Goal: Task Accomplishment & Management: Use online tool/utility

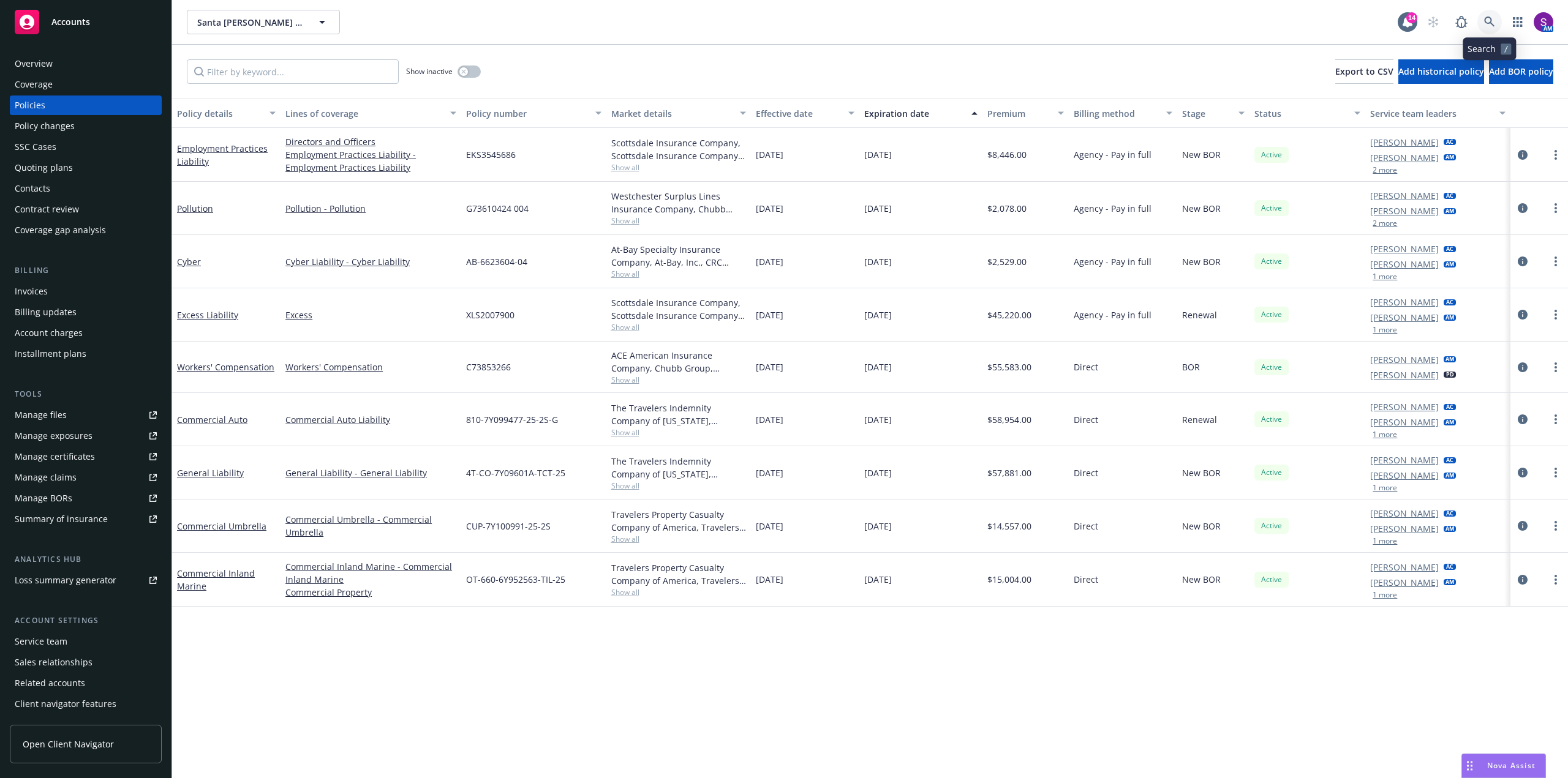
click at [1479, 22] on link at bounding box center [1489, 22] width 24 height 24
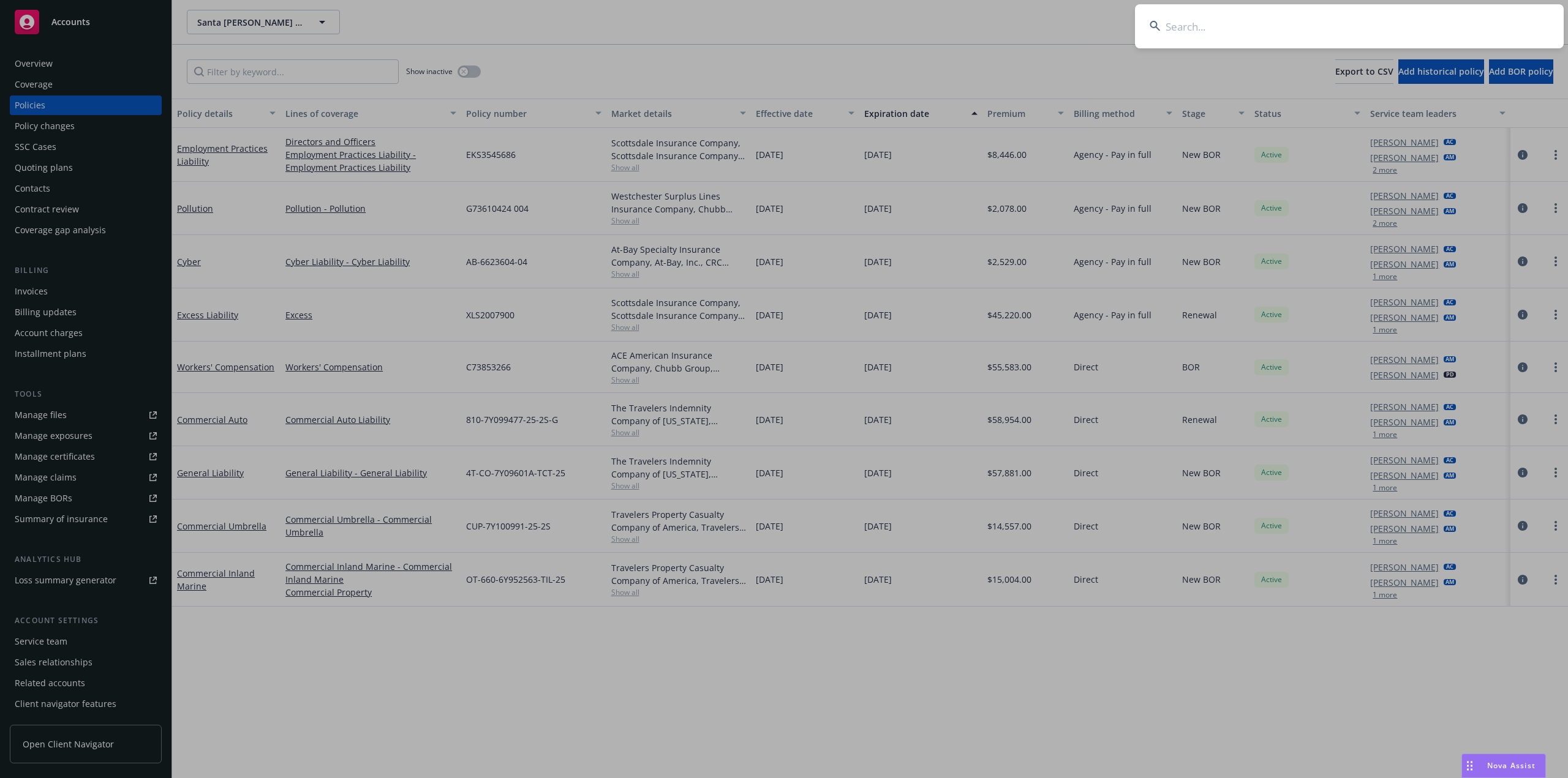
click at [1209, 28] on input at bounding box center [1349, 27] width 428 height 45
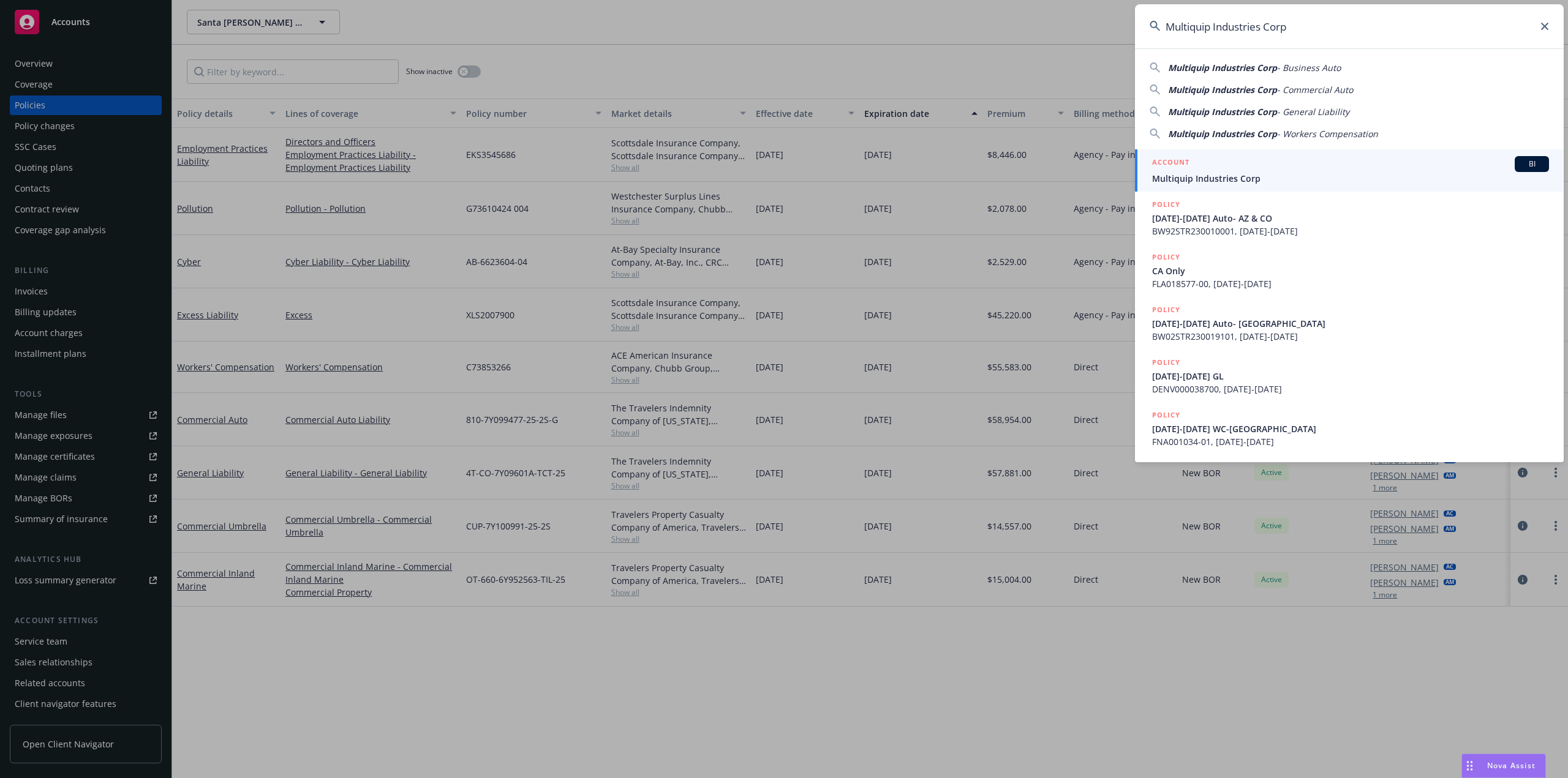
type input "Multiquip Industries Corp"
click at [1194, 171] on div "ACCOUNT BI" at bounding box center [1350, 163] width 397 height 16
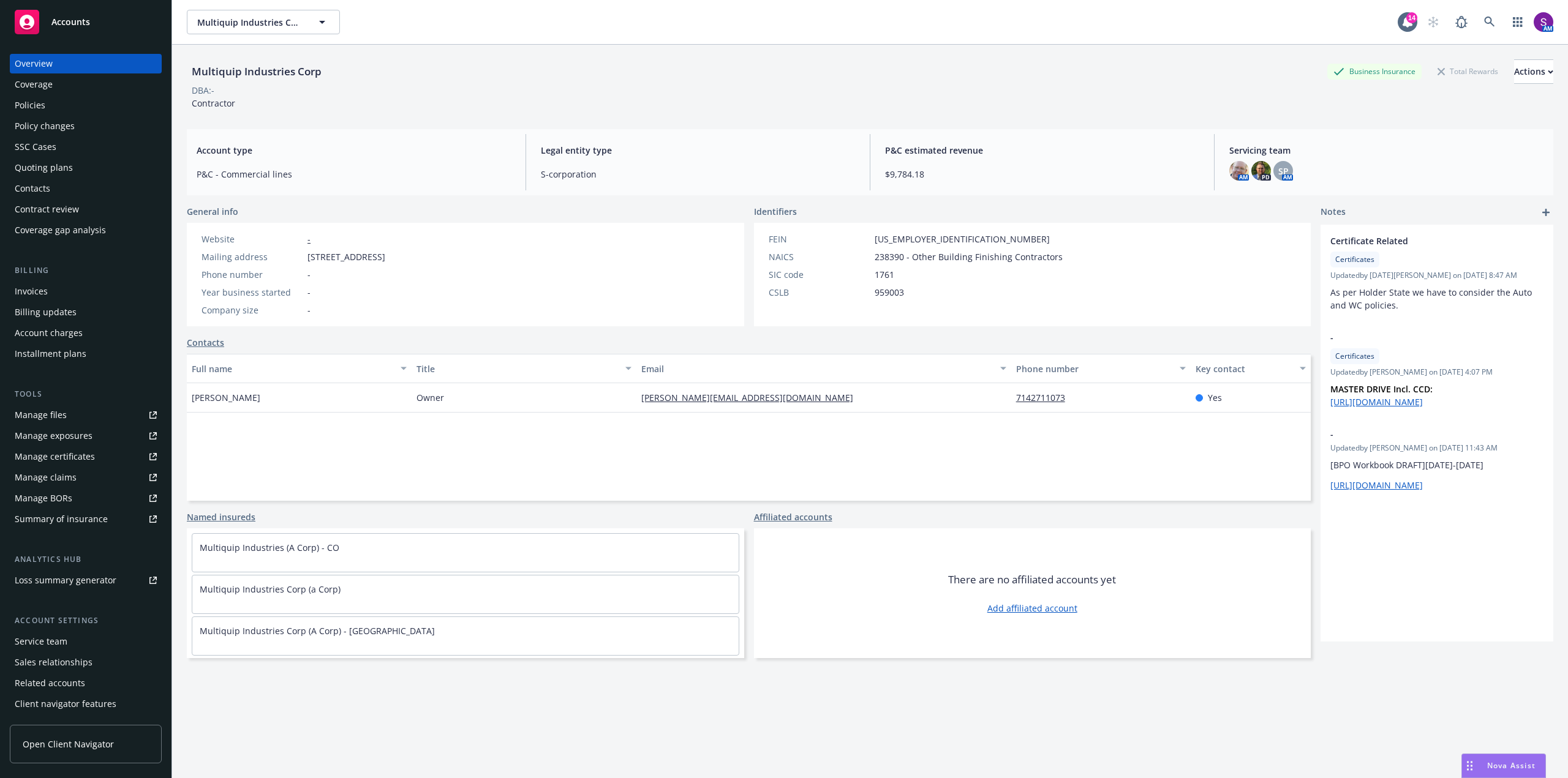
click at [70, 111] on div "Policies" at bounding box center [85, 105] width 142 height 19
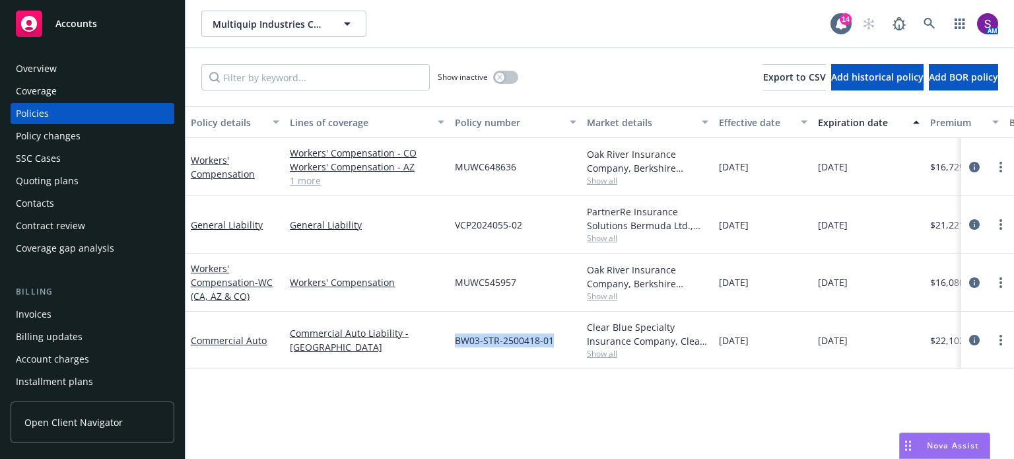
drag, startPoint x: 550, startPoint y: 338, endPoint x: 452, endPoint y: 340, distance: 97.8
click at [452, 340] on div "BW03-STR-2500418-01" at bounding box center [516, 340] width 132 height 57
copy span "BW03-STR-2500418-01"
click at [917, 18] on link at bounding box center [930, 24] width 26 height 26
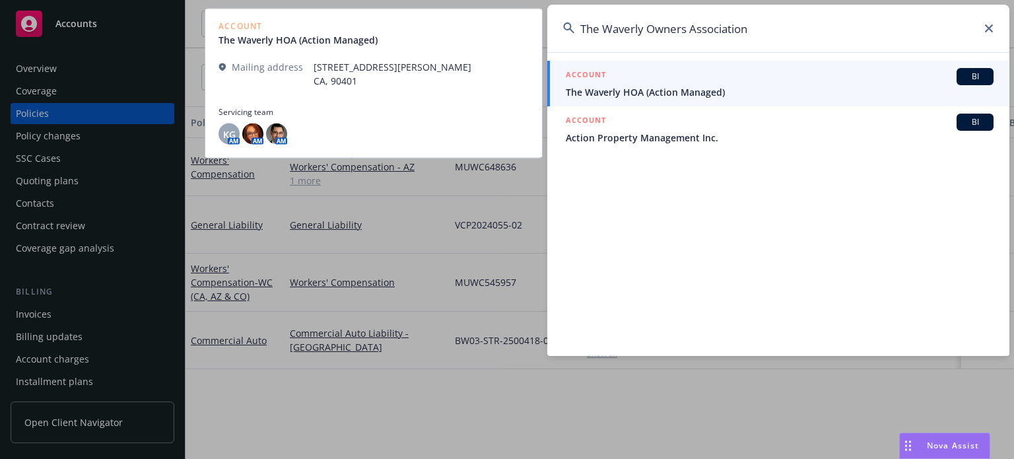
type input "The Waverly Owners Association"
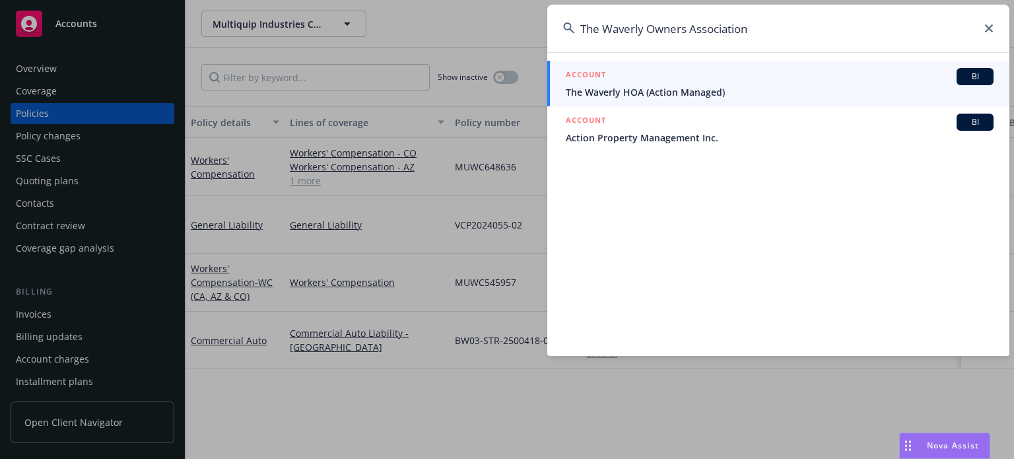
click at [690, 88] on span "The Waverly HOA (Action Managed)" at bounding box center [780, 92] width 428 height 14
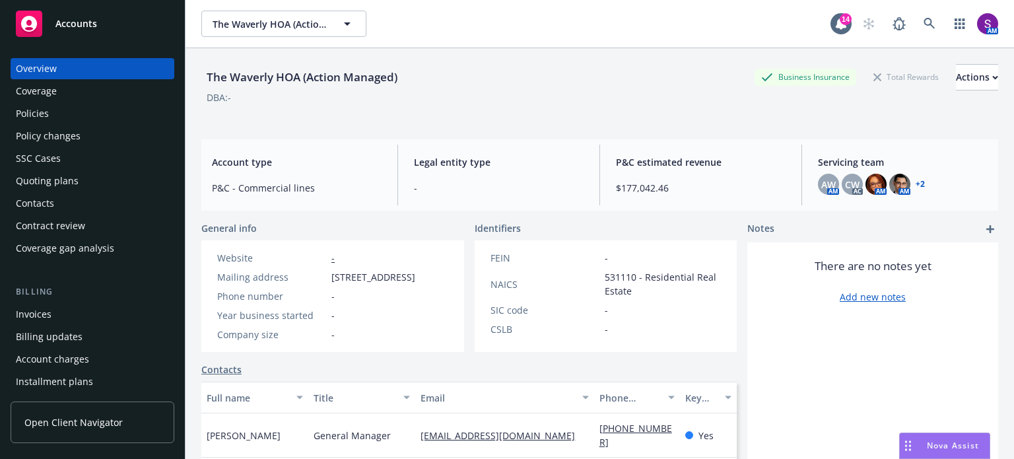
click at [50, 115] on div "Policies" at bounding box center [92, 113] width 153 height 21
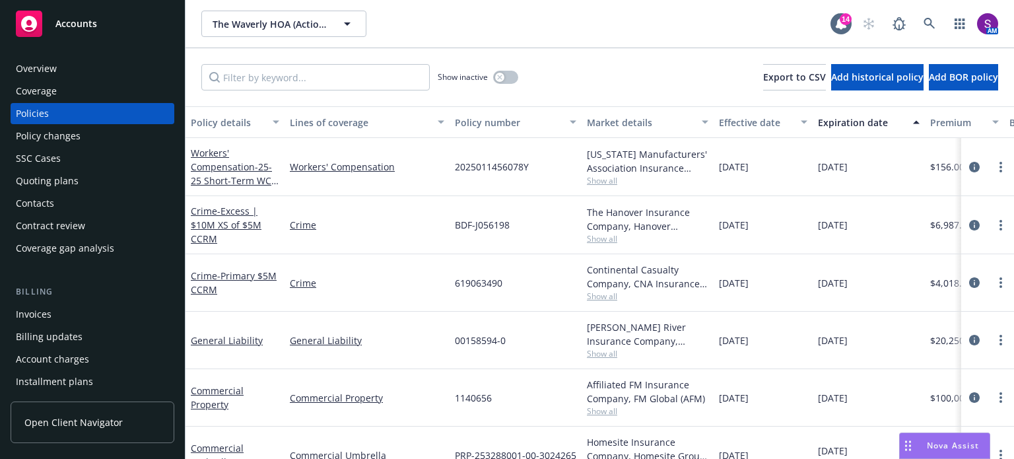
click at [46, 74] on div "Overview" at bounding box center [36, 68] width 41 height 21
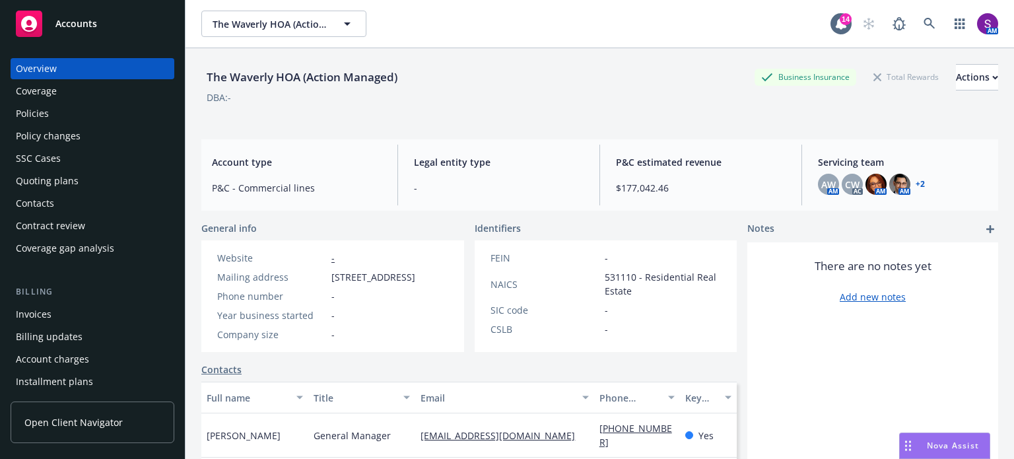
click at [66, 114] on div "Policies" at bounding box center [92, 113] width 153 height 21
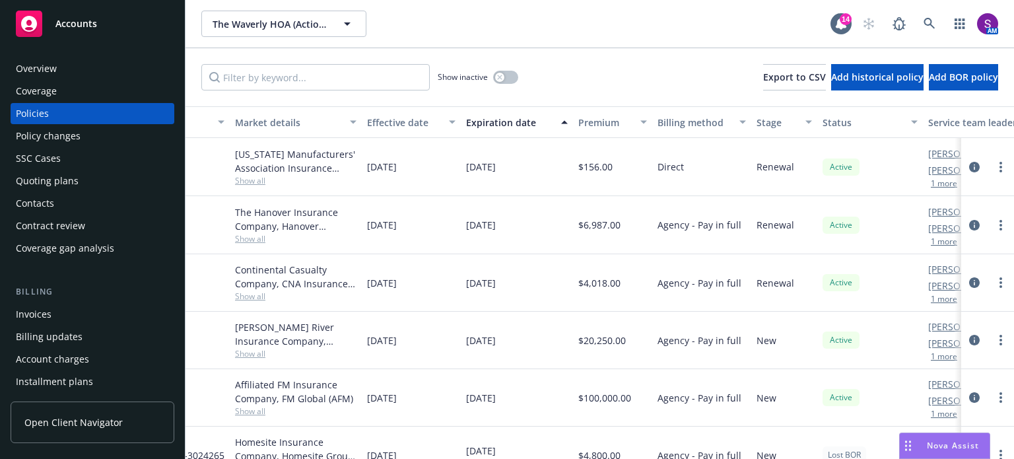
scroll to position [0, 456]
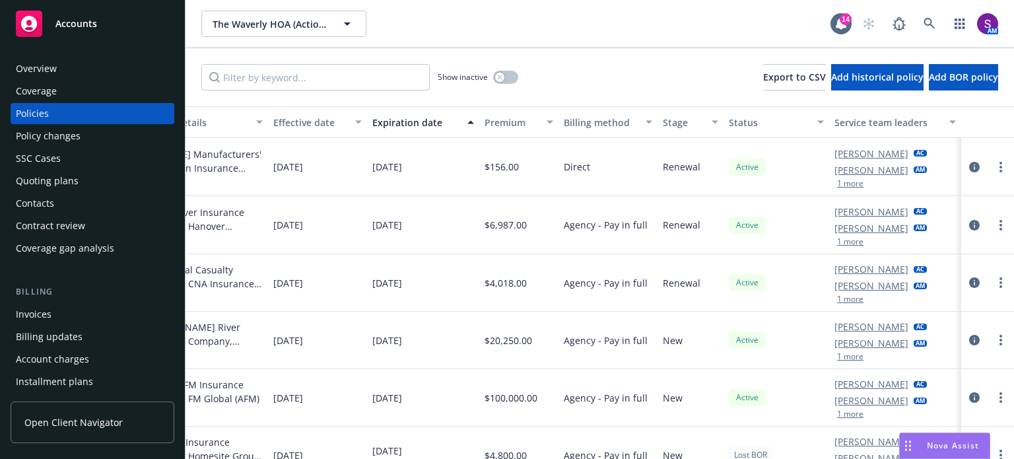
click at [850, 155] on link "Naima Richardson" at bounding box center [872, 154] width 74 height 14
click at [774, 150] on div "Active" at bounding box center [777, 167] width 106 height 58
click at [860, 170] on link "Ken Goldstone" at bounding box center [872, 170] width 74 height 14
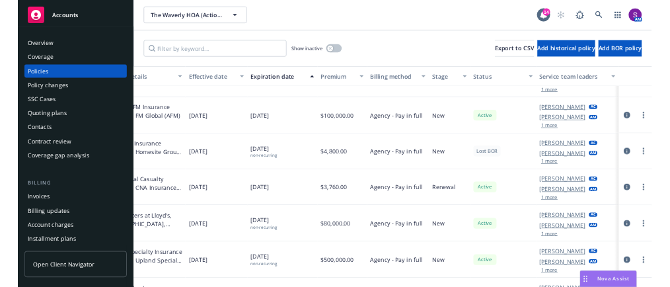
scroll to position [304, 456]
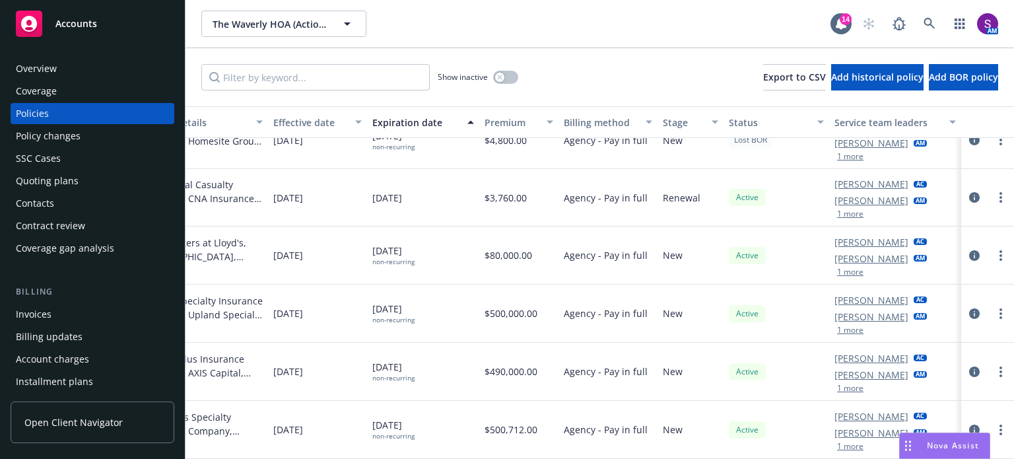
click at [851, 252] on link "Jenni Mosley" at bounding box center [872, 259] width 74 height 14
click at [686, 215] on div "Renewal" at bounding box center [691, 197] width 66 height 57
click at [862, 194] on link "Ken Goldstone" at bounding box center [872, 201] width 74 height 14
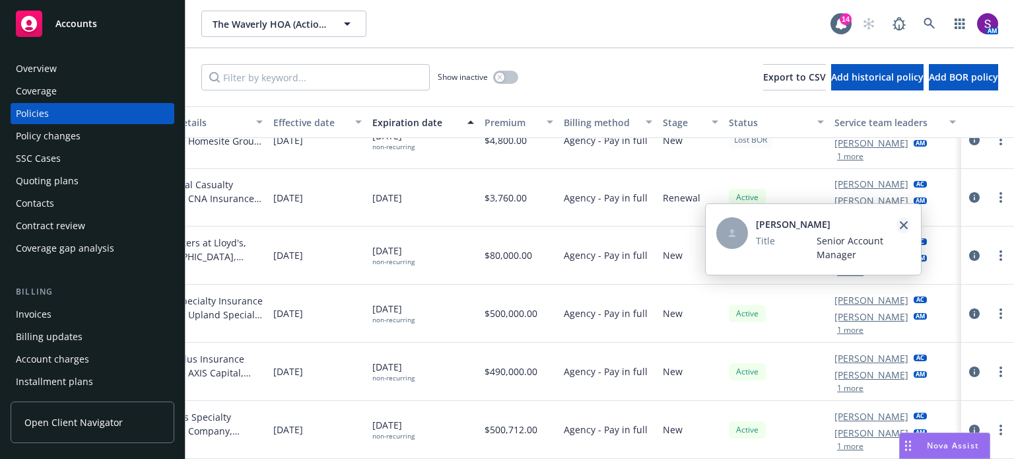
click at [901, 228] on icon "close" at bounding box center [904, 225] width 8 height 8
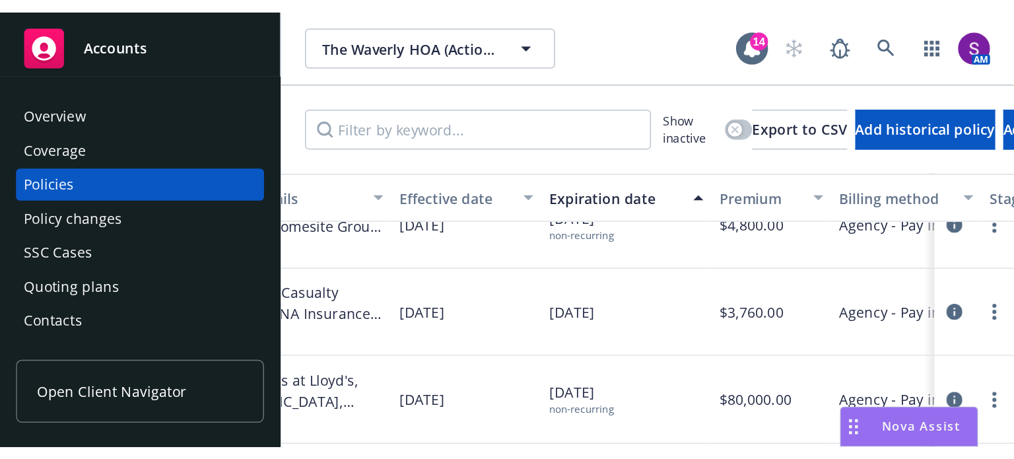
scroll to position [295, 0]
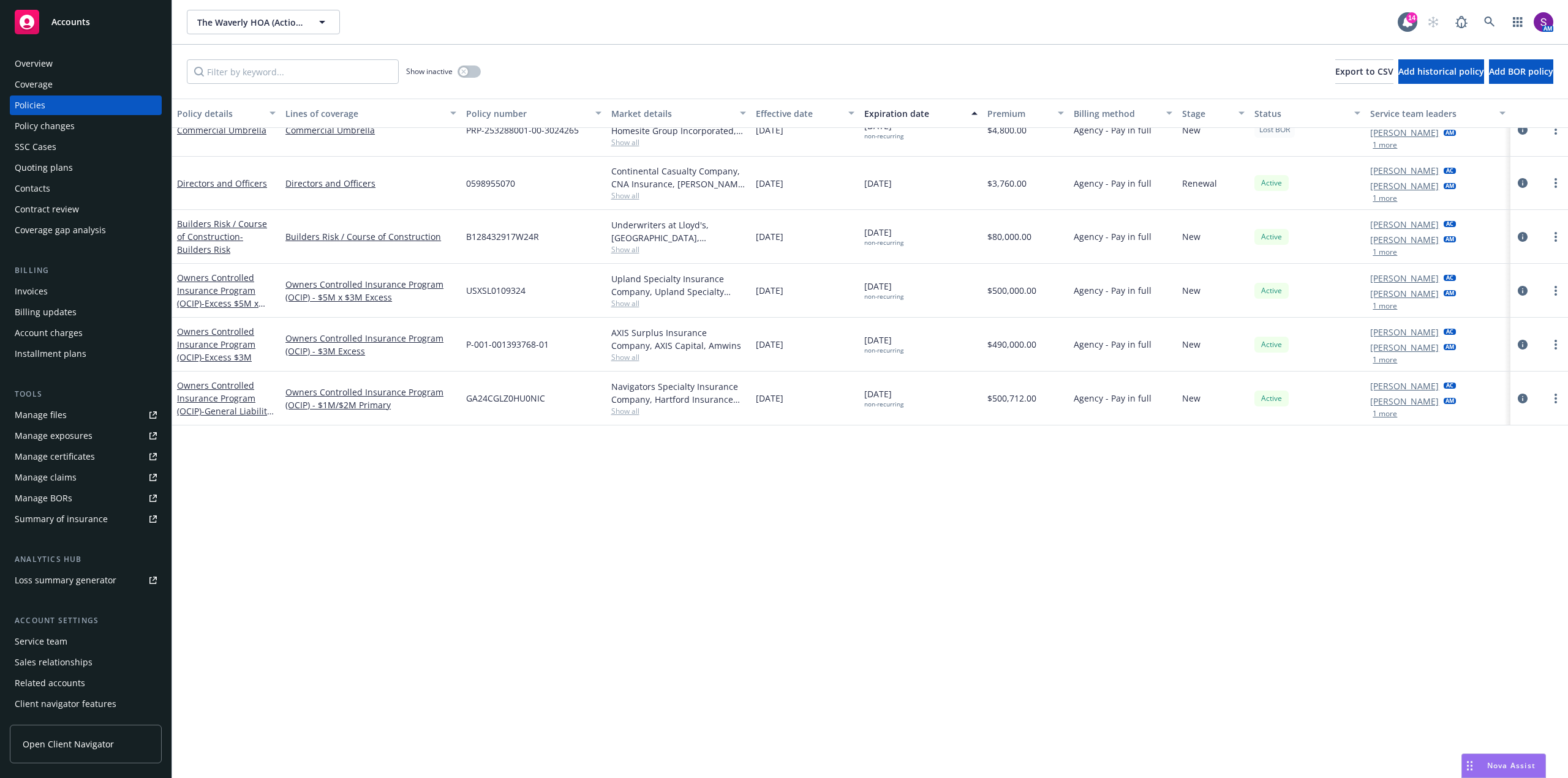
click at [75, 66] on div "Overview" at bounding box center [85, 63] width 142 height 19
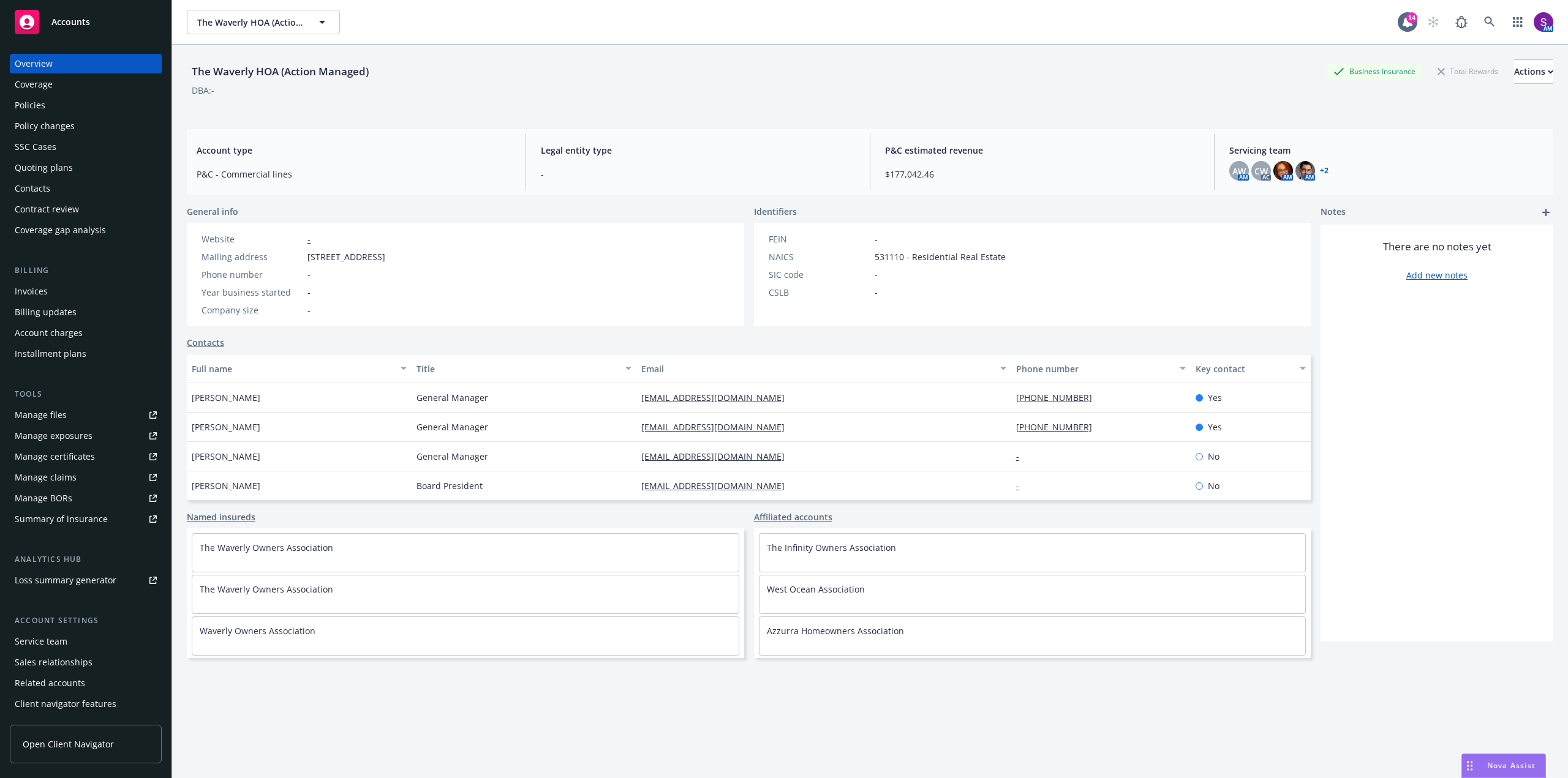
click at [72, 103] on div "Policies" at bounding box center [85, 105] width 142 height 19
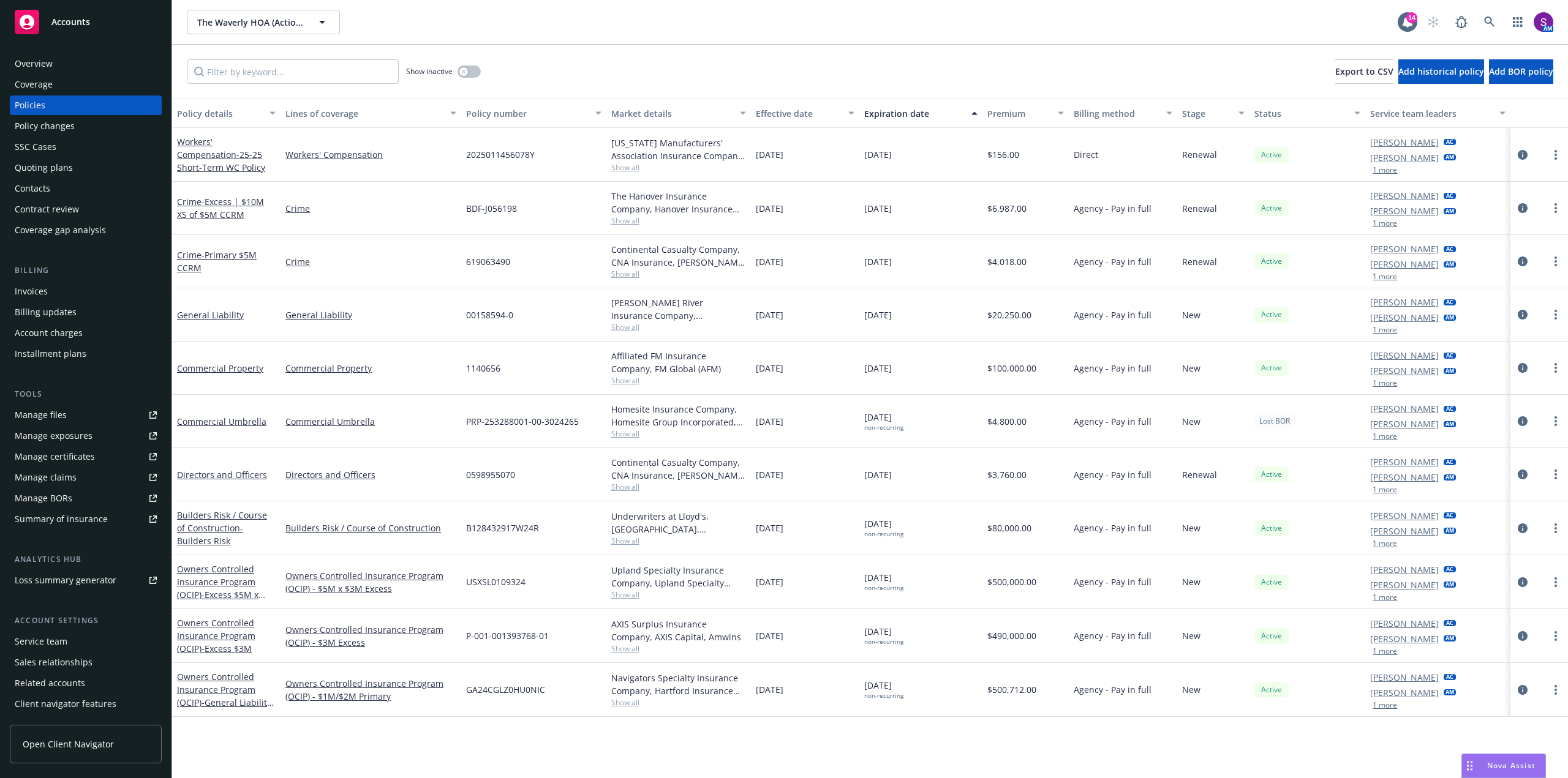
click at [1381, 212] on link "Ken Goldstone" at bounding box center [1404, 211] width 69 height 13
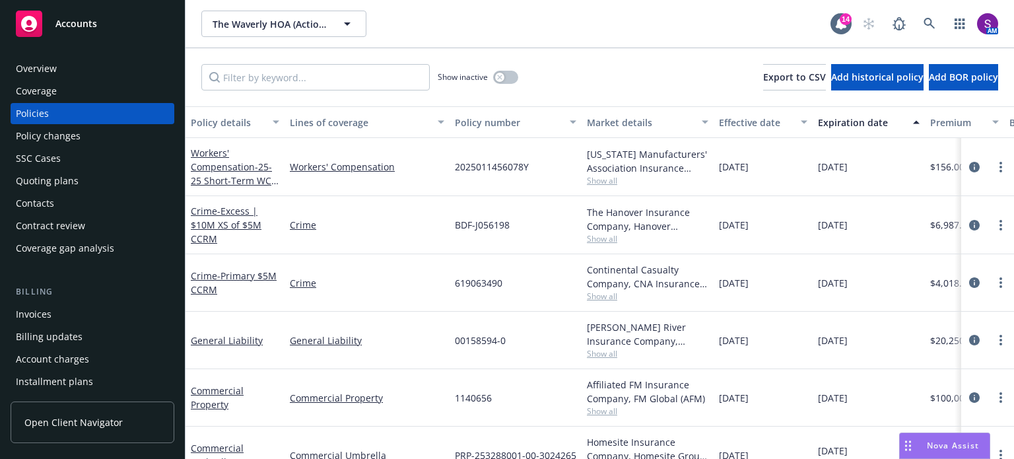
drag, startPoint x: 623, startPoint y: 451, endPoint x: 956, endPoint y: 458, distance: 333.0
click at [956, 458] on body "Accounts Overview Coverage Policies Policy changes SSC Cases Quoting plans Cont…" at bounding box center [507, 229] width 1014 height 459
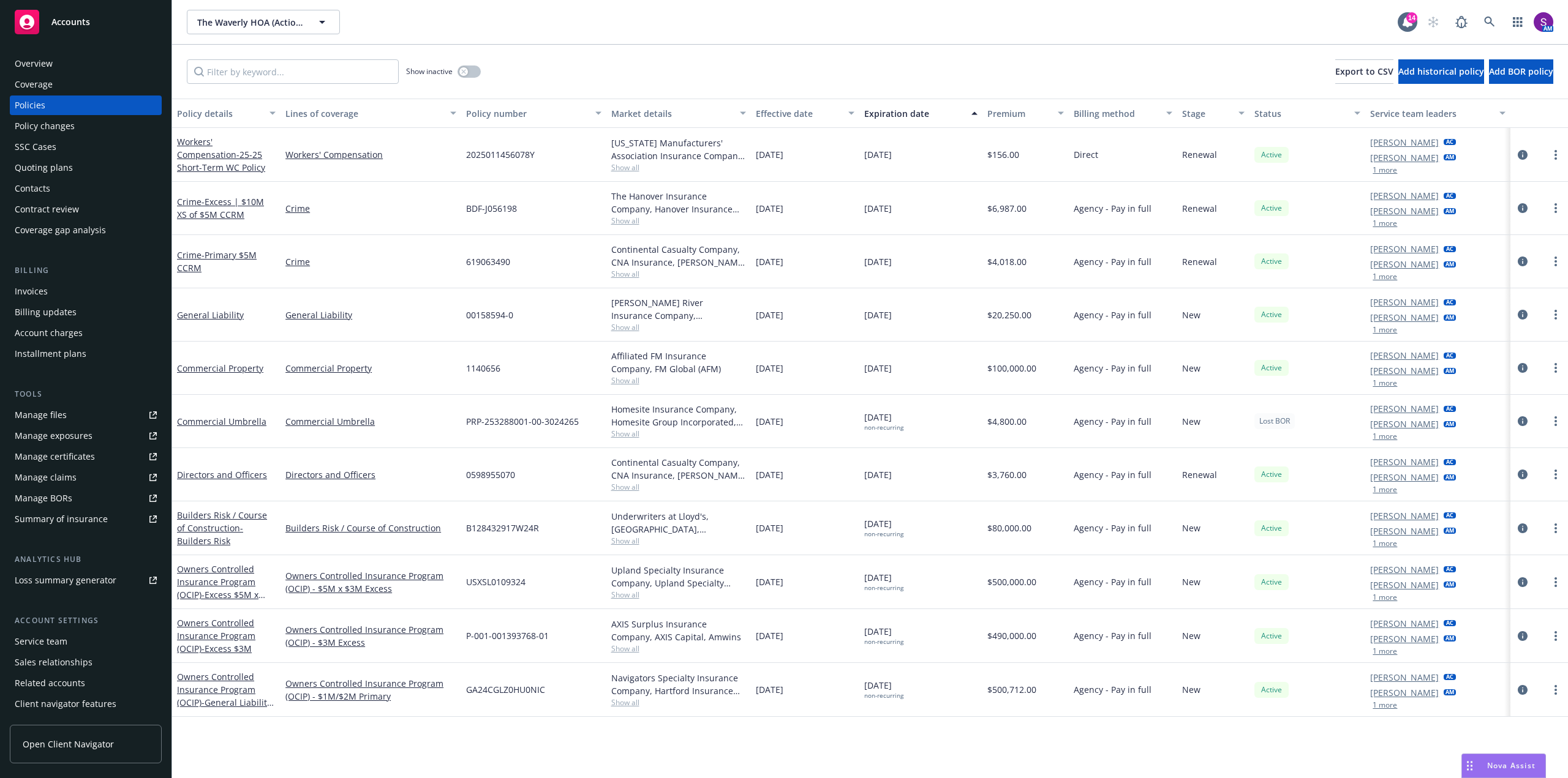
click at [68, 638] on div "Service team" at bounding box center [85, 642] width 142 height 19
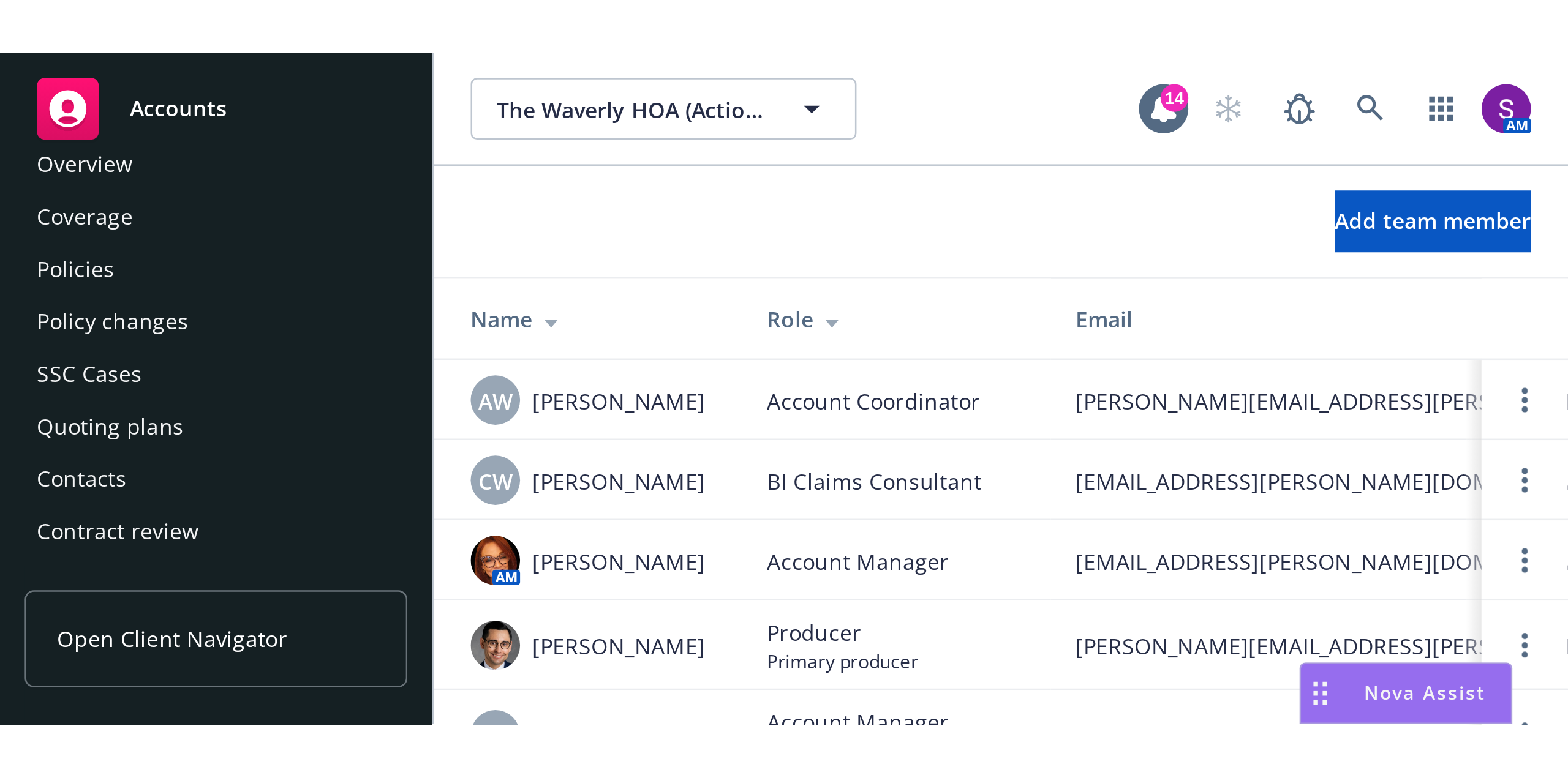
scroll to position [19, 0]
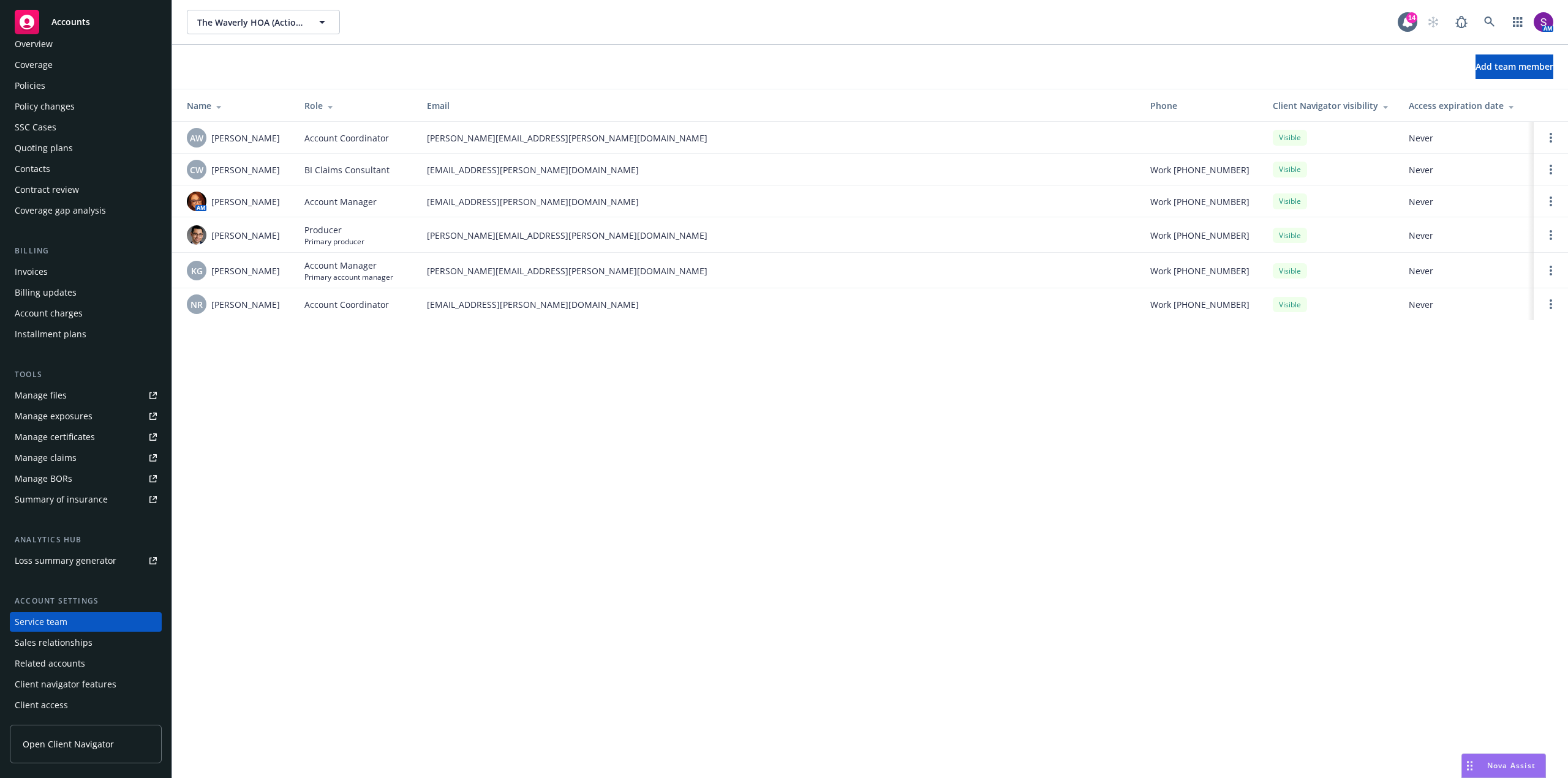
click at [47, 88] on div "Policies" at bounding box center [85, 85] width 142 height 19
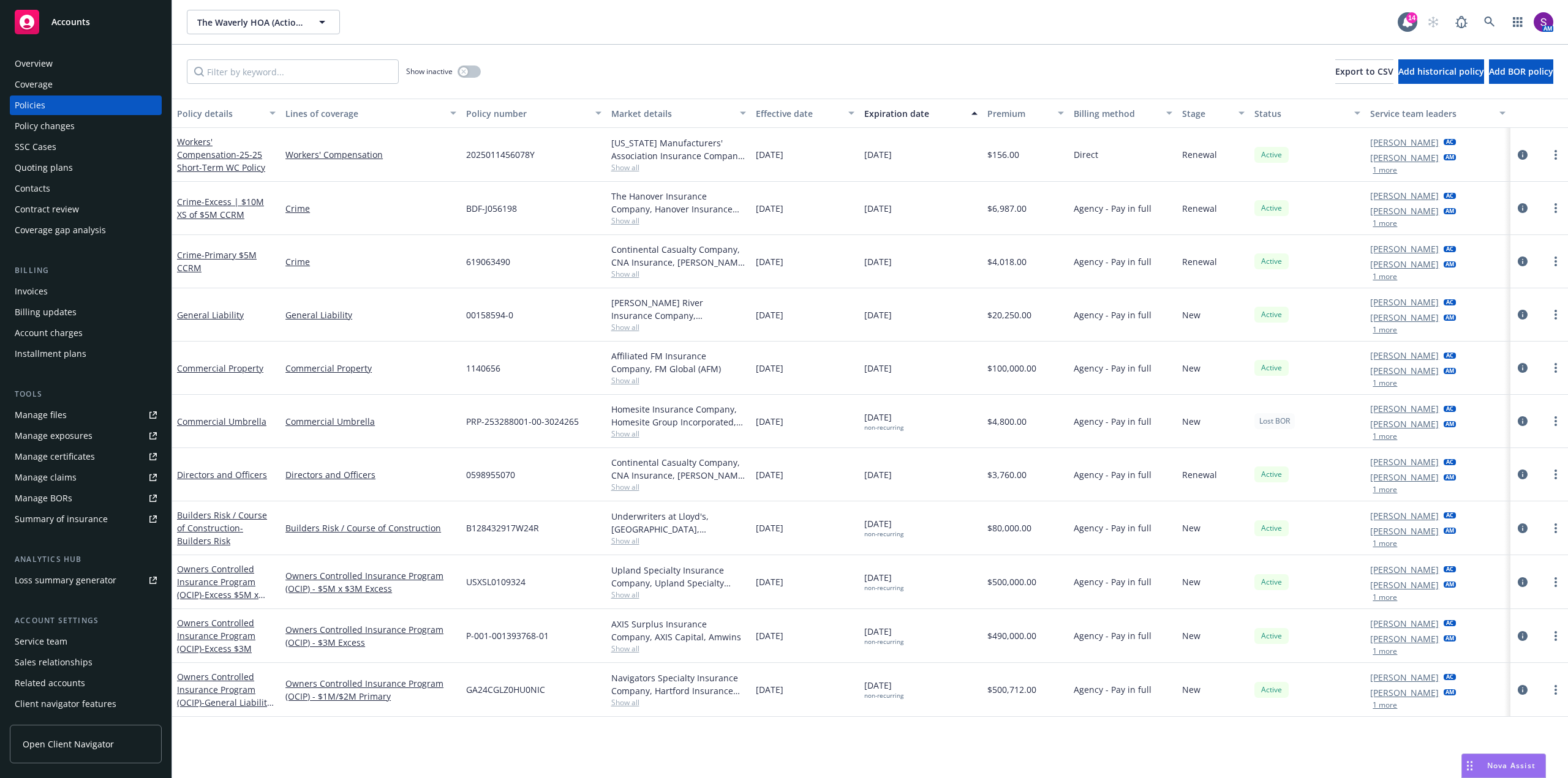
click at [50, 57] on div "Overview" at bounding box center [33, 63] width 38 height 19
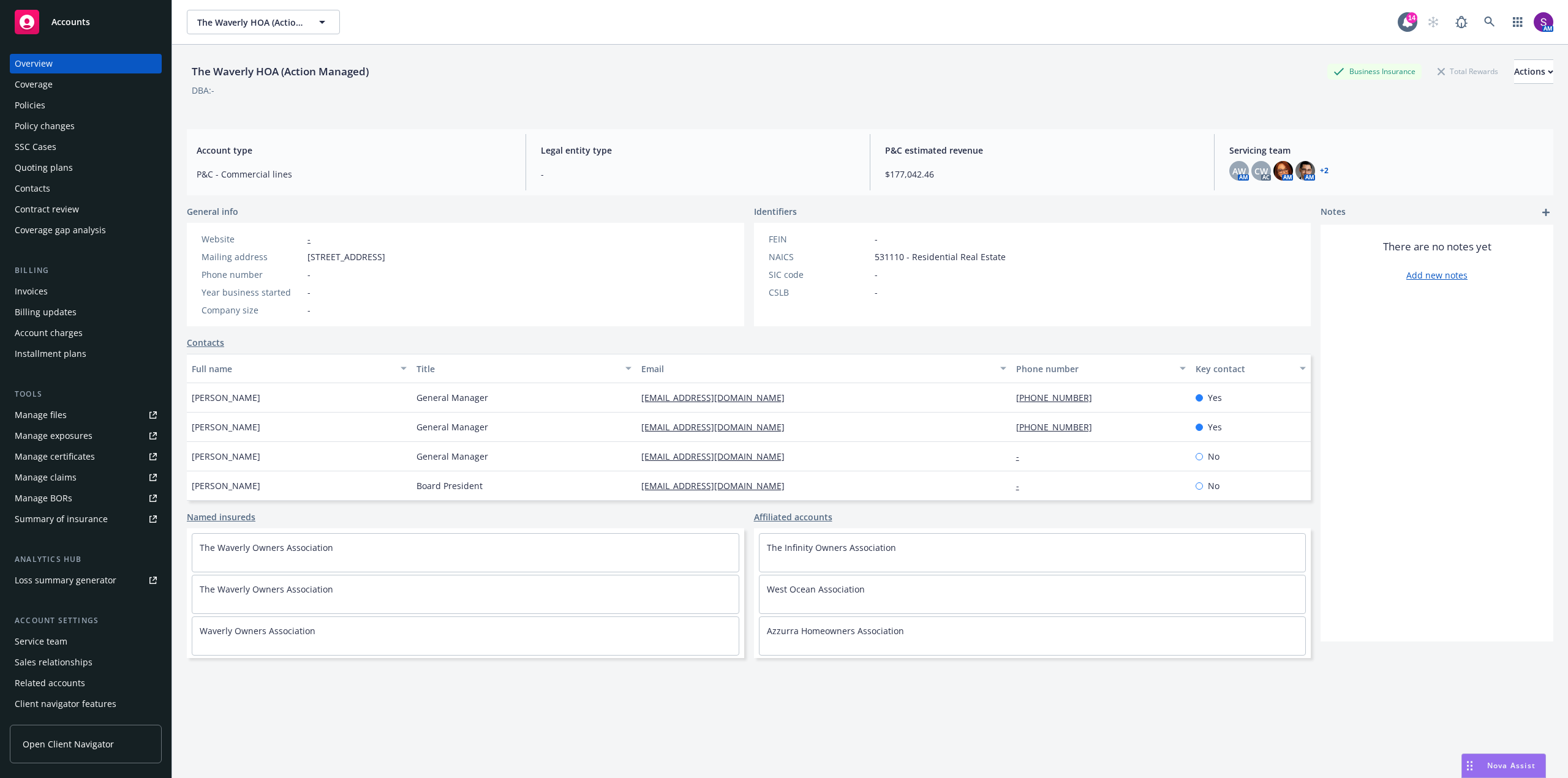
click at [19, 110] on div "Policies" at bounding box center [30, 105] width 31 height 19
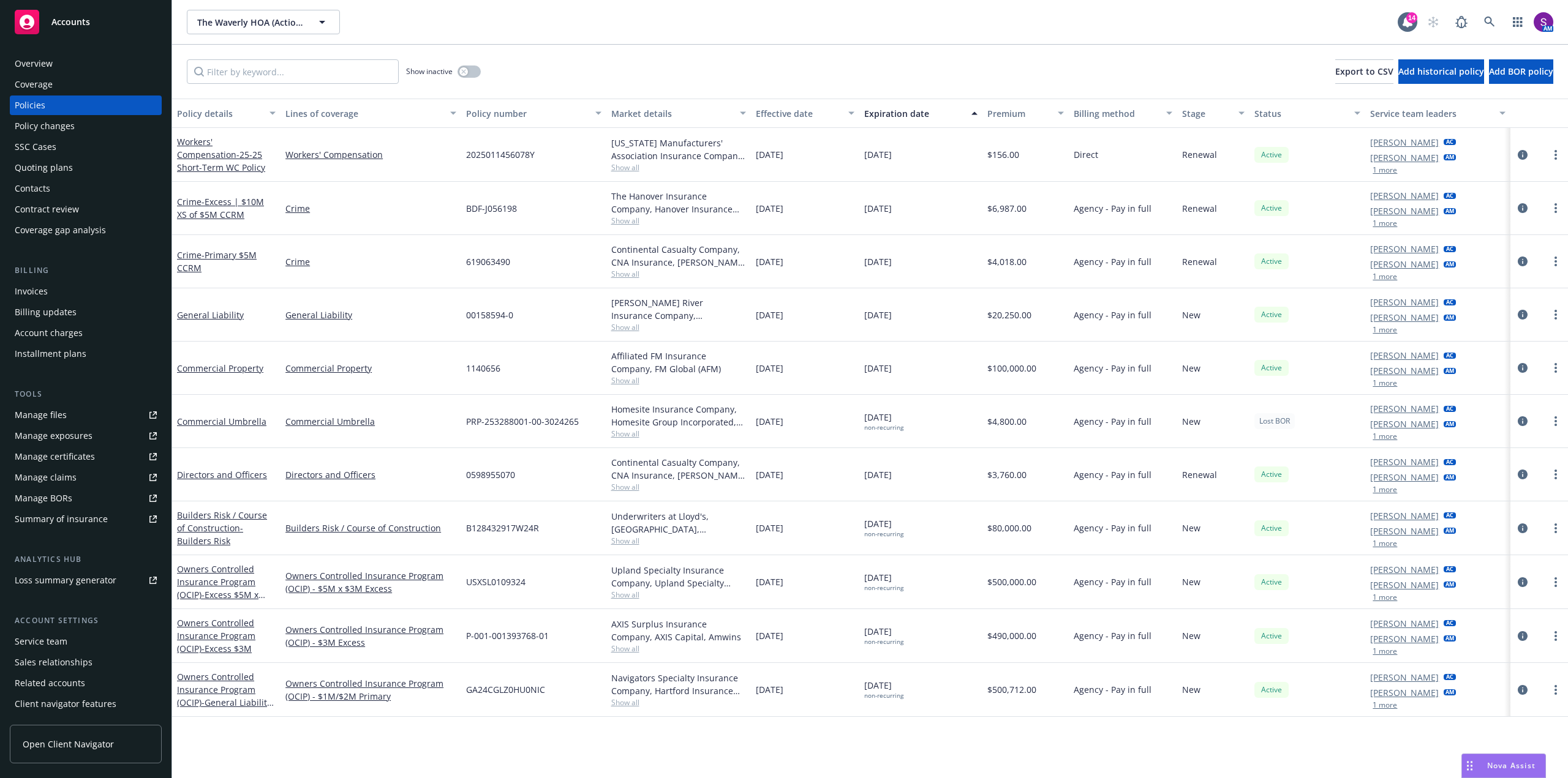
click at [1380, 169] on button "1 more" at bounding box center [1384, 171] width 24 height 7
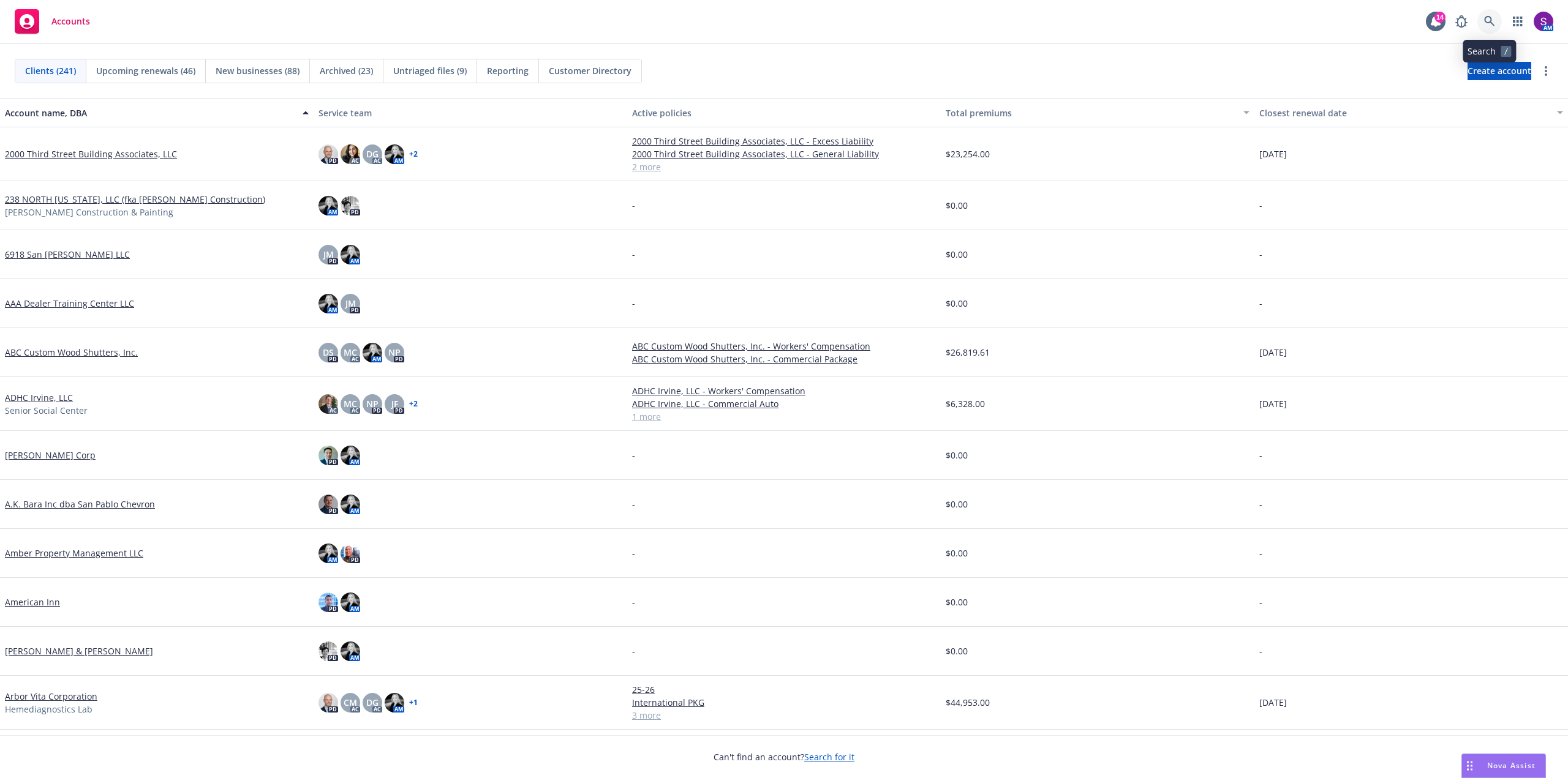
click at [1488, 22] on icon at bounding box center [1488, 20] width 10 height 10
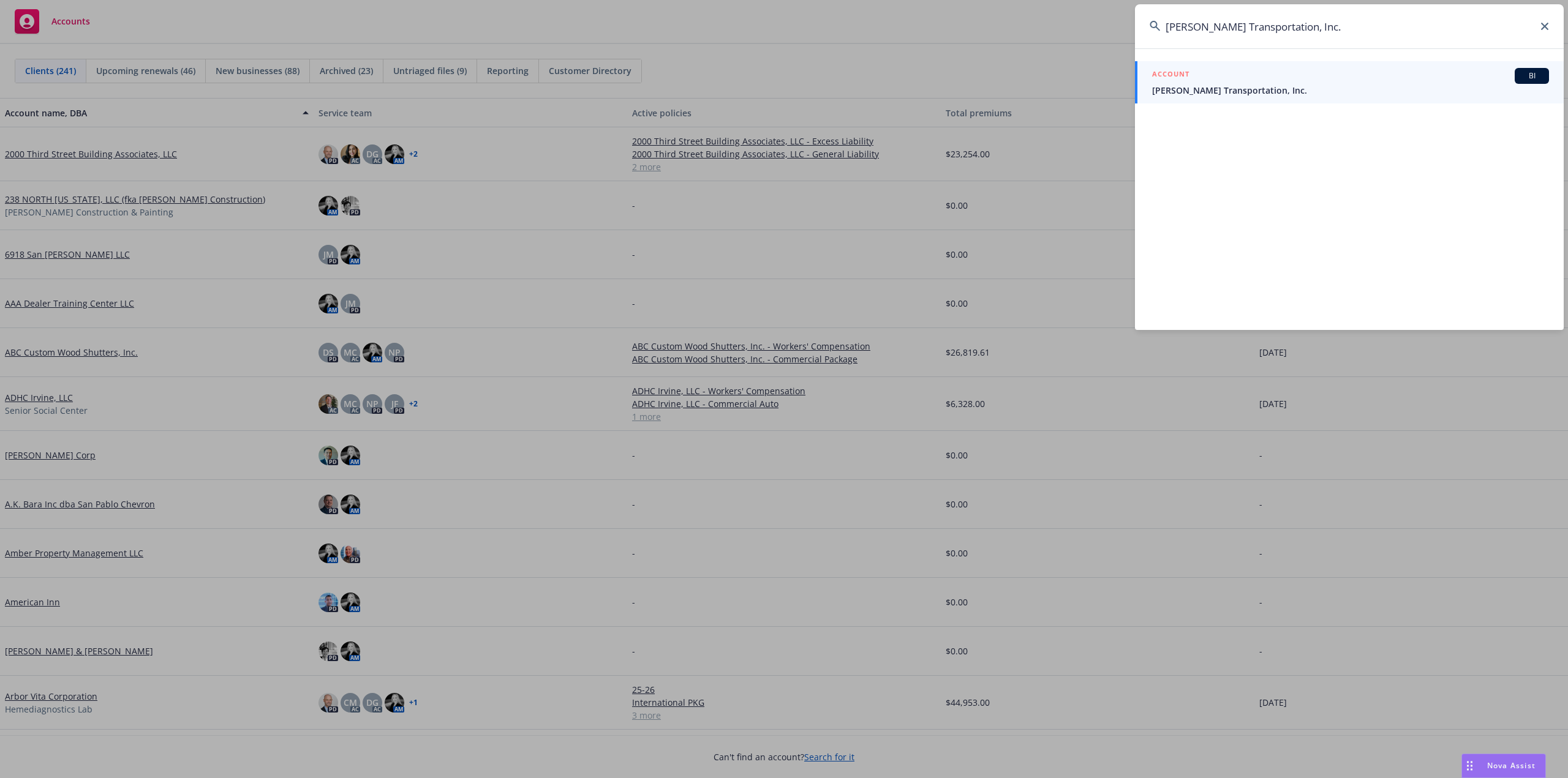
type input "Salazar Transportation, Inc."
click at [1279, 83] on div "ACCOUNT BI" at bounding box center [1350, 75] width 397 height 16
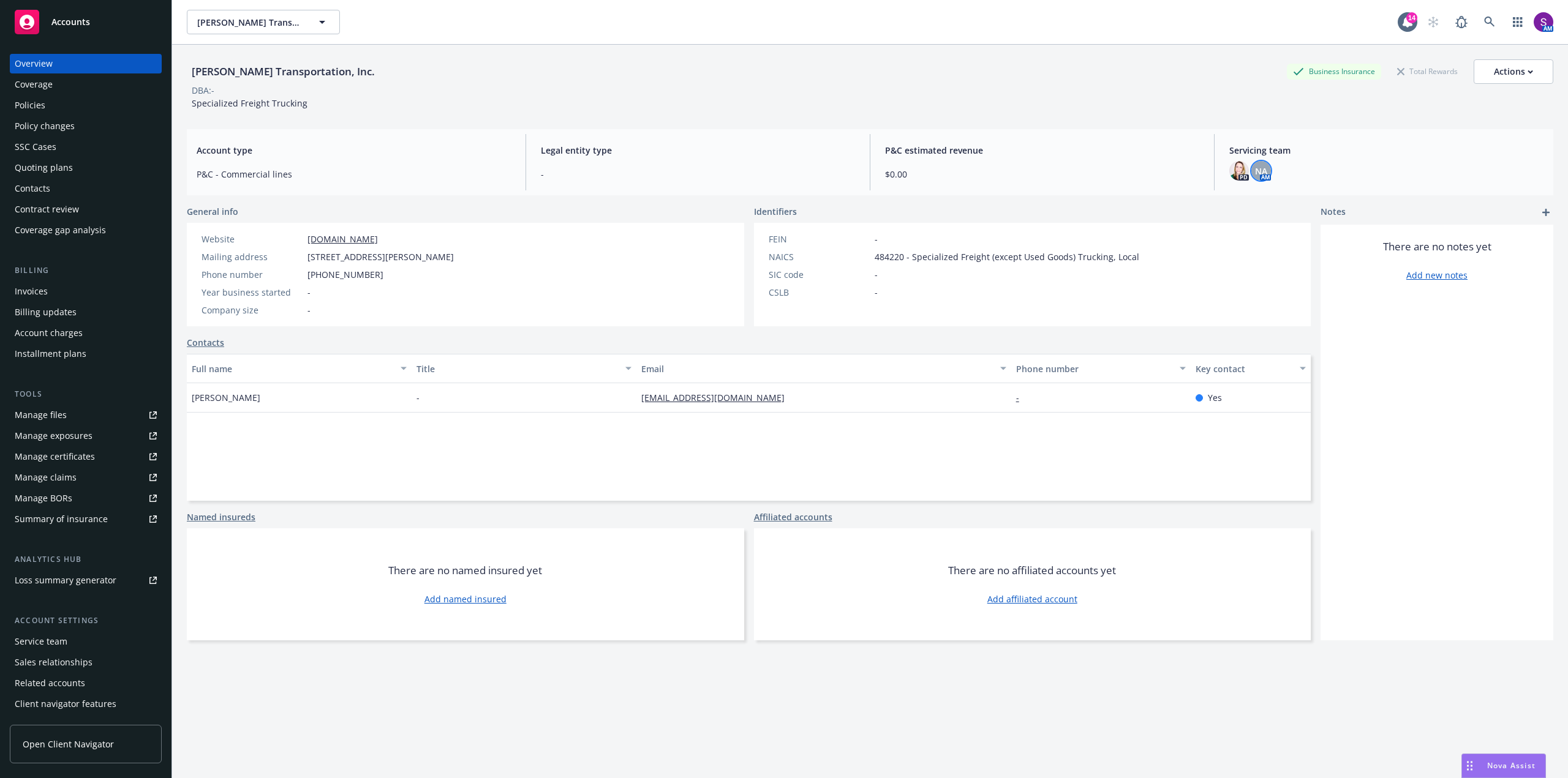
click at [1261, 171] on div "NA" at bounding box center [1260, 171] width 19 height 19
click at [984, 154] on span "P&C estimated revenue" at bounding box center [1041, 150] width 314 height 13
click at [33, 106] on div "Policies" at bounding box center [30, 105] width 31 height 19
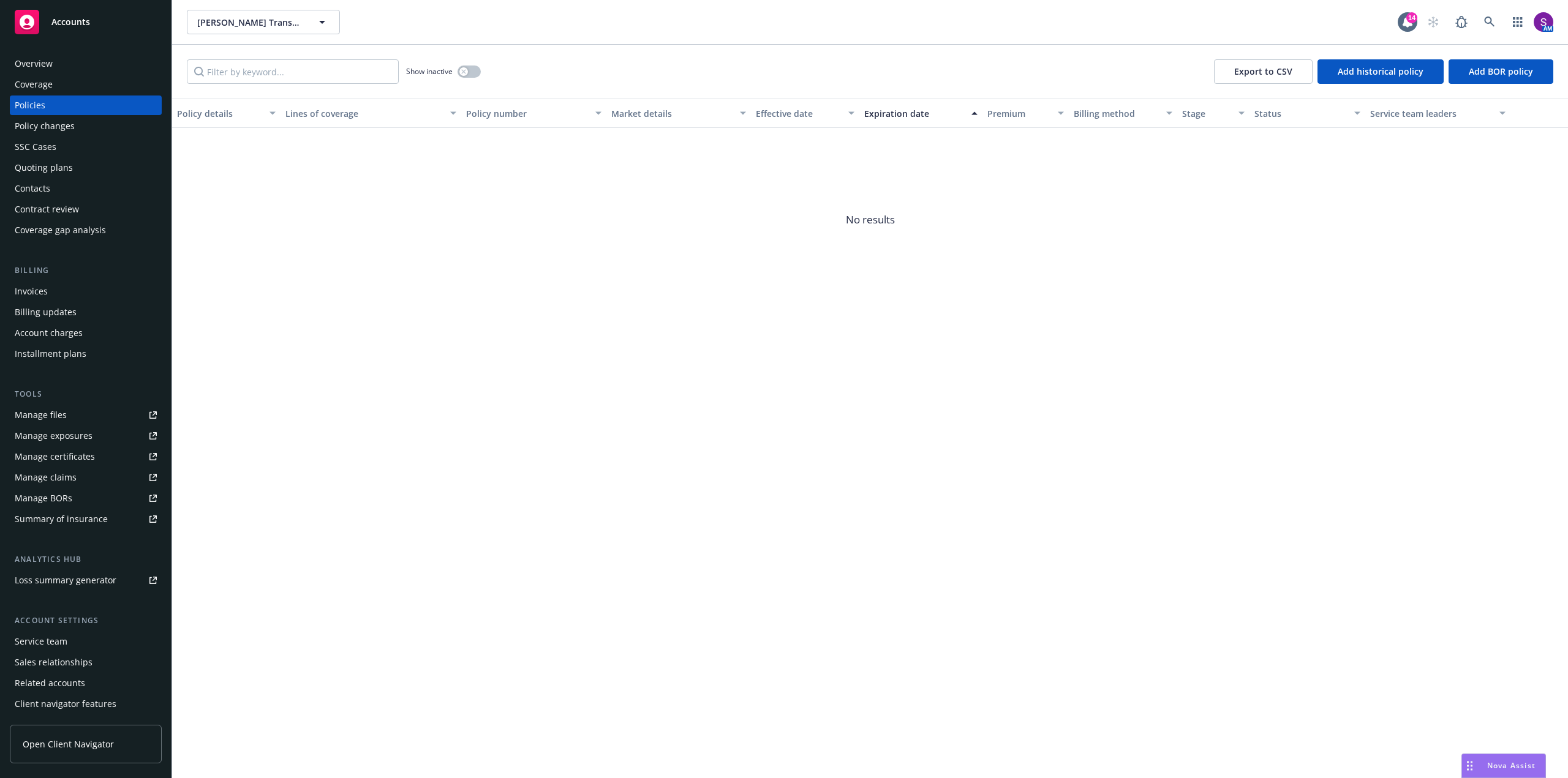
click at [33, 65] on div "Overview" at bounding box center [33, 63] width 38 height 19
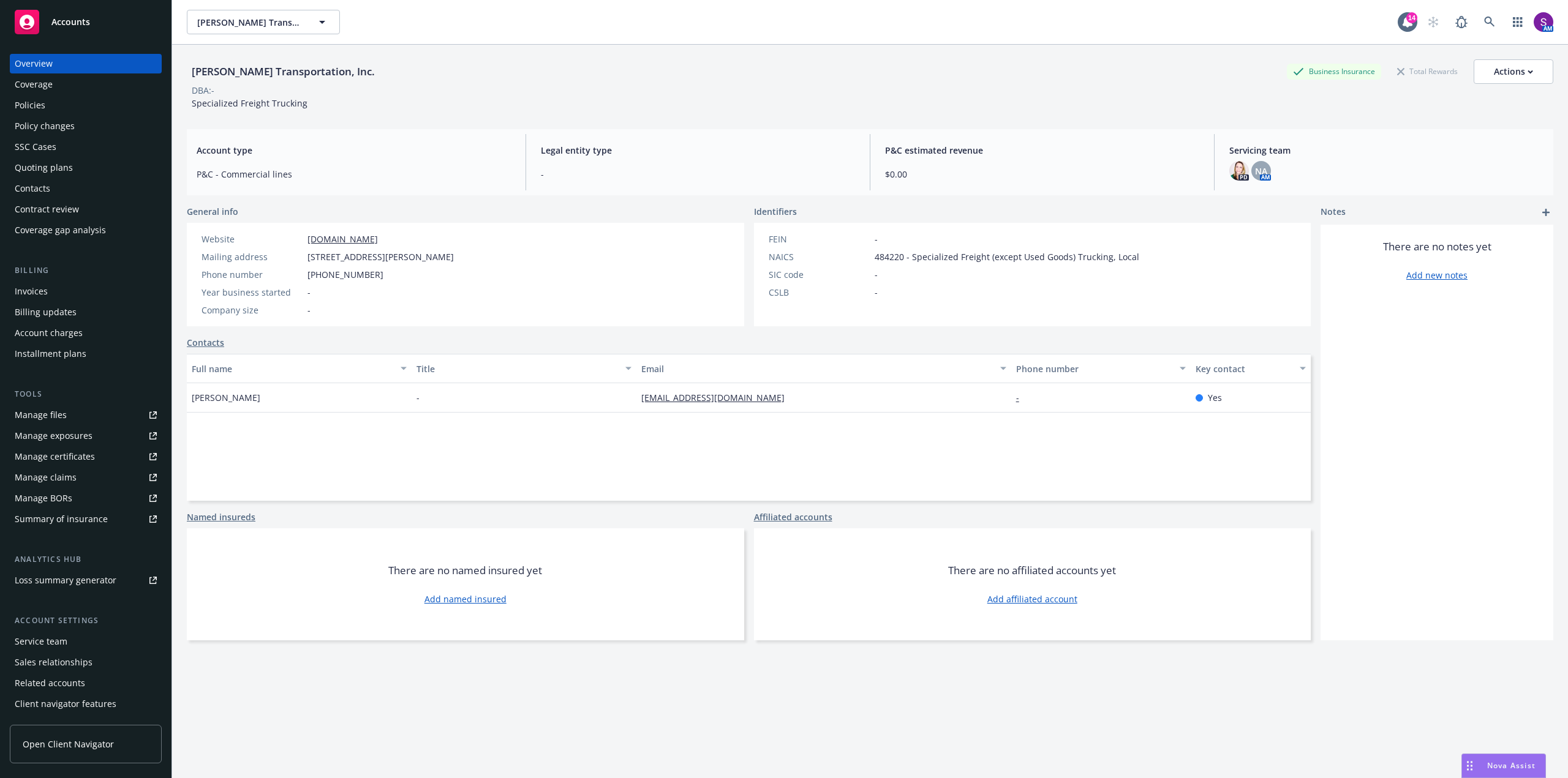
click at [43, 106] on div "Policies" at bounding box center [30, 105] width 31 height 19
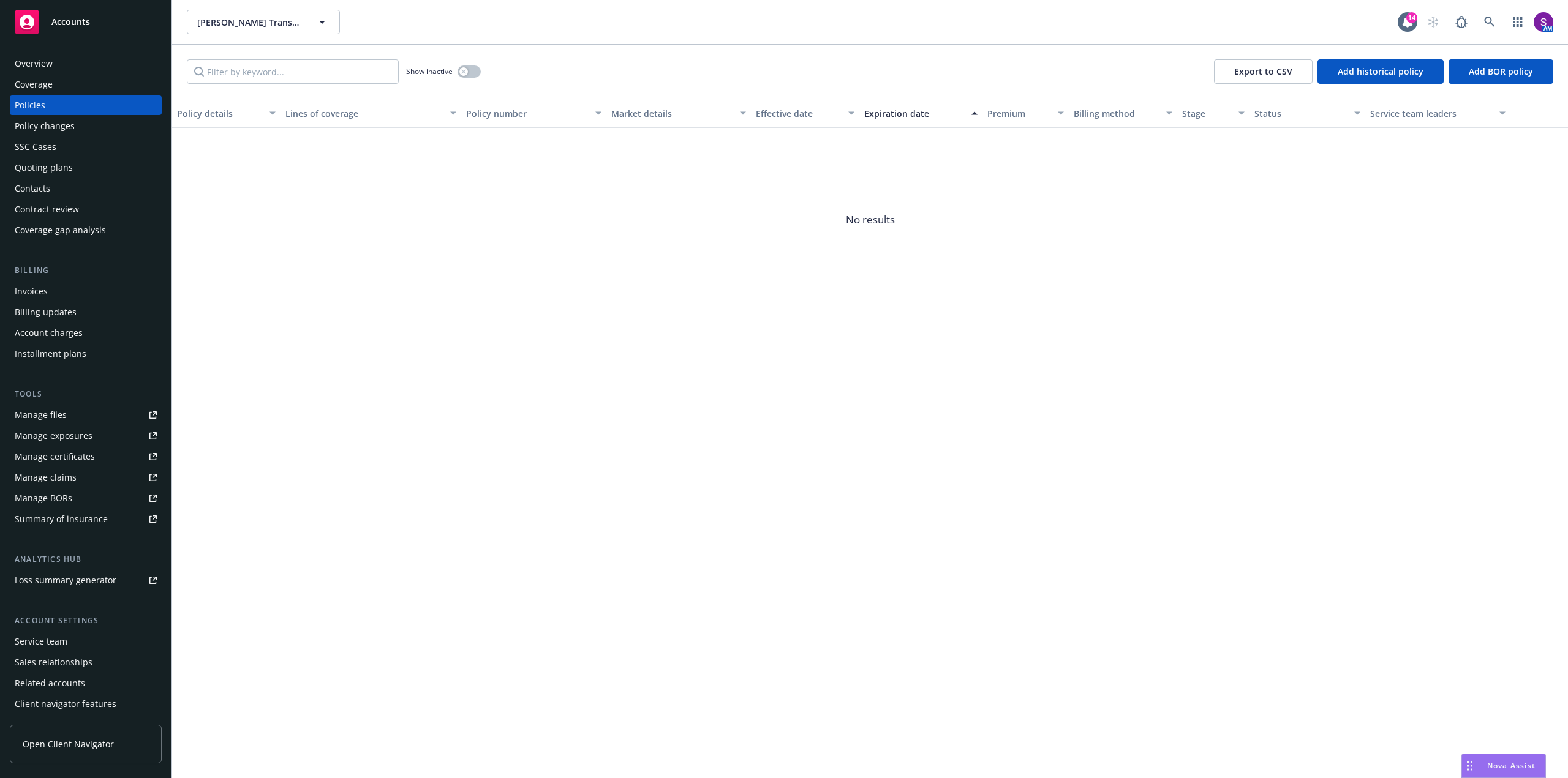
click at [64, 69] on div "Overview" at bounding box center [85, 63] width 142 height 19
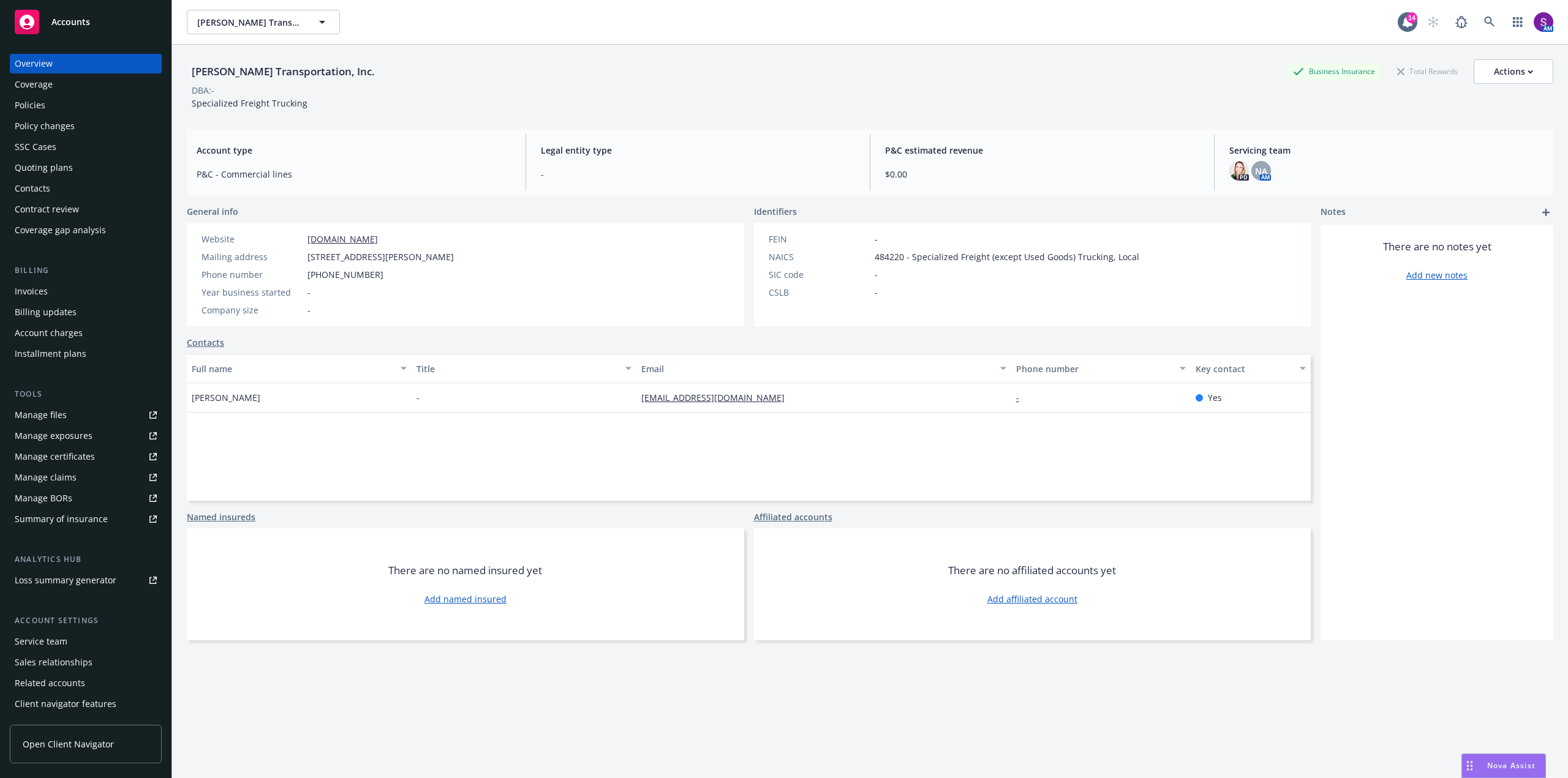
click at [45, 418] on div "Manage files" at bounding box center [41, 415] width 52 height 19
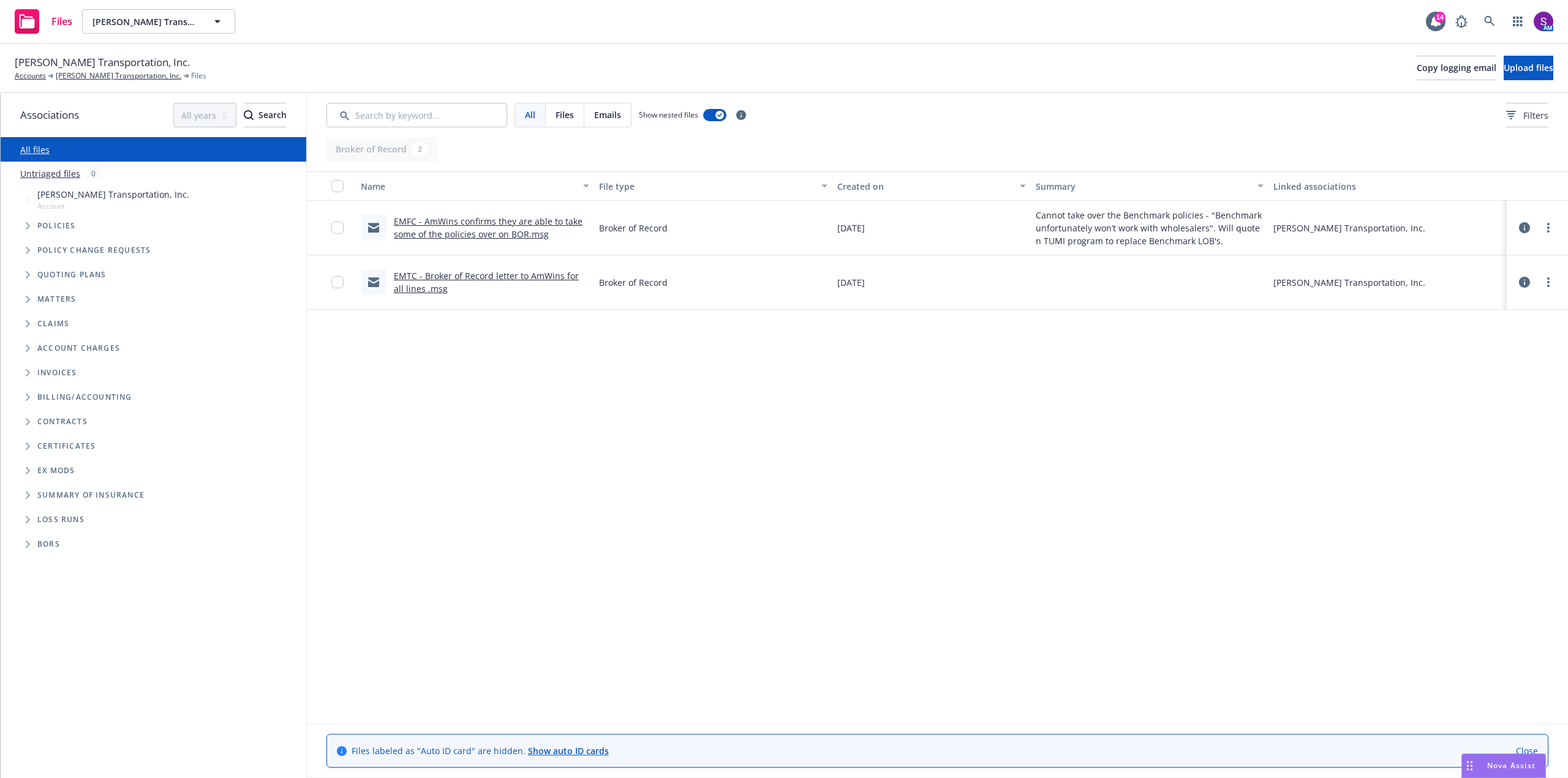
click at [432, 224] on link "EMFC - AmWins confirms they are able to take some of the policies over on BOR.m…" at bounding box center [488, 227] width 188 height 24
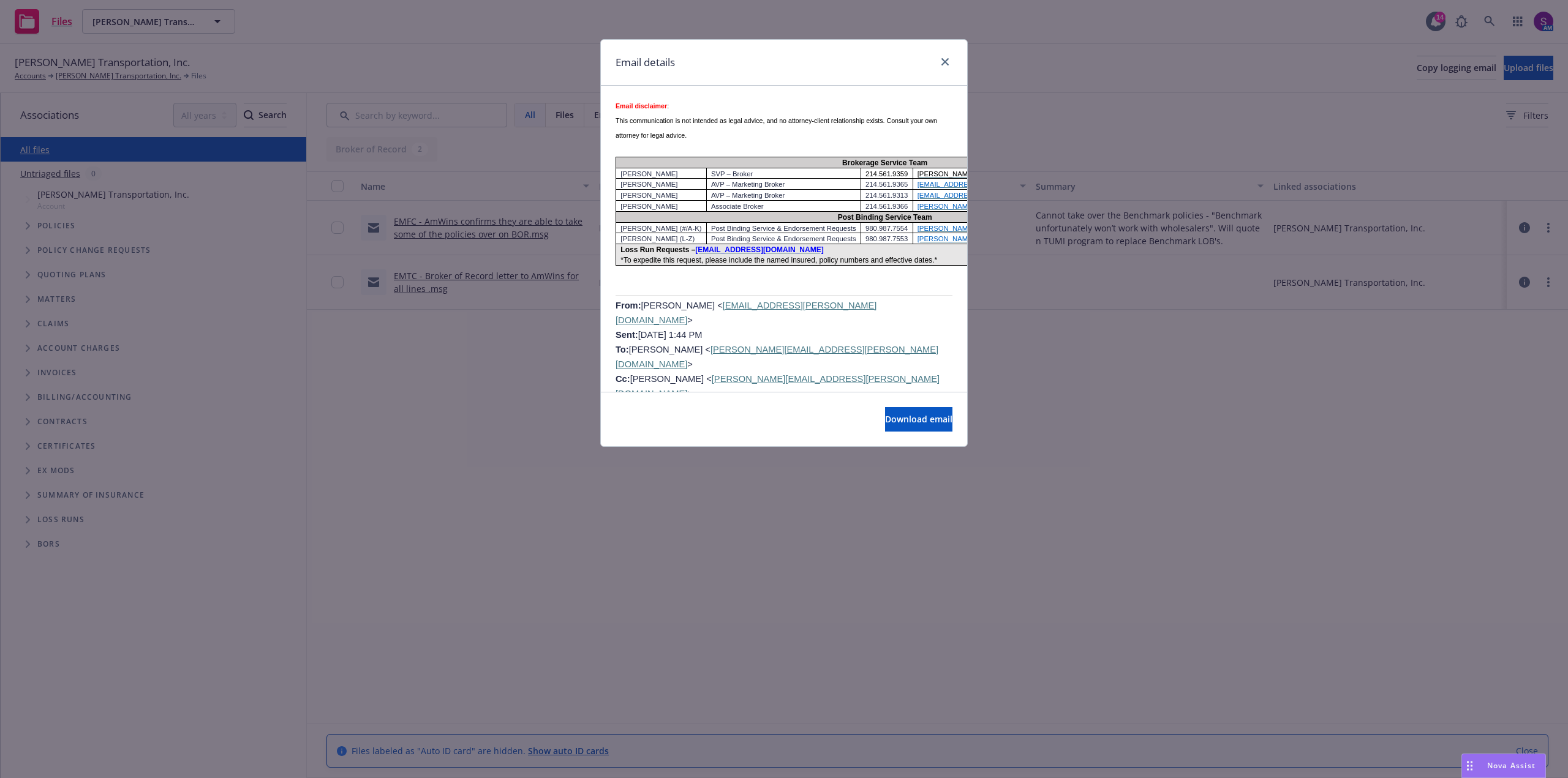
scroll to position [1653, 0]
click at [939, 58] on link "close" at bounding box center [945, 62] width 15 height 15
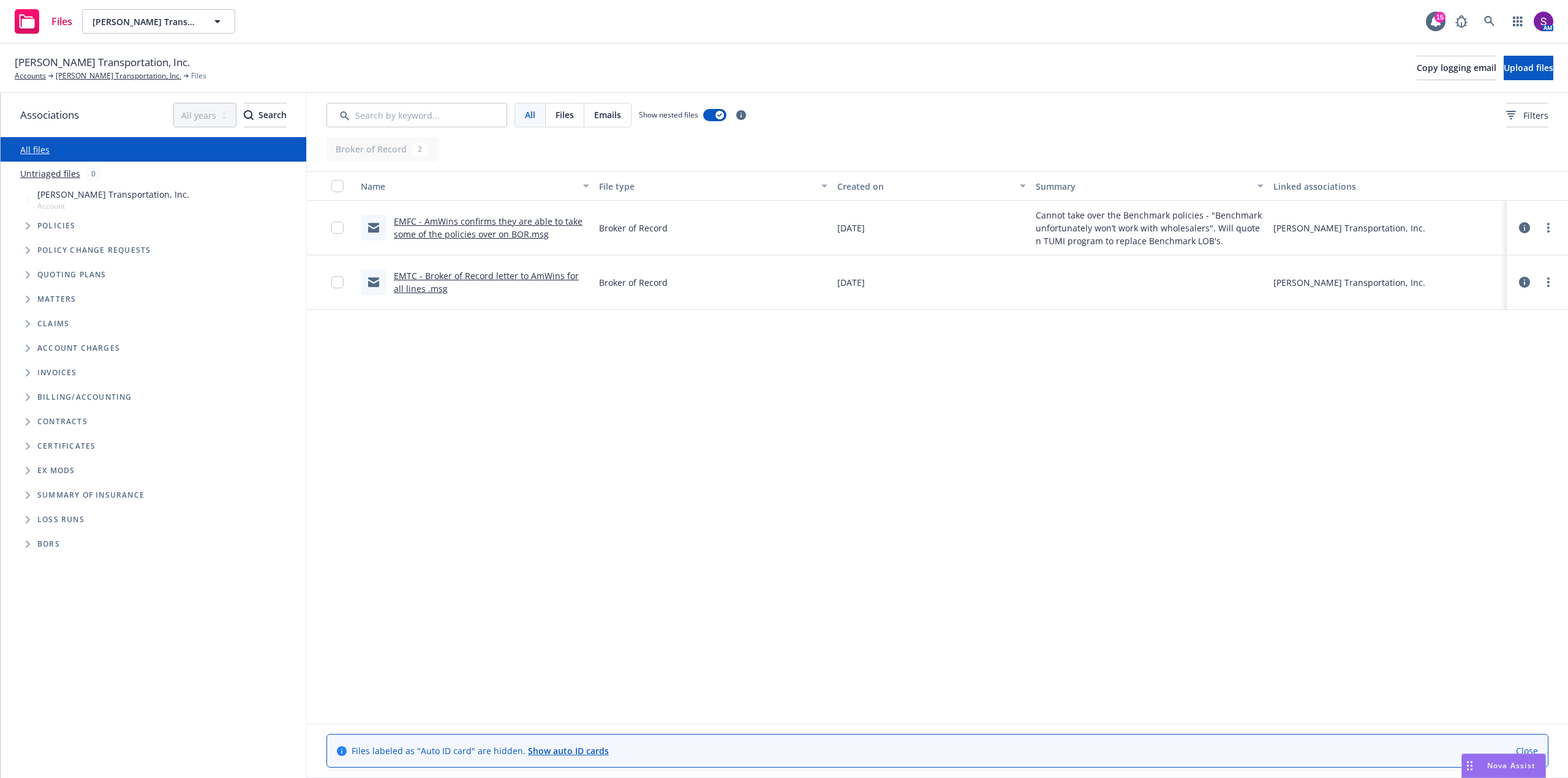
click at [1507, 763] on span "Nova Assist" at bounding box center [1511, 765] width 48 height 10
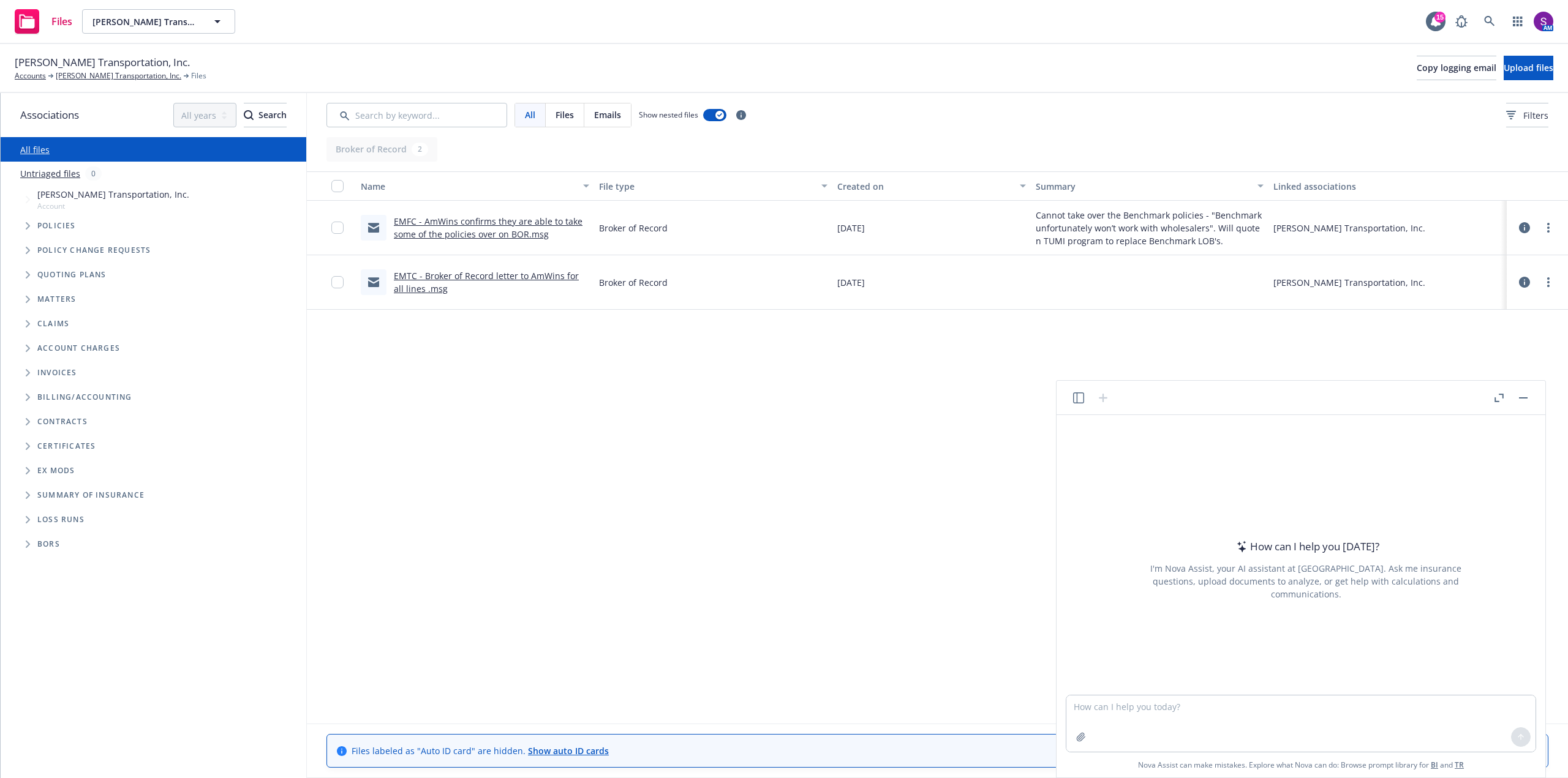
click at [1081, 394] on icon "button" at bounding box center [1078, 398] width 11 height 11
click at [978, 522] on p "Current account" at bounding box center [958, 521] width 58 height 10
click at [987, 470] on input "button" at bounding box center [992, 470] width 97 height 17
click at [1019, 526] on p "All accounts" at bounding box center [1017, 521] width 41 height 10
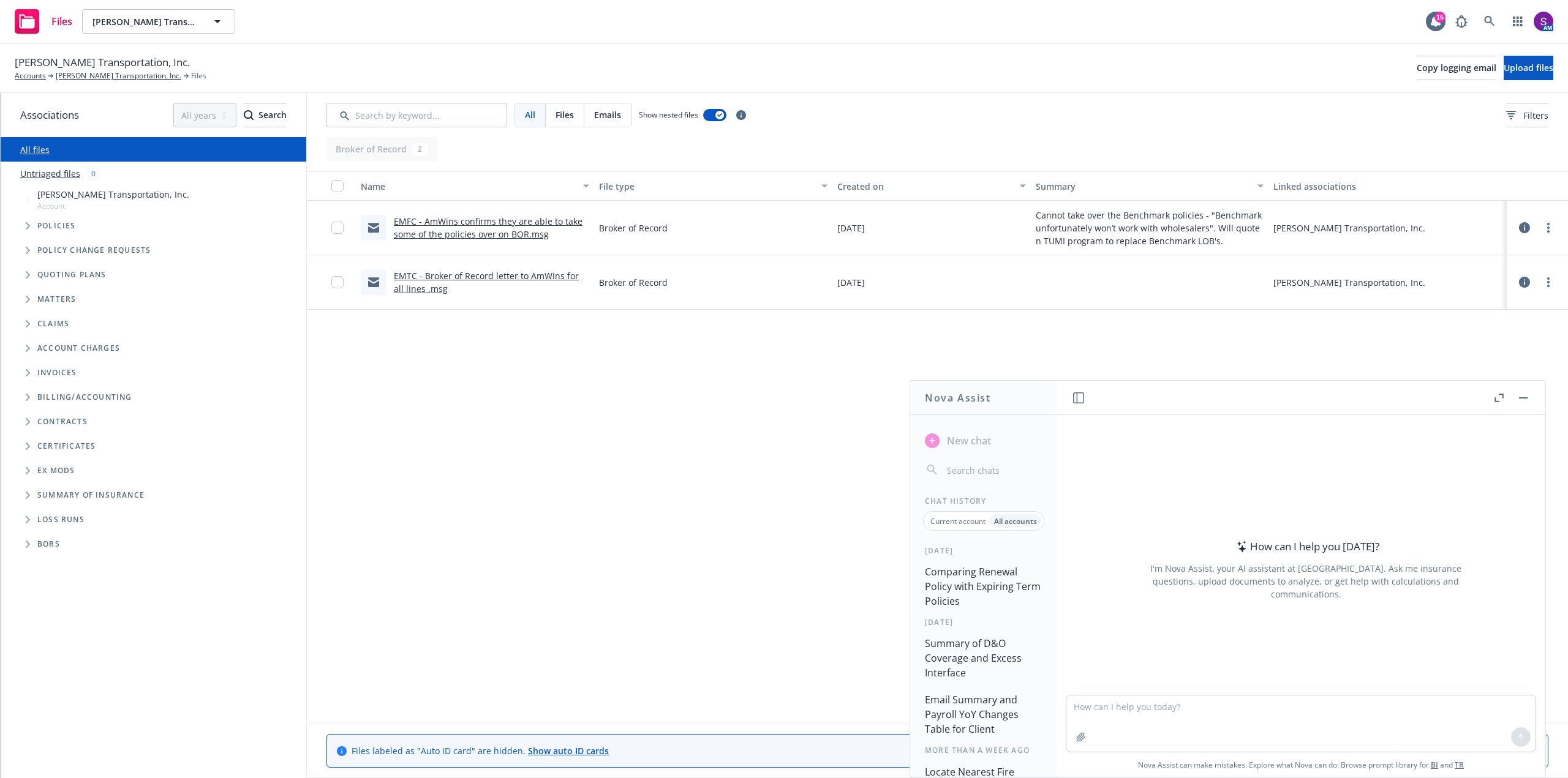
click at [989, 587] on button "Comparing Renewal Policy with Expiring Term Policies" at bounding box center [983, 586] width 127 height 51
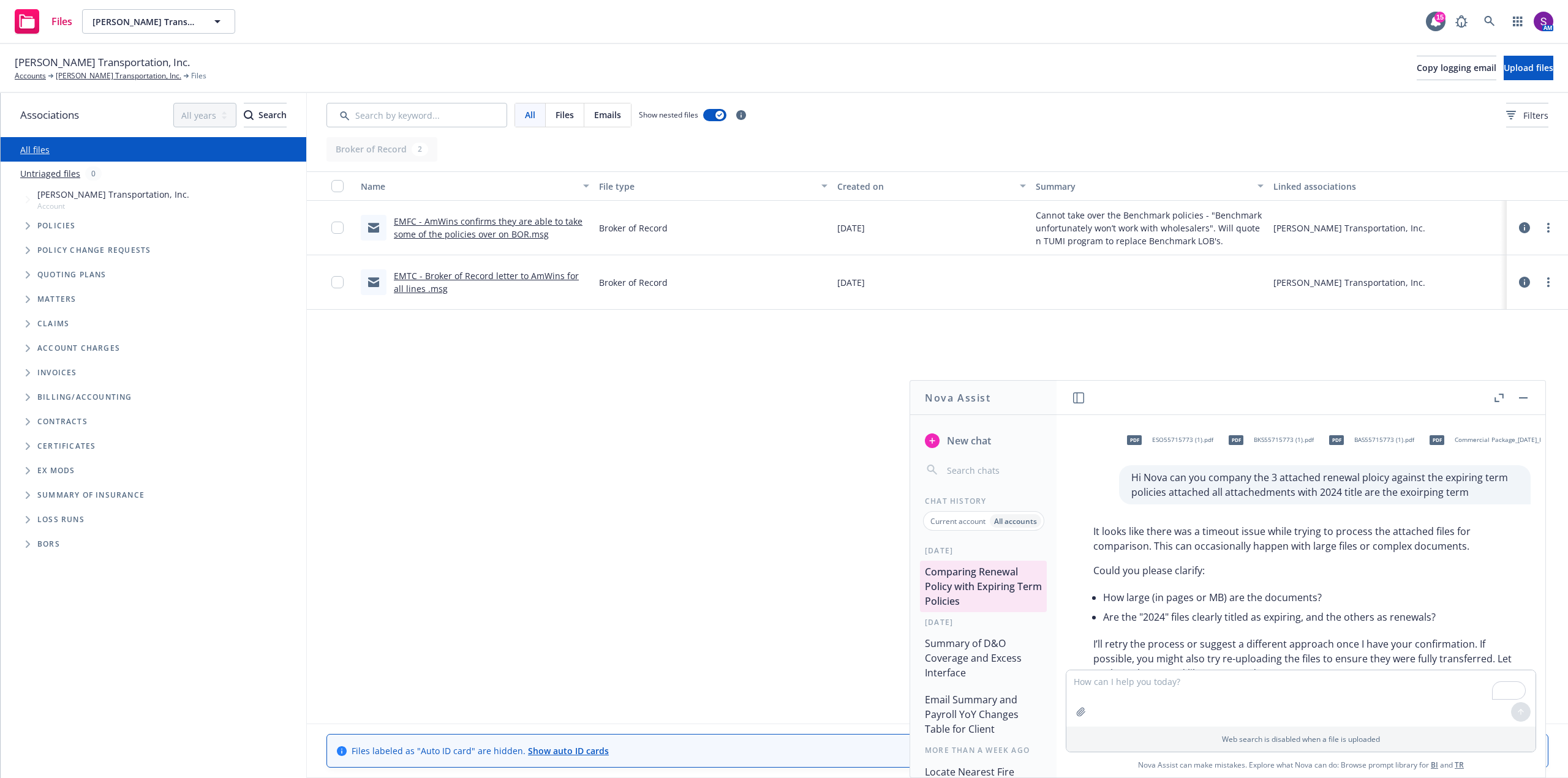
scroll to position [55, 0]
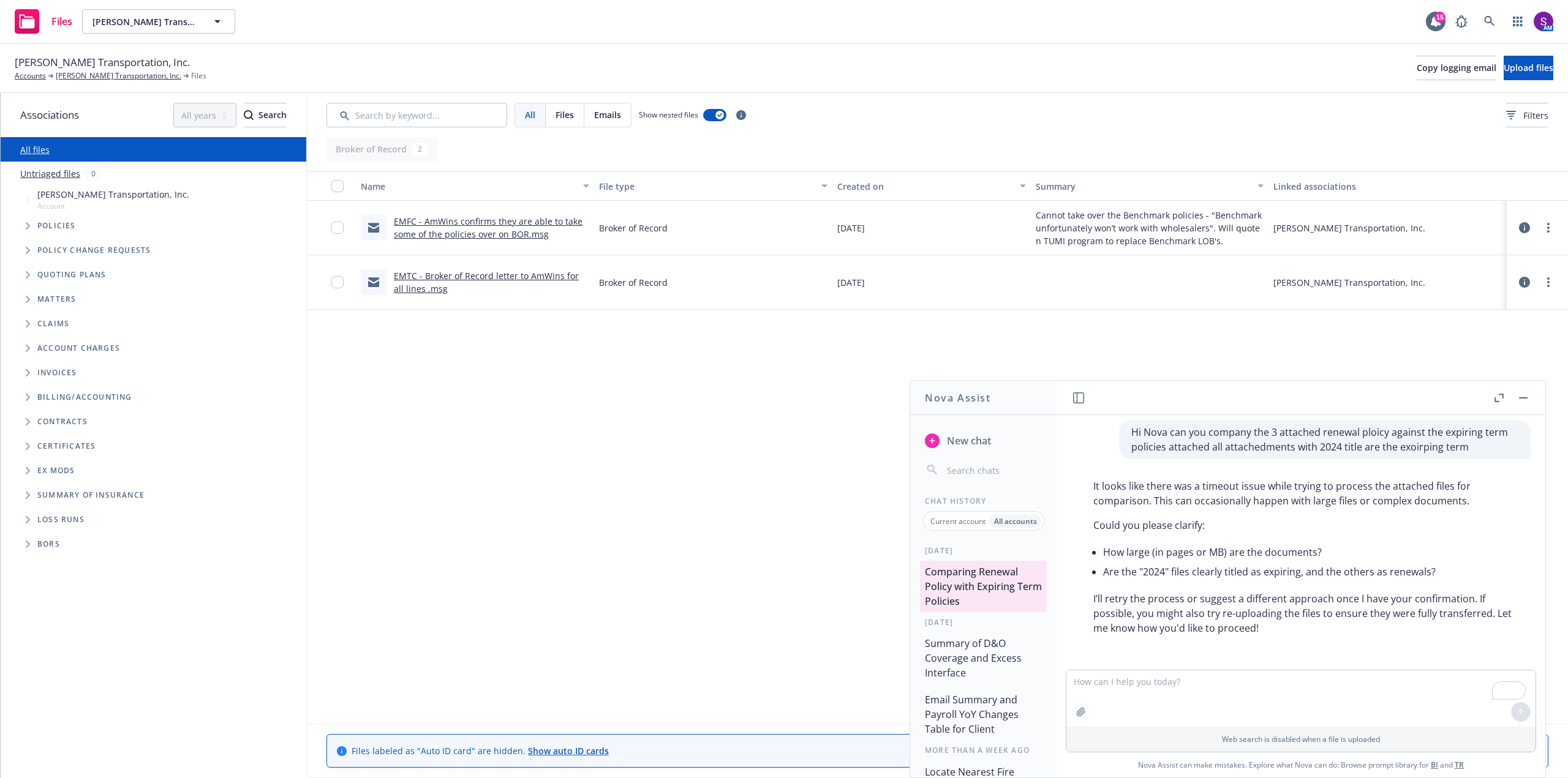
click at [506, 366] on div "Name File type Created on Summary Linked associations EMFC - AmWins confirms th…" at bounding box center [937, 448] width 1261 height 553
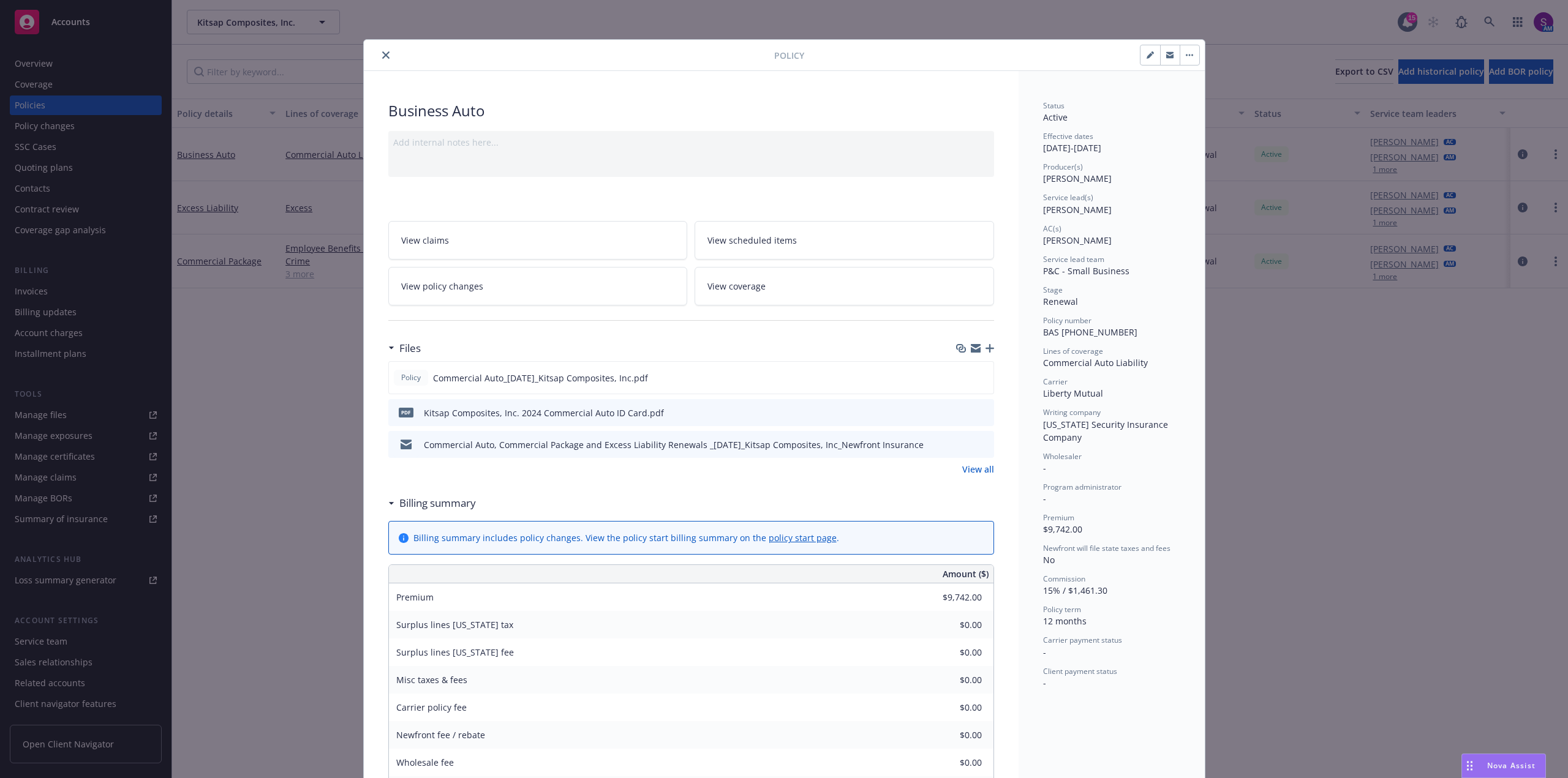
click at [387, 55] on button "close" at bounding box center [386, 56] width 15 height 15
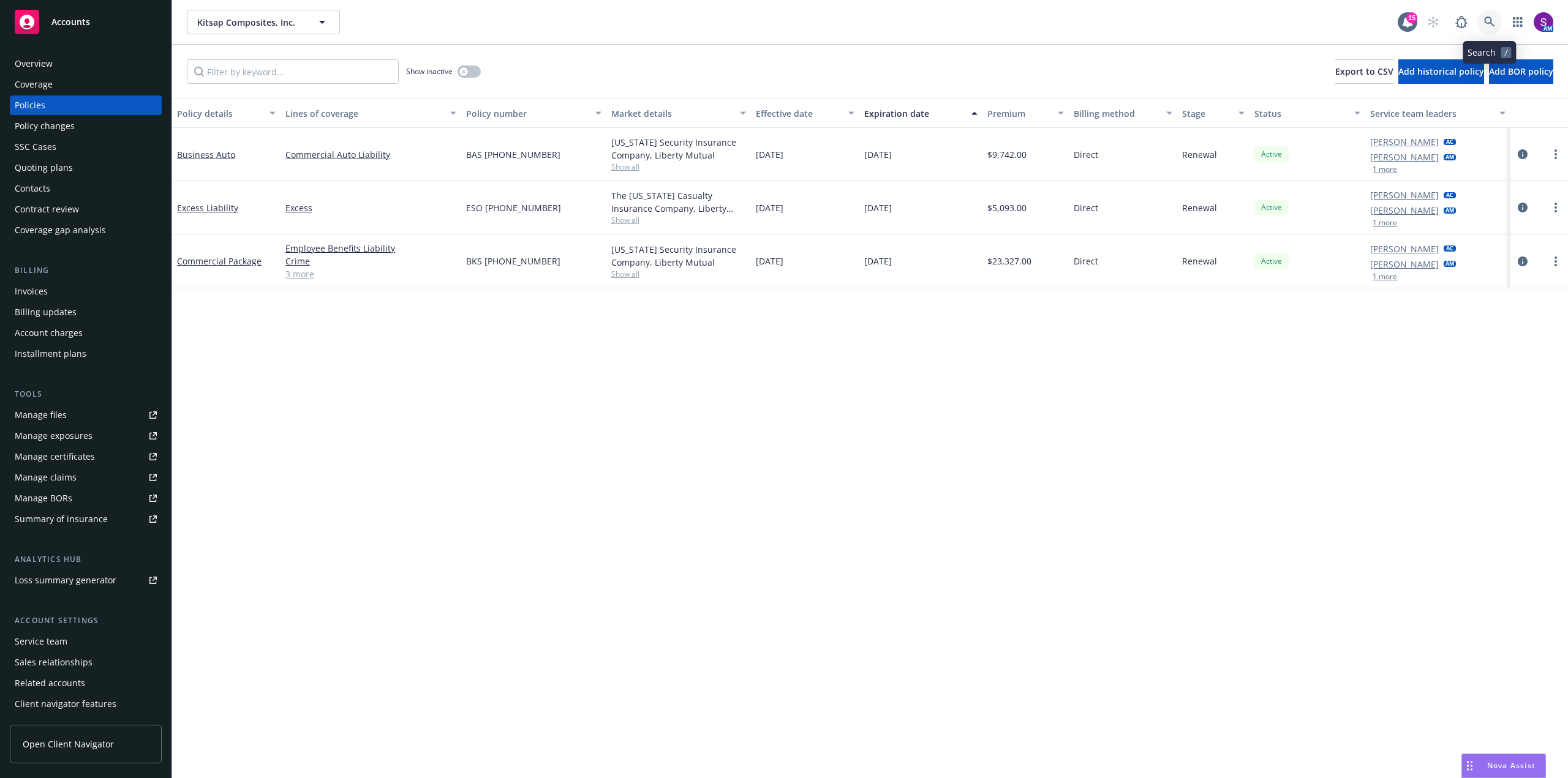
click at [1489, 16] on link at bounding box center [1489, 22] width 24 height 24
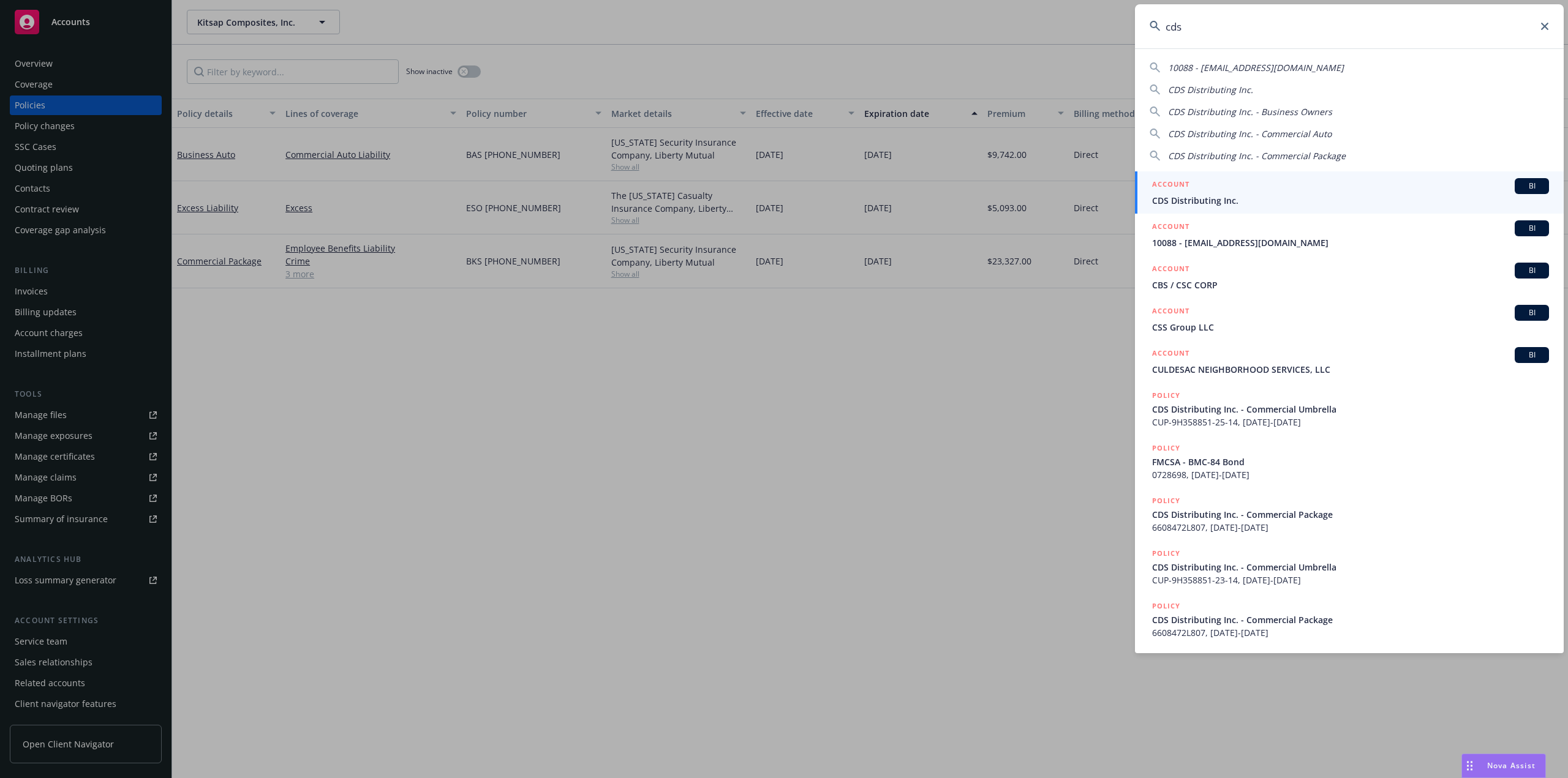
type input "cds"
click at [1213, 198] on span "CDS Distributing Inc." at bounding box center [1350, 200] width 397 height 13
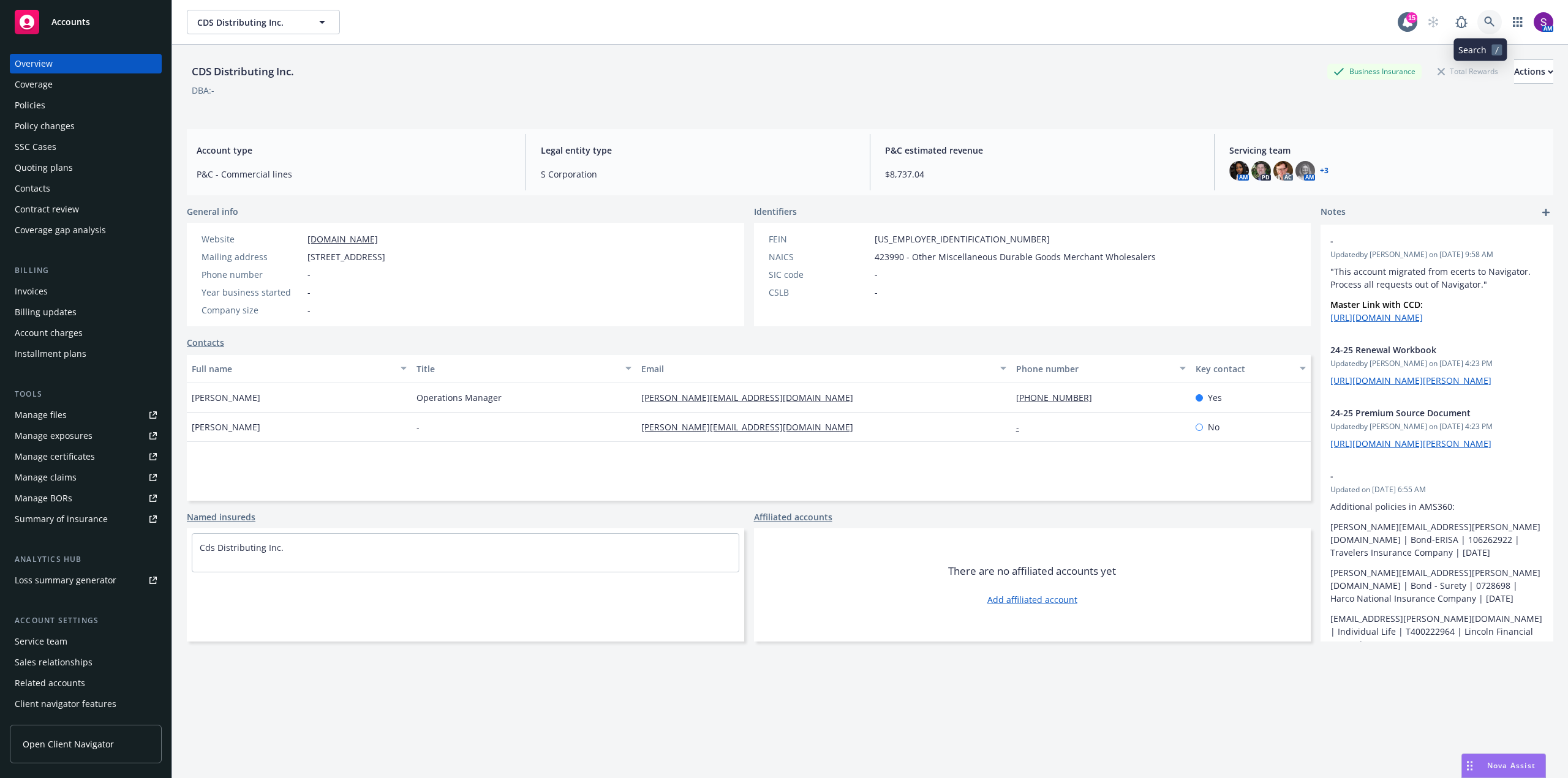
click at [1484, 21] on icon at bounding box center [1489, 22] width 11 height 11
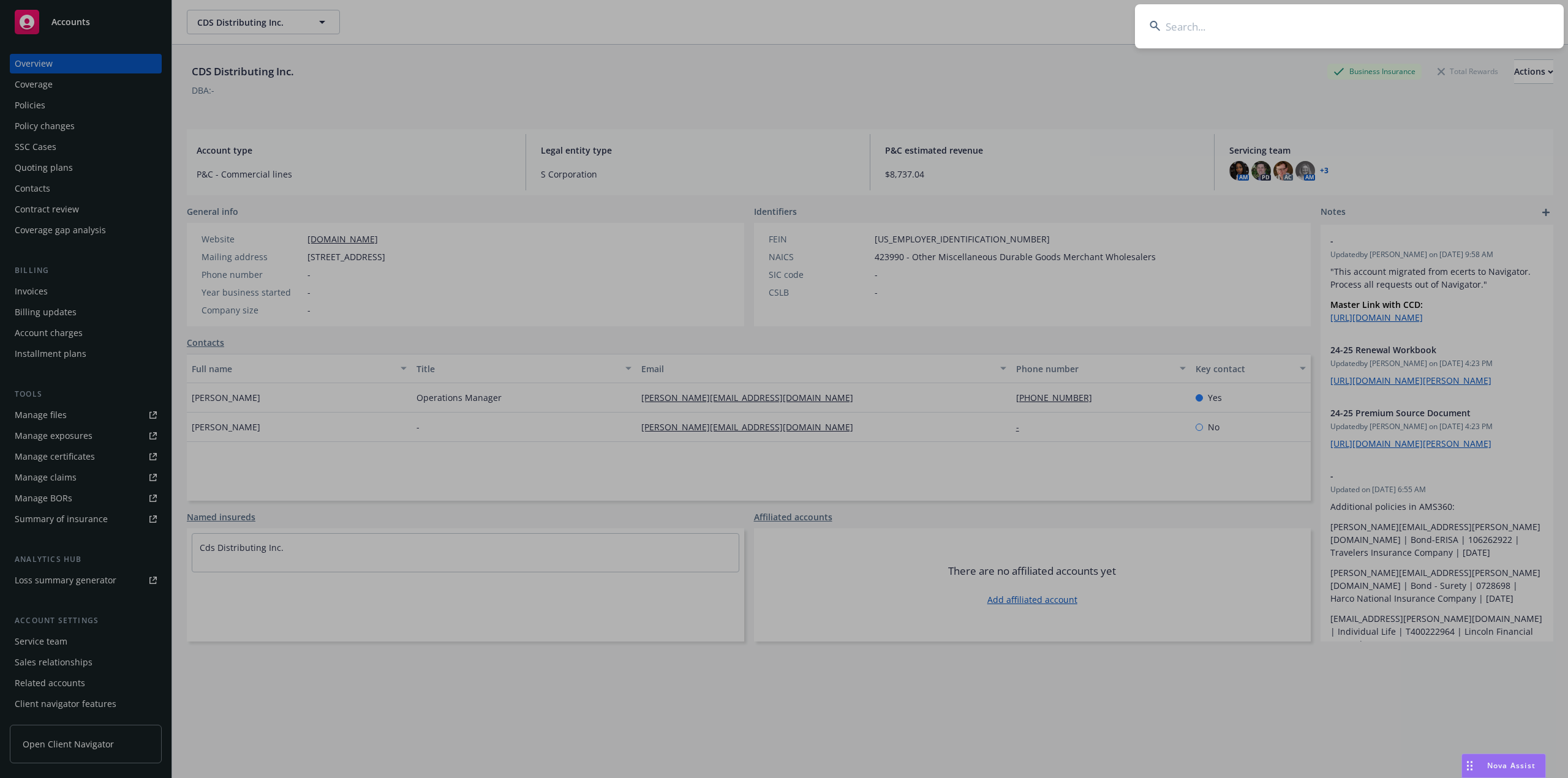
click at [1288, 33] on input at bounding box center [1349, 27] width 428 height 45
type input "381-5004683201-05"
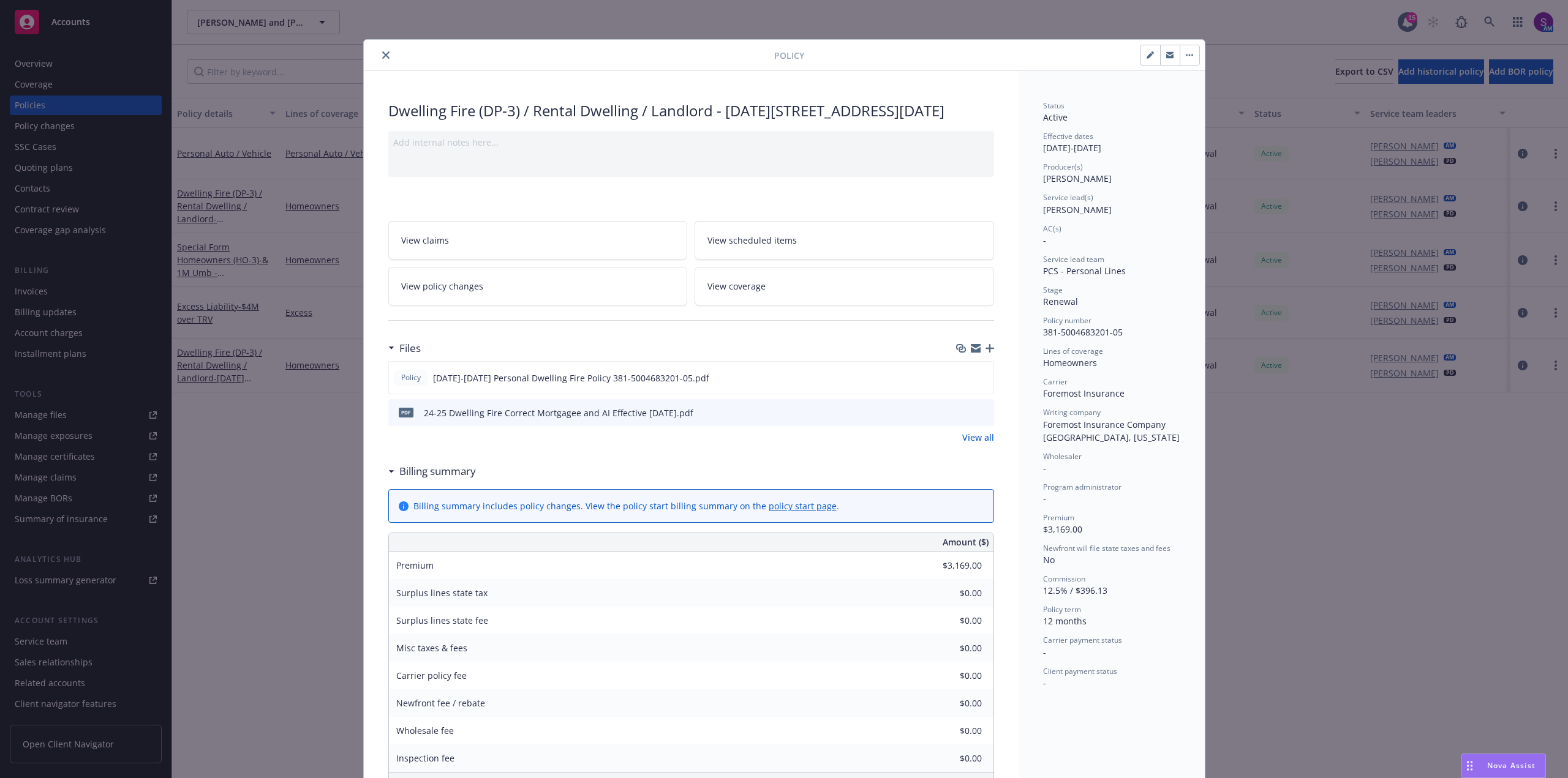
click at [382, 51] on icon "close" at bounding box center [386, 55] width 7 height 7
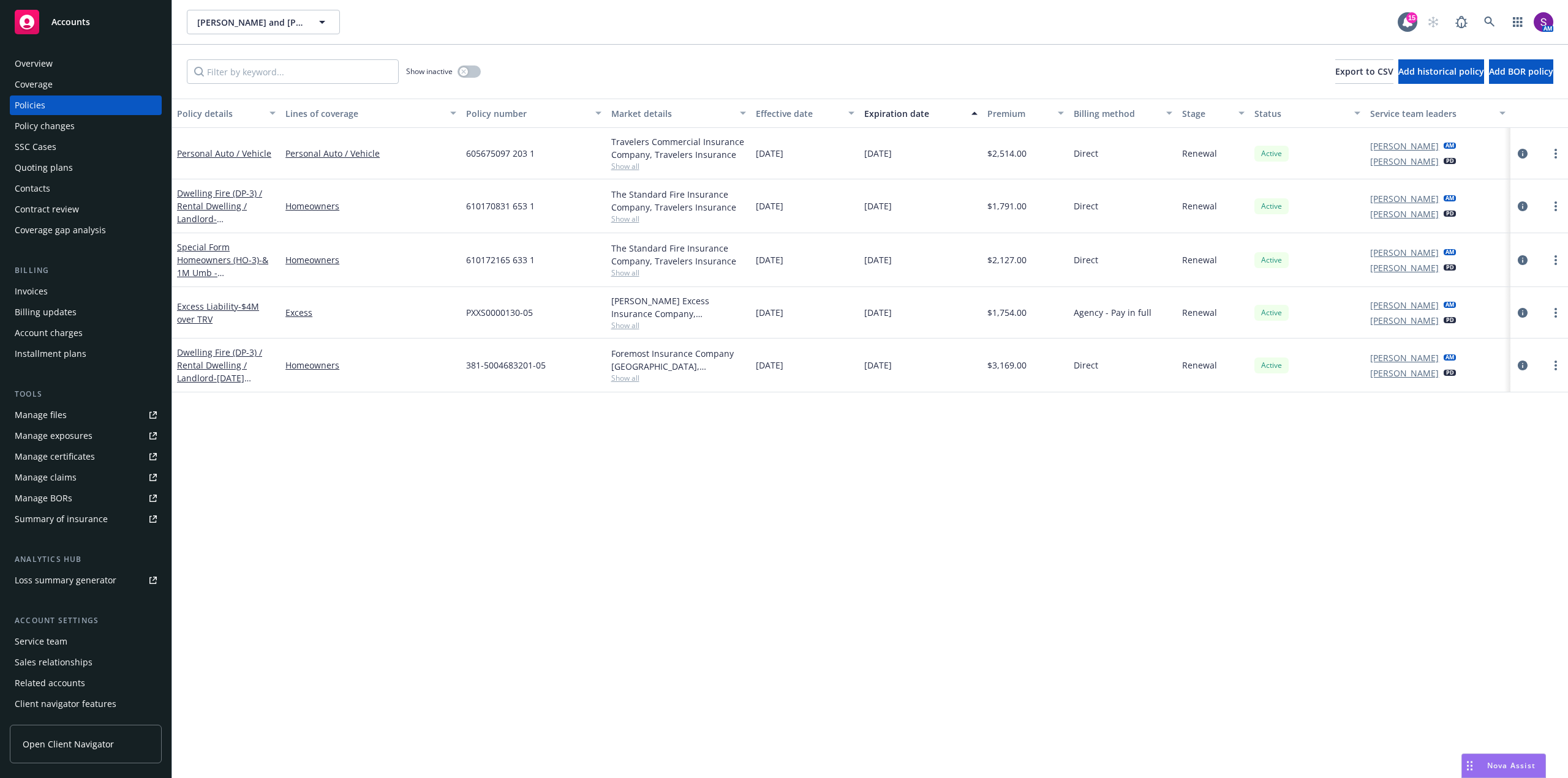
click at [1406, 201] on link "Melanie Triantos" at bounding box center [1404, 198] width 69 height 13
click at [1440, 226] on icon "close" at bounding box center [1438, 230] width 7 height 7
click at [82, 70] on div "Overview" at bounding box center [85, 63] width 142 height 19
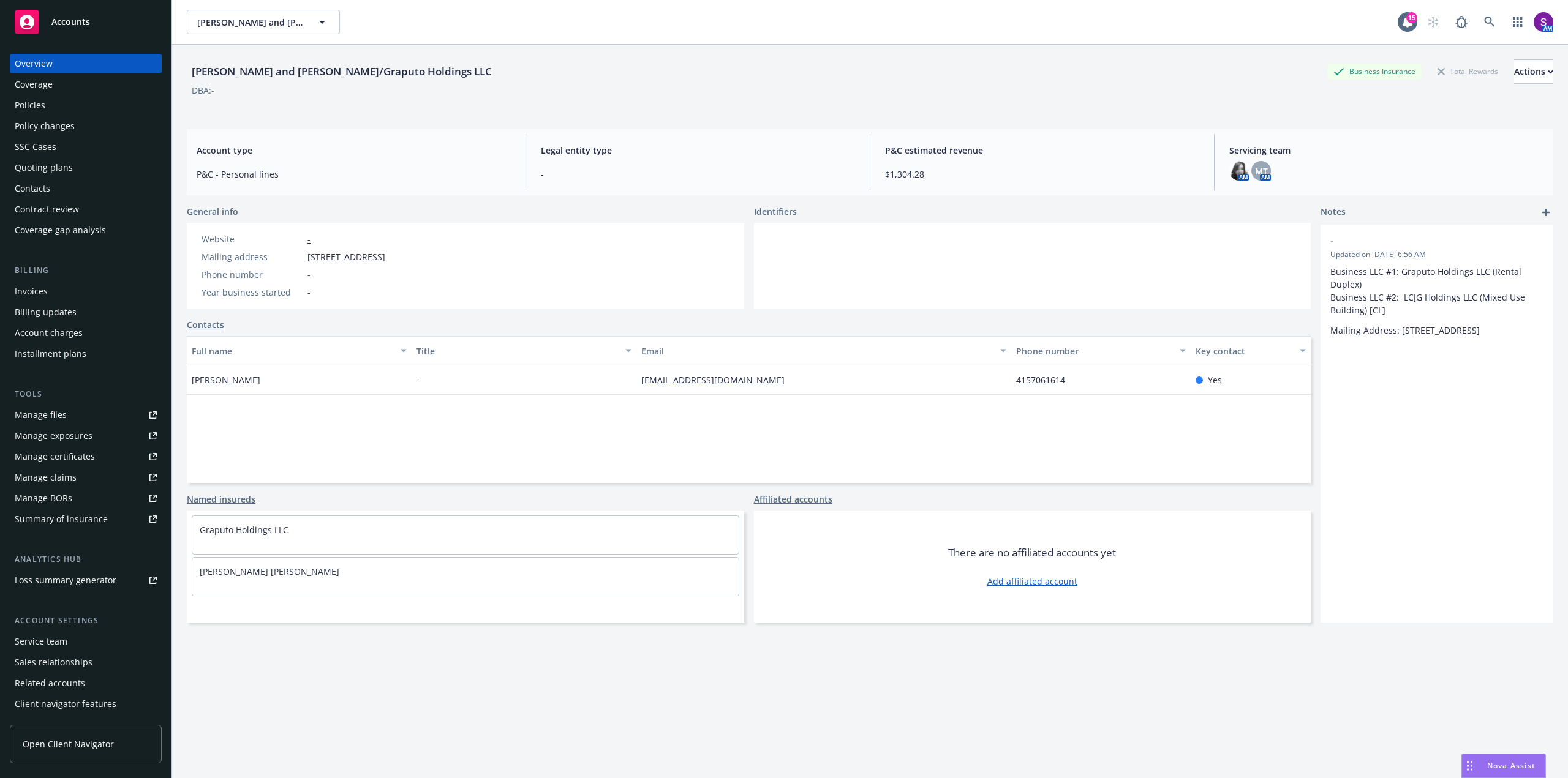
click at [1465, 19] on div "AM" at bounding box center [1486, 22] width 133 height 24
click at [1477, 26] on link at bounding box center [1489, 22] width 24 height 24
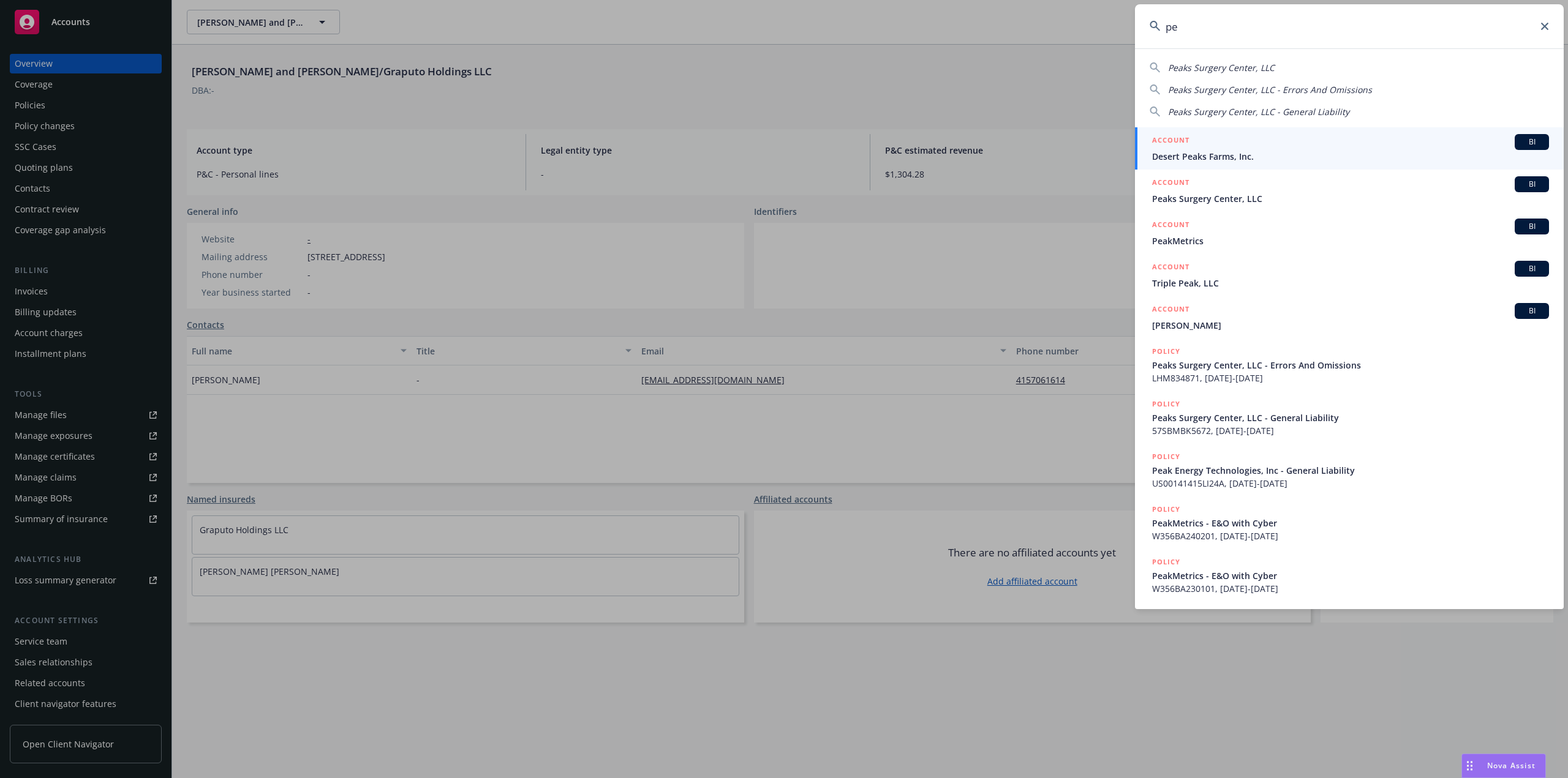
type input "p"
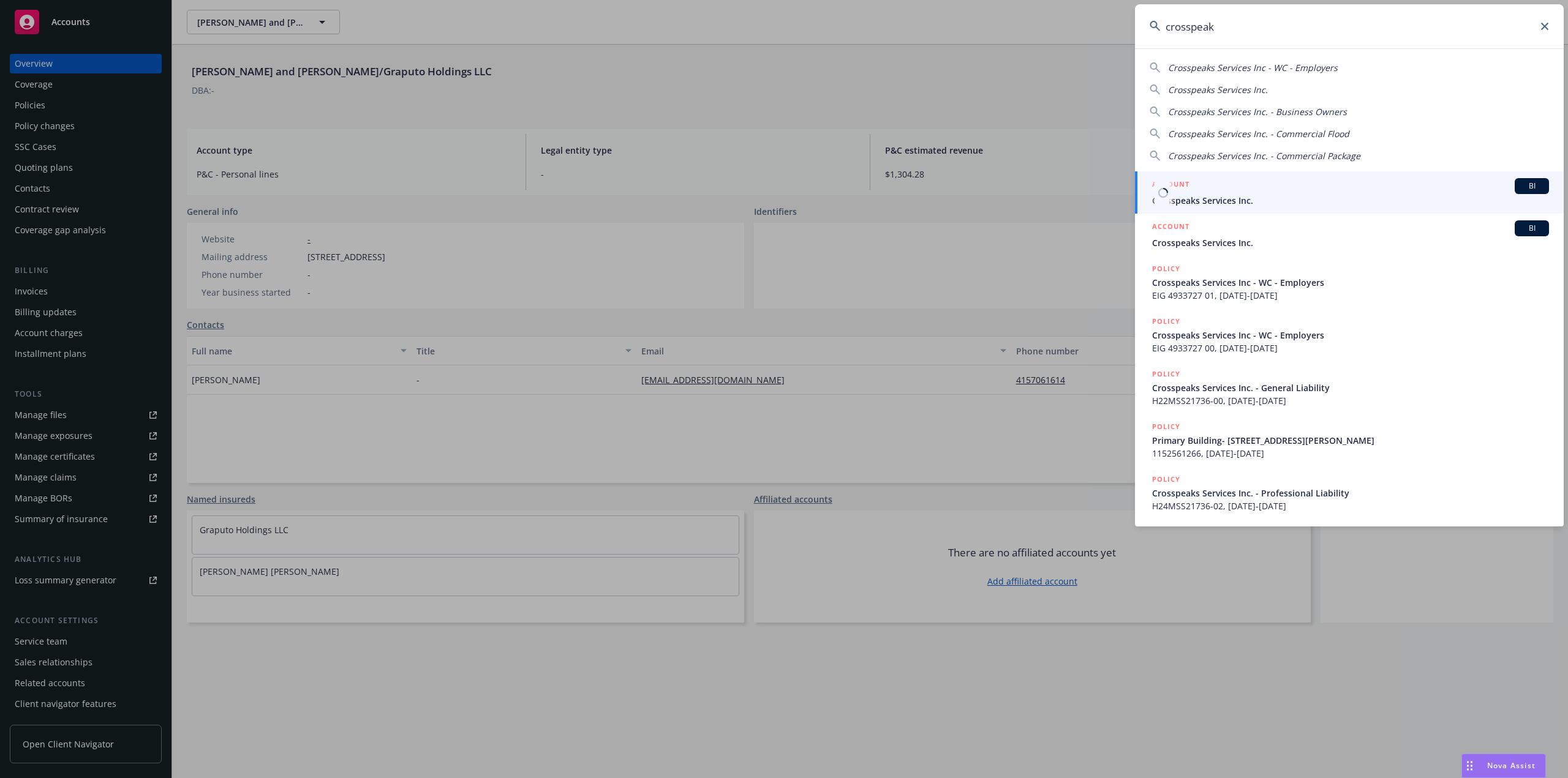
type input "crosspeak"
click at [1192, 202] on span "Crosspeaks Services Inc." at bounding box center [1350, 200] width 397 height 13
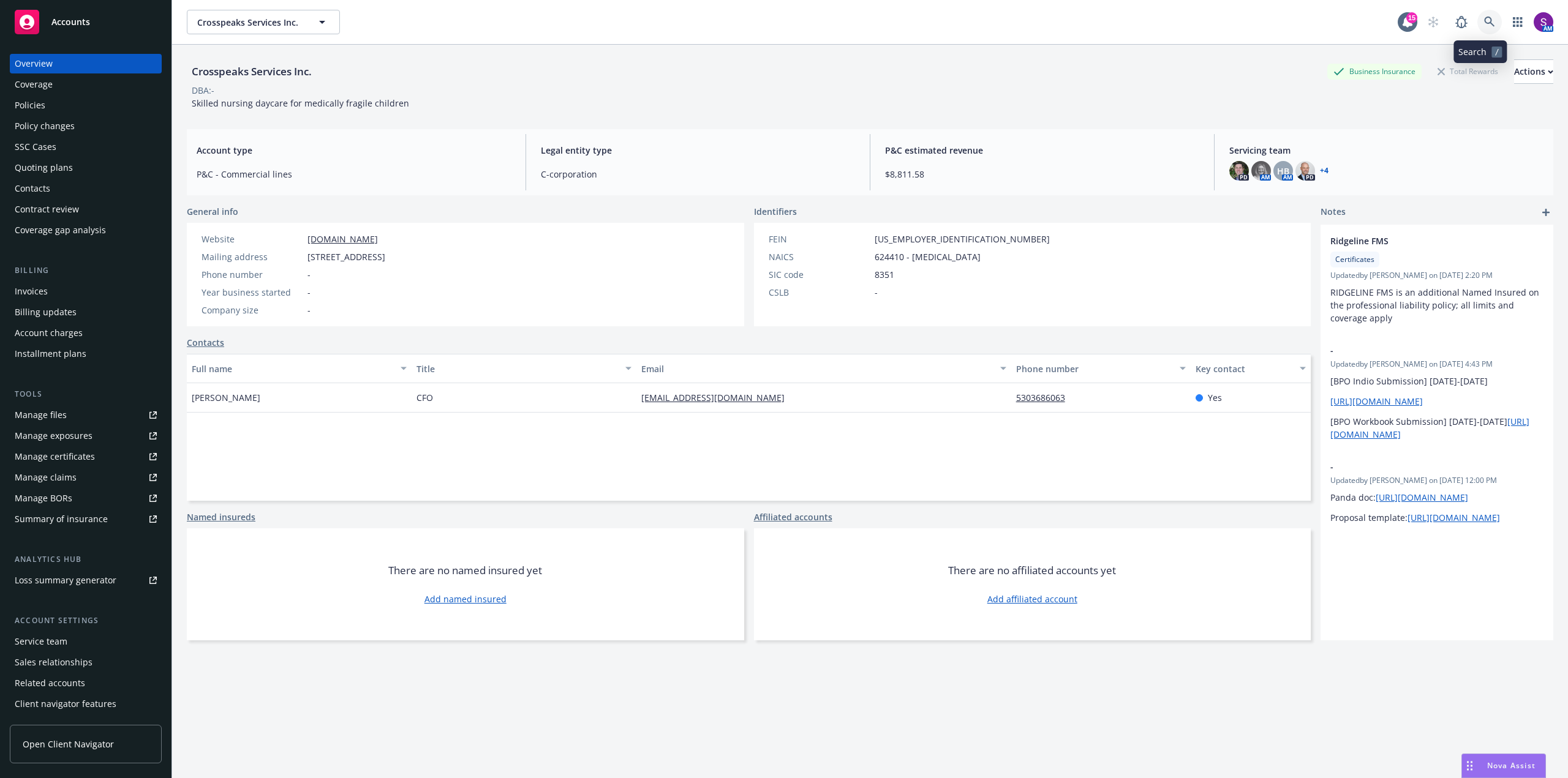
click at [1477, 21] on link at bounding box center [1489, 22] width 24 height 24
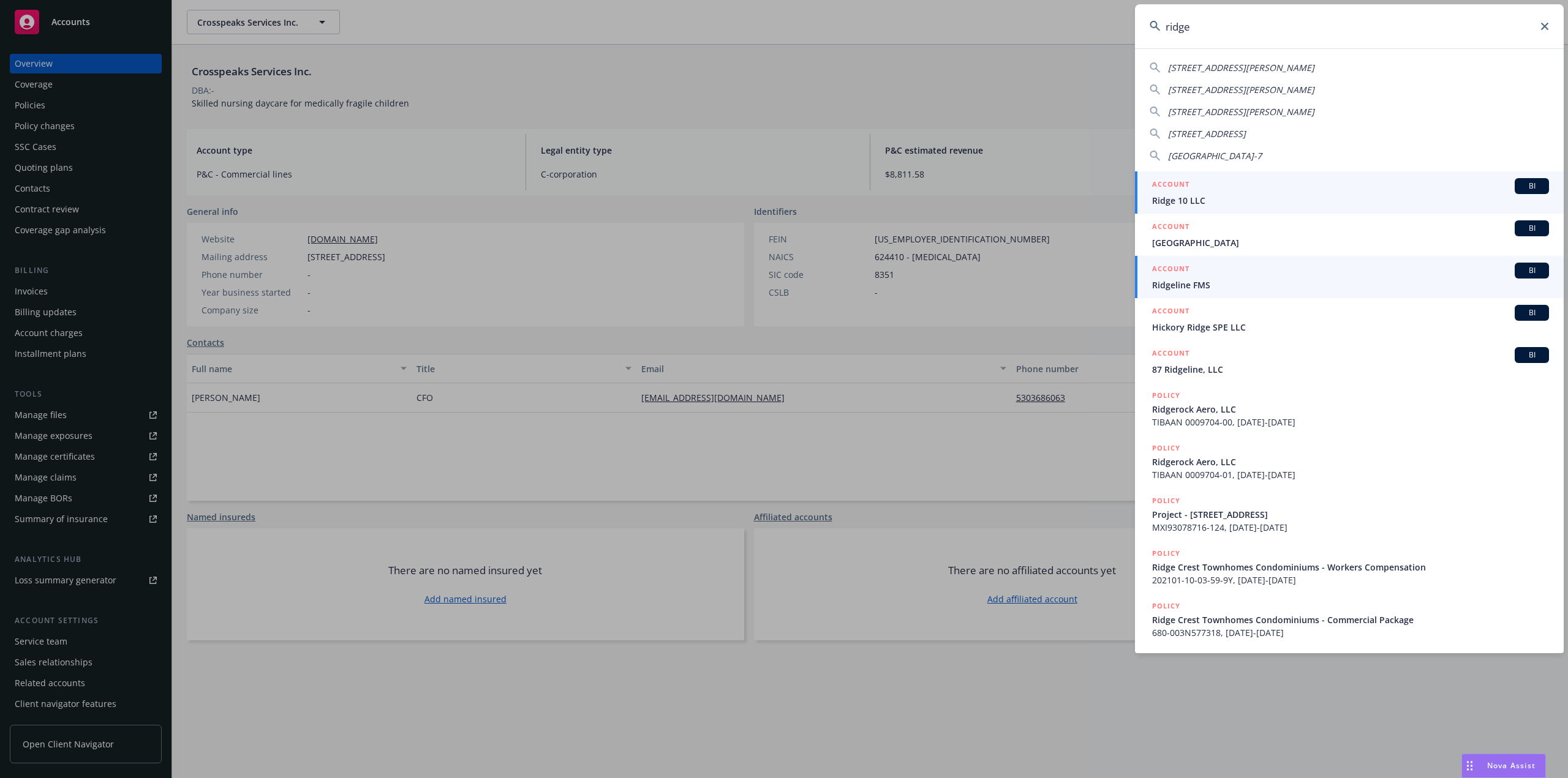
type input "ridge"
click at [1189, 286] on span "Ridgeline FMS" at bounding box center [1350, 286] width 397 height 13
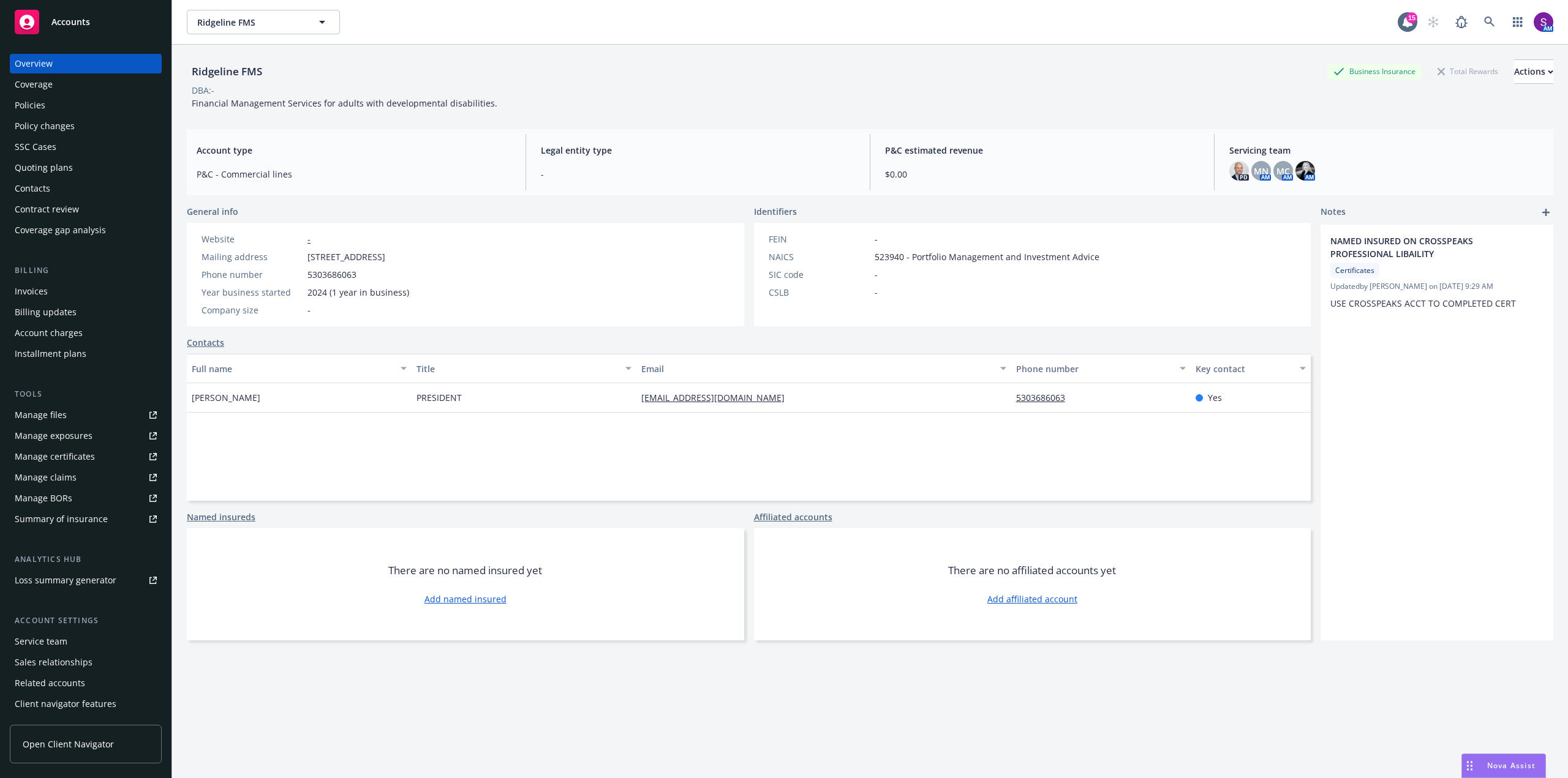
click at [43, 99] on div "Policies" at bounding box center [30, 105] width 31 height 19
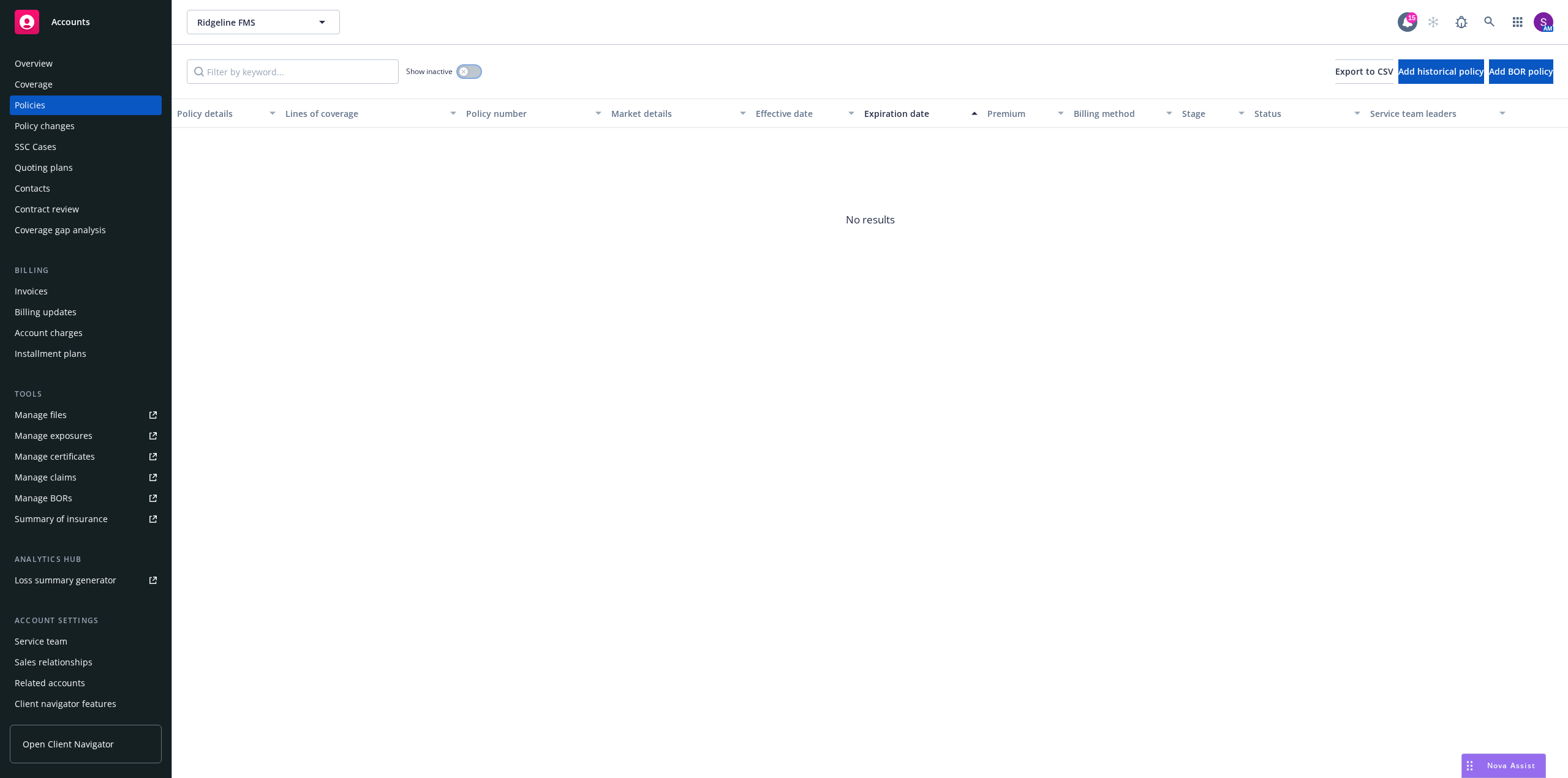
click at [468, 69] on button "button" at bounding box center [468, 71] width 23 height 12
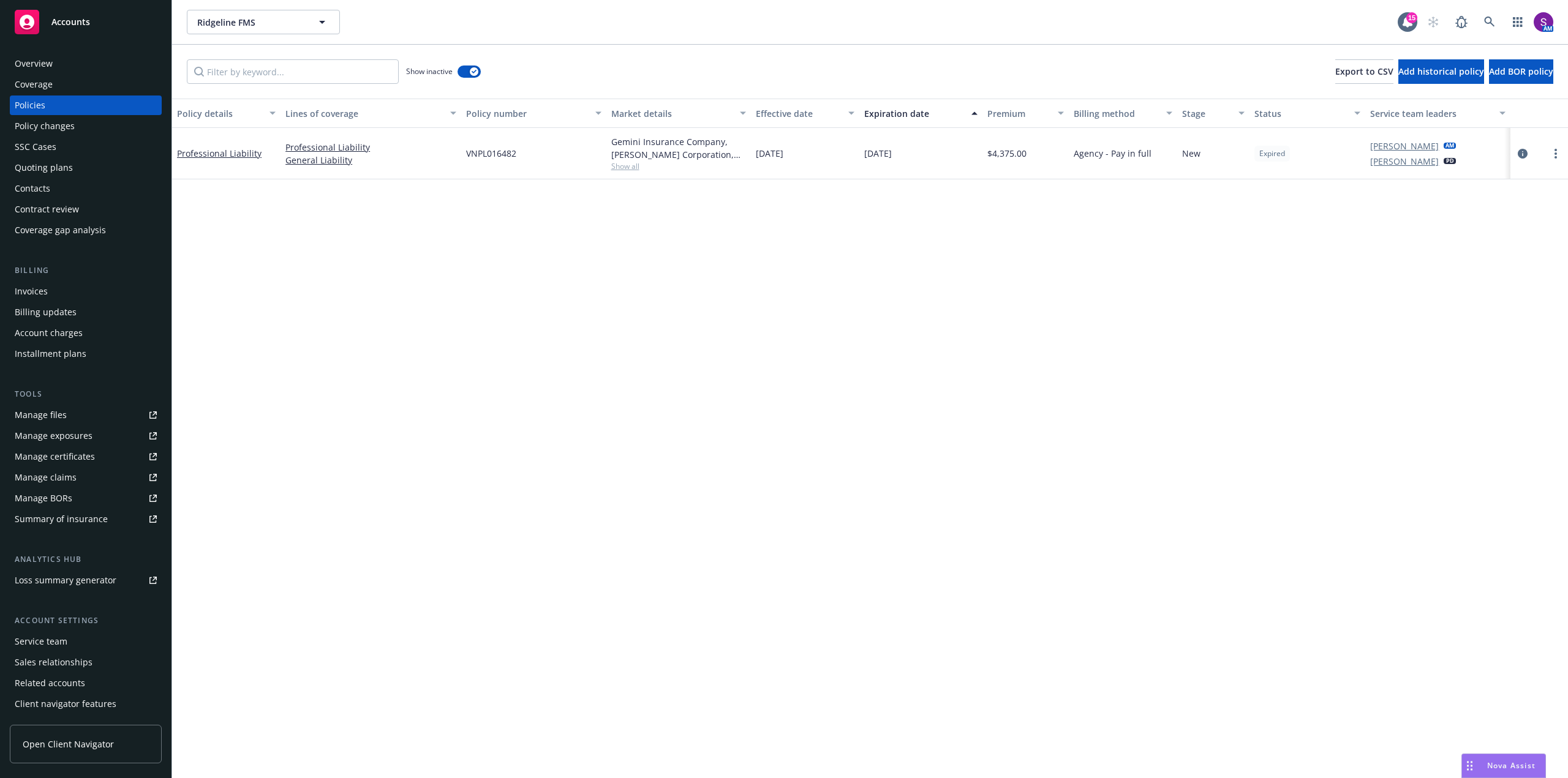
click at [631, 168] on span "Show all" at bounding box center [678, 166] width 134 height 10
click at [89, 64] on div "Overview" at bounding box center [85, 63] width 142 height 19
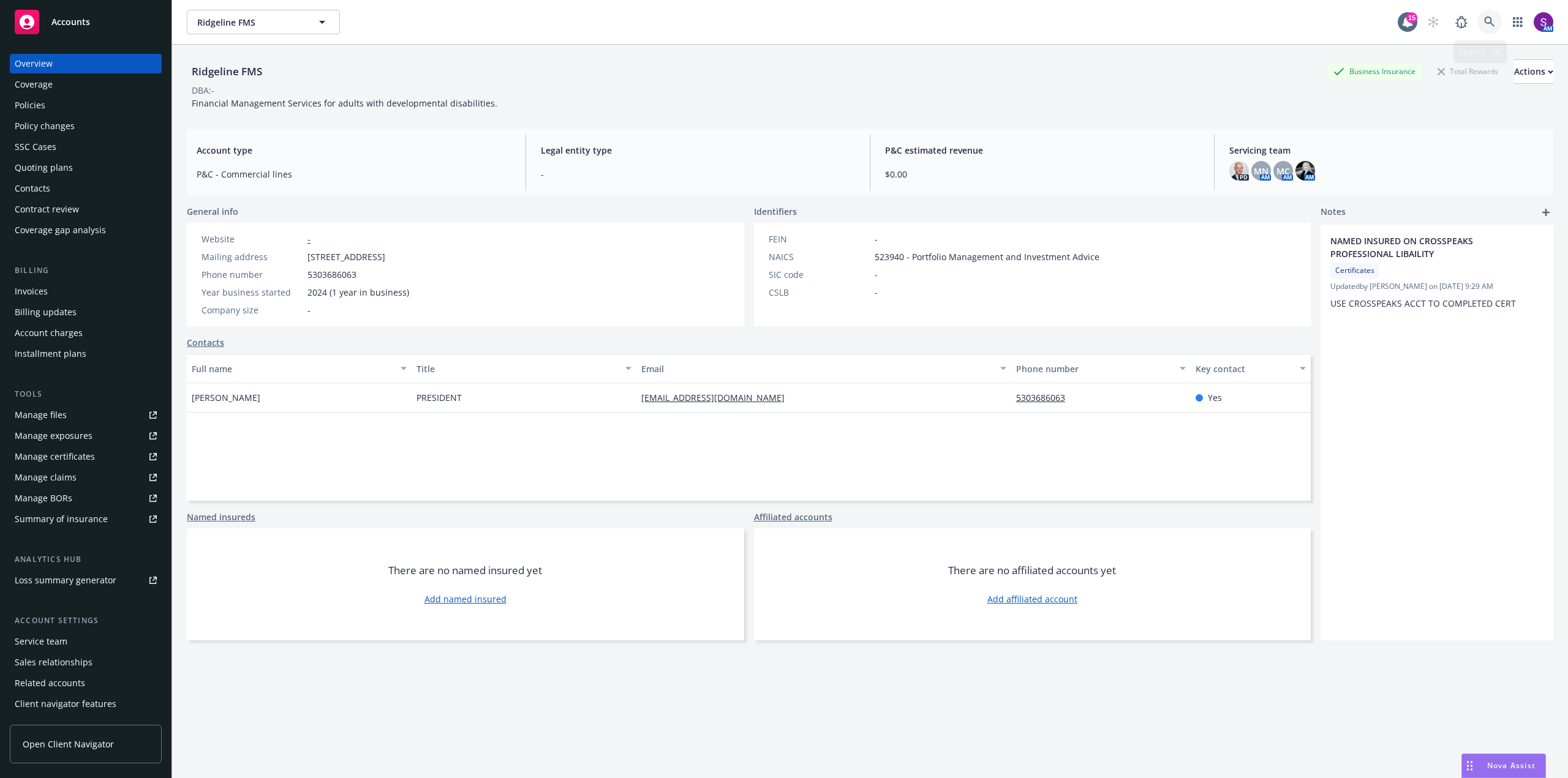
click at [1485, 21] on icon at bounding box center [1489, 22] width 11 height 11
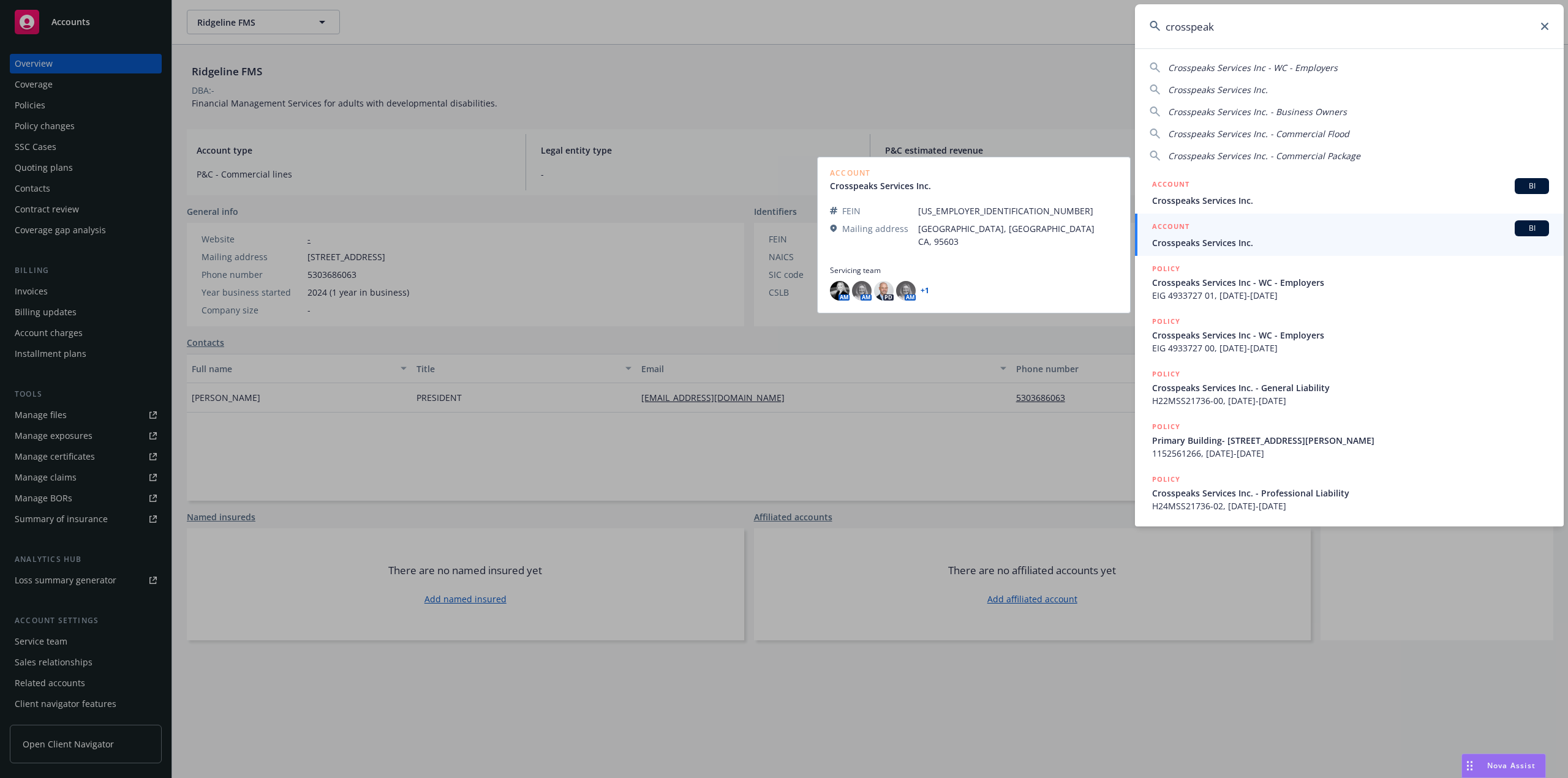
type input "crosspeak"
click at [1220, 239] on span "Crosspeaks Services Inc." at bounding box center [1350, 243] width 397 height 13
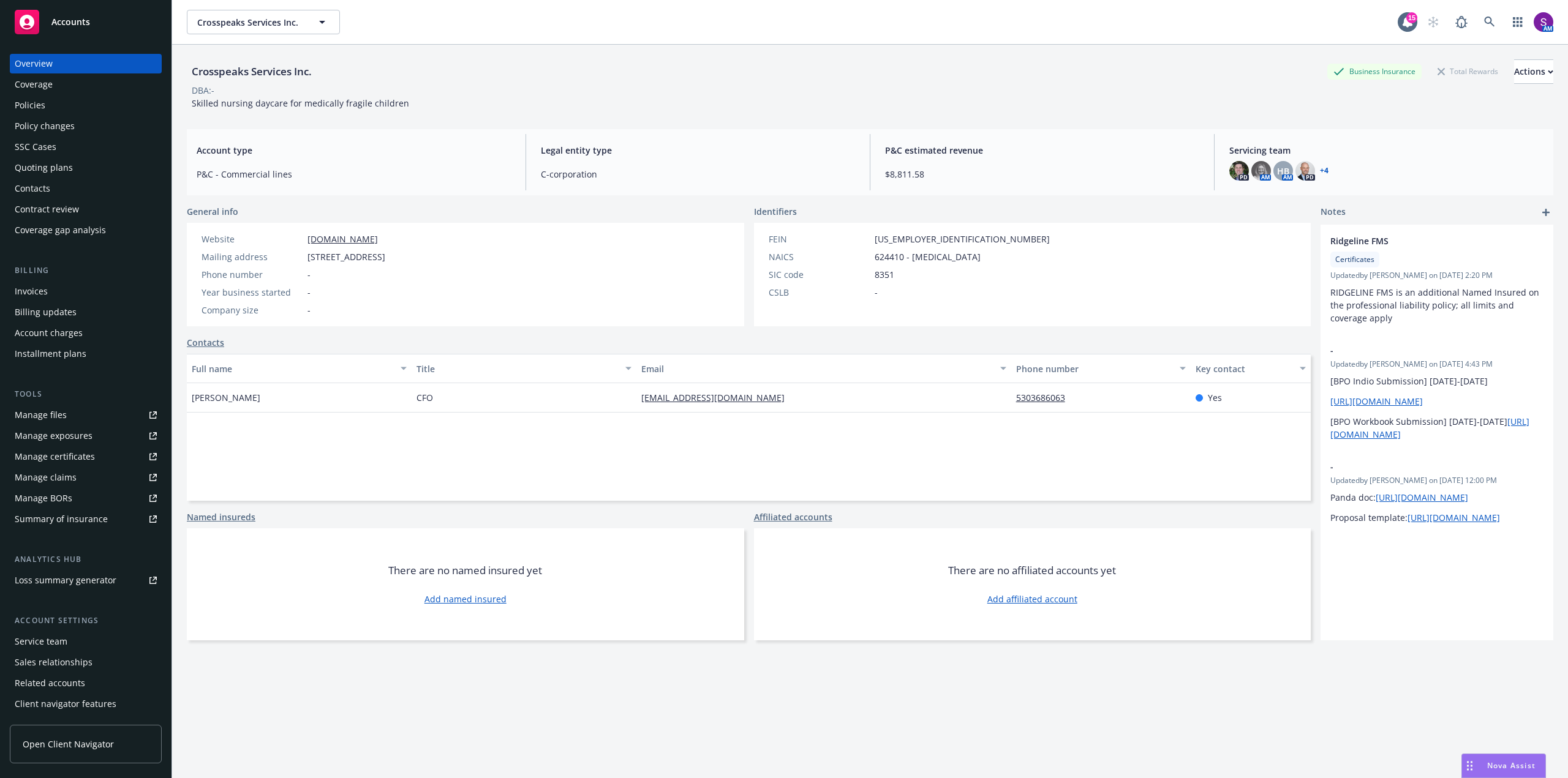
click at [55, 99] on div "Policies" at bounding box center [85, 105] width 142 height 19
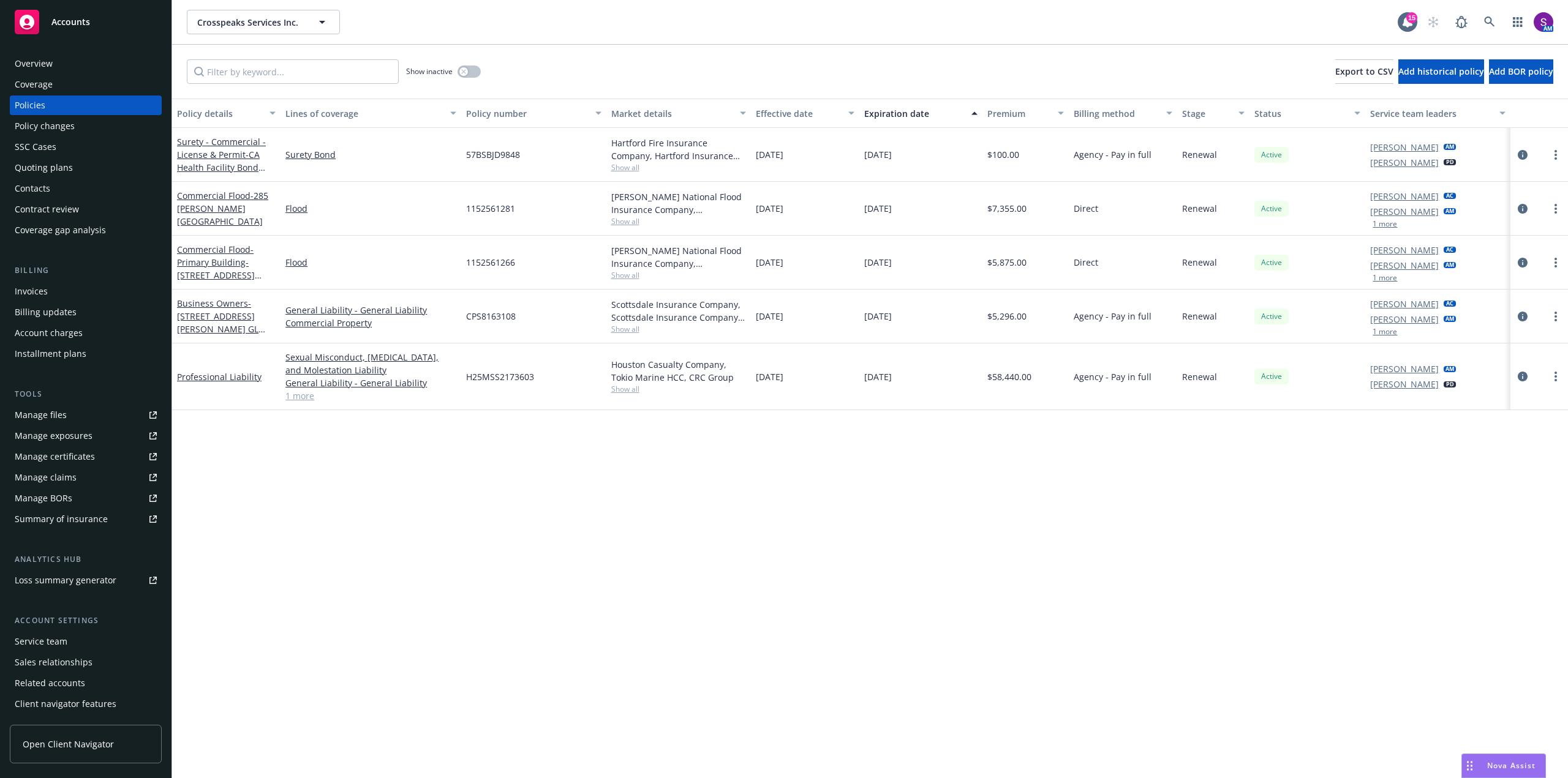
click at [539, 378] on div "H25MSS2173603" at bounding box center [533, 377] width 145 height 67
drag, startPoint x: 539, startPoint y: 378, endPoint x: 465, endPoint y: 377, distance: 74.0
click at [465, 377] on div "H25MSS2173603" at bounding box center [533, 377] width 145 height 67
click at [221, 376] on link "Professional Liability" at bounding box center [219, 376] width 84 height 12
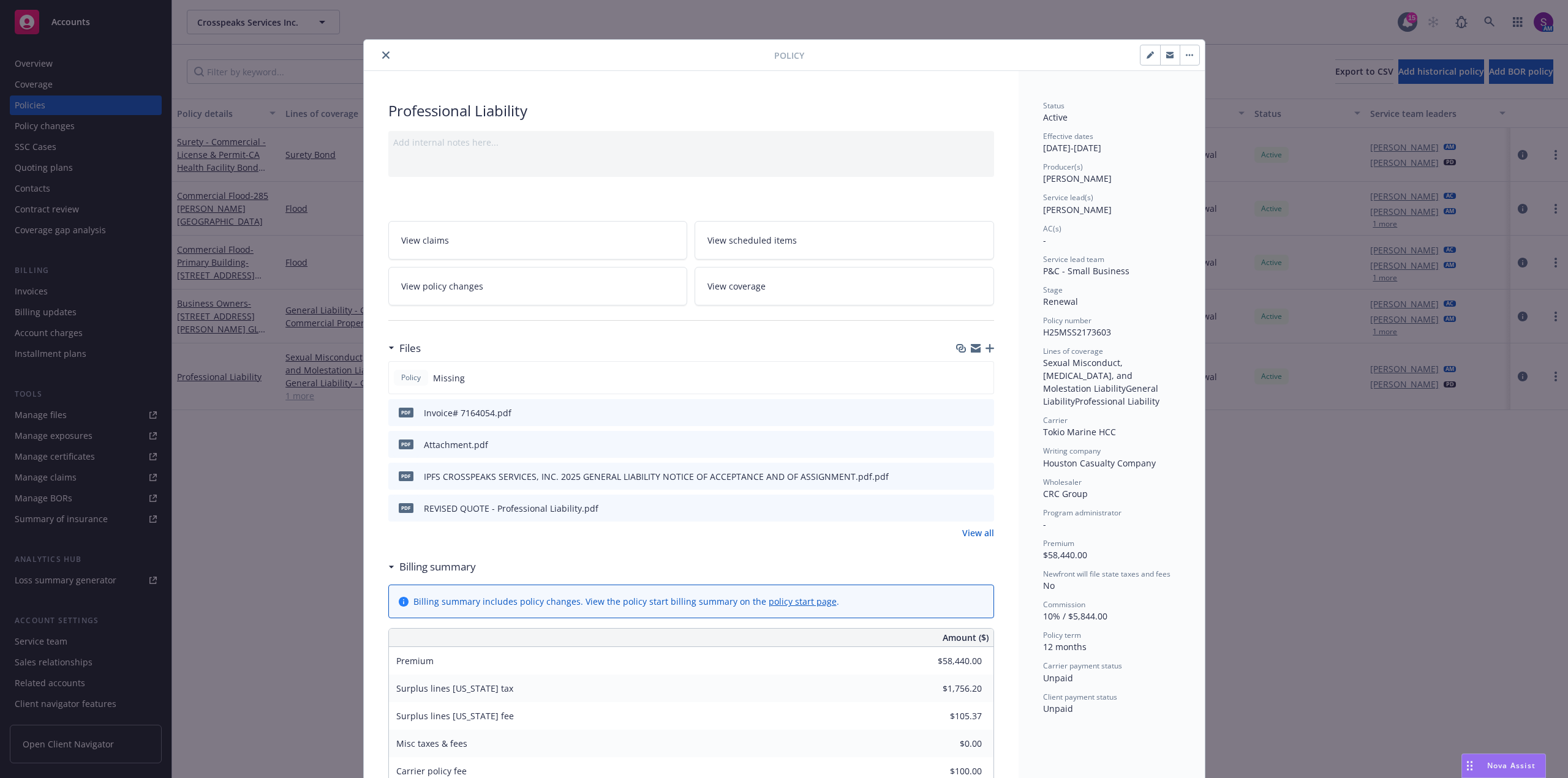
click at [382, 51] on icon "close" at bounding box center [386, 55] width 7 height 7
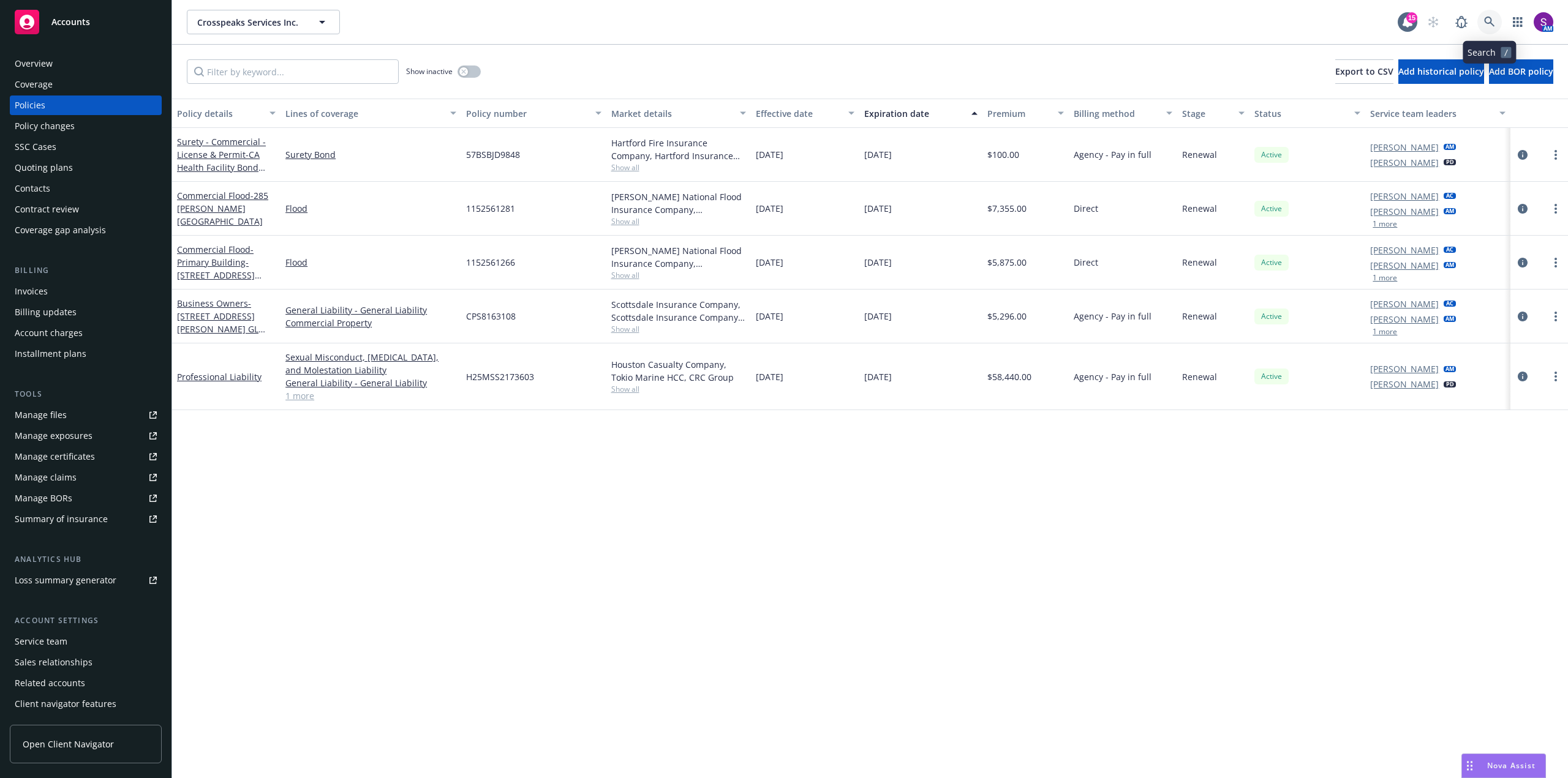
click at [1488, 20] on icon at bounding box center [1489, 22] width 11 height 11
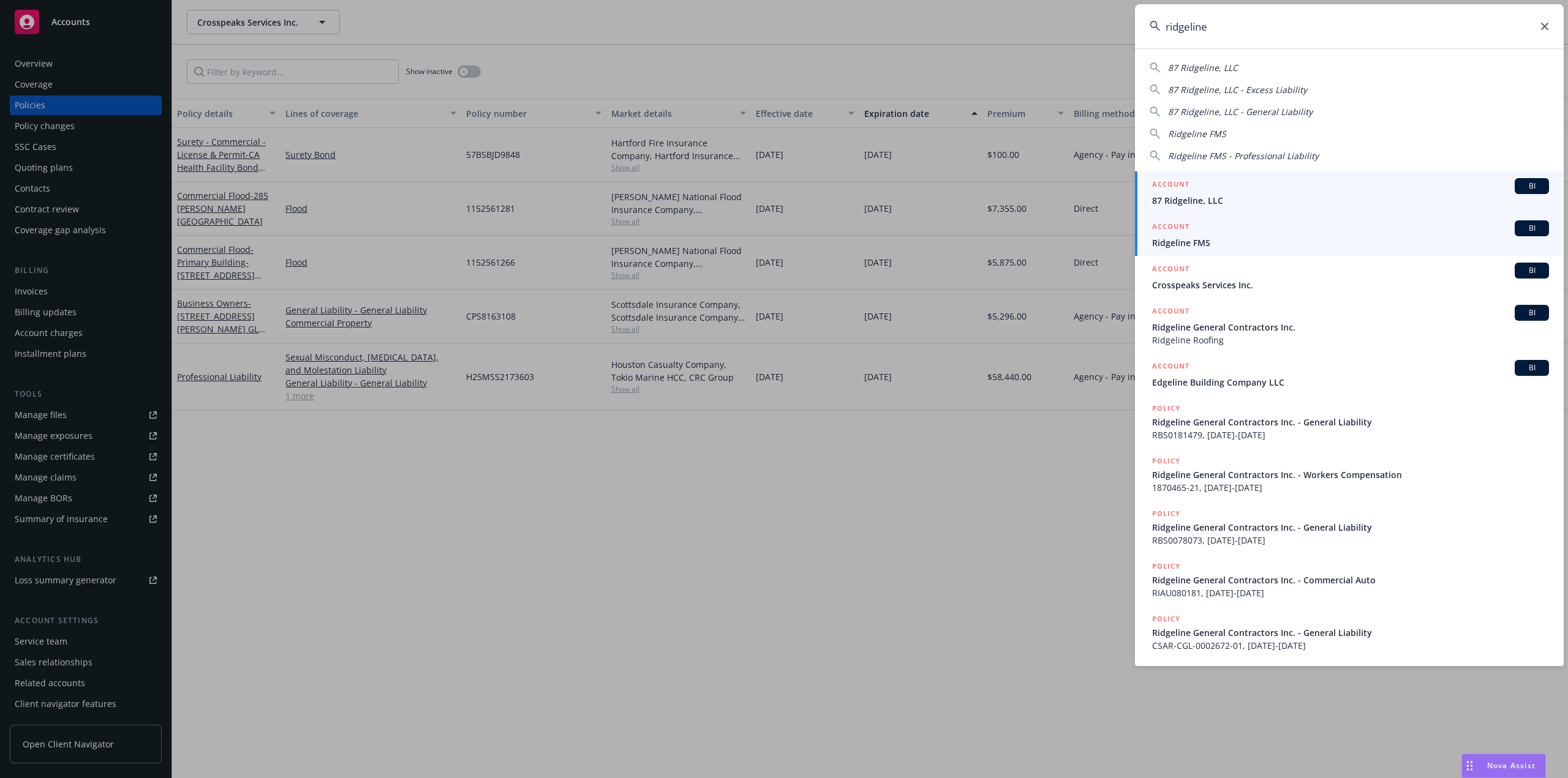
type input "ridgeline"
click at [1179, 237] on span "Ridgeline FMS" at bounding box center [1350, 243] width 397 height 13
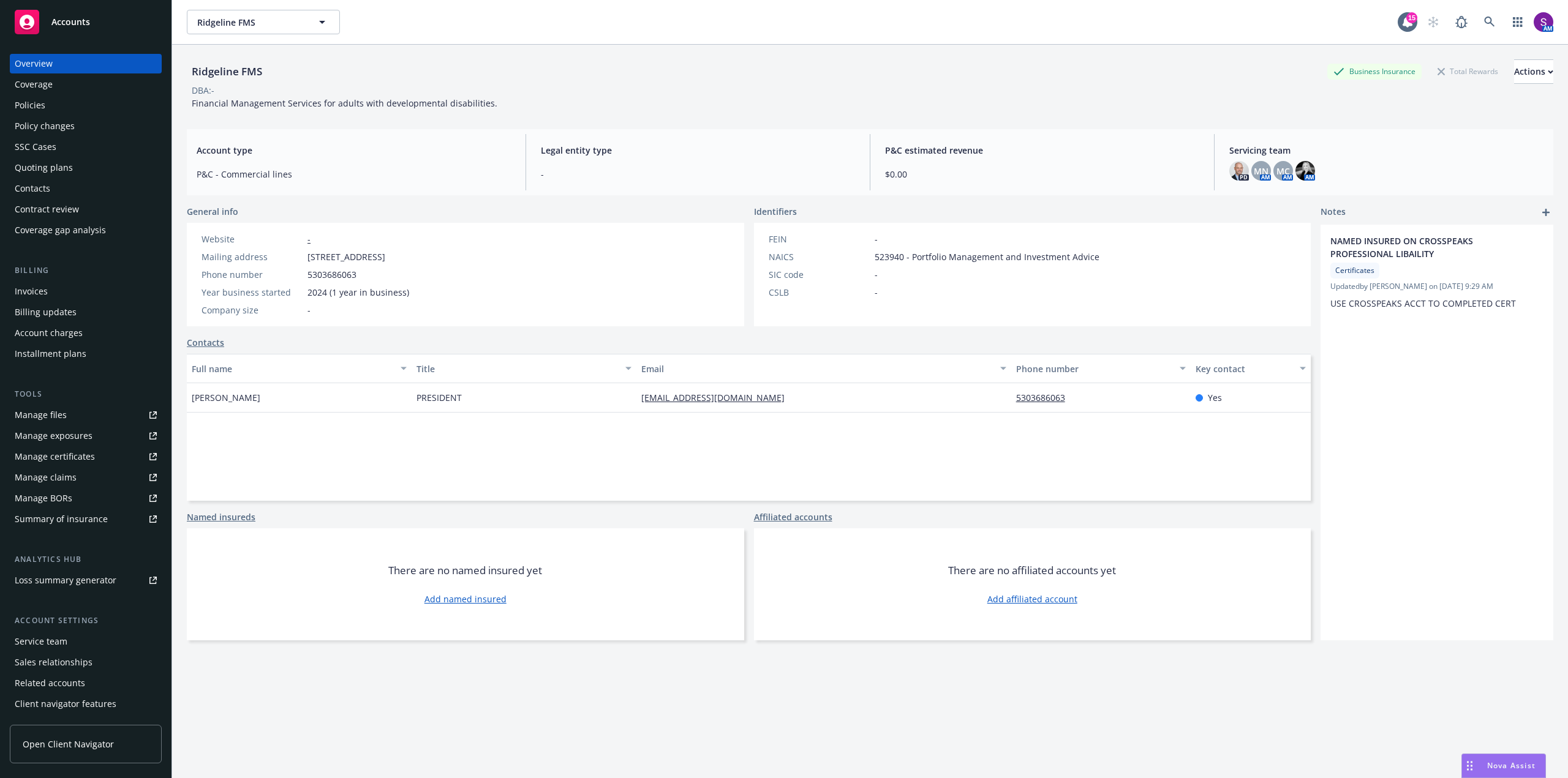
click at [43, 417] on div "Manage files" at bounding box center [41, 415] width 52 height 19
click at [1477, 14] on link at bounding box center [1489, 22] width 24 height 24
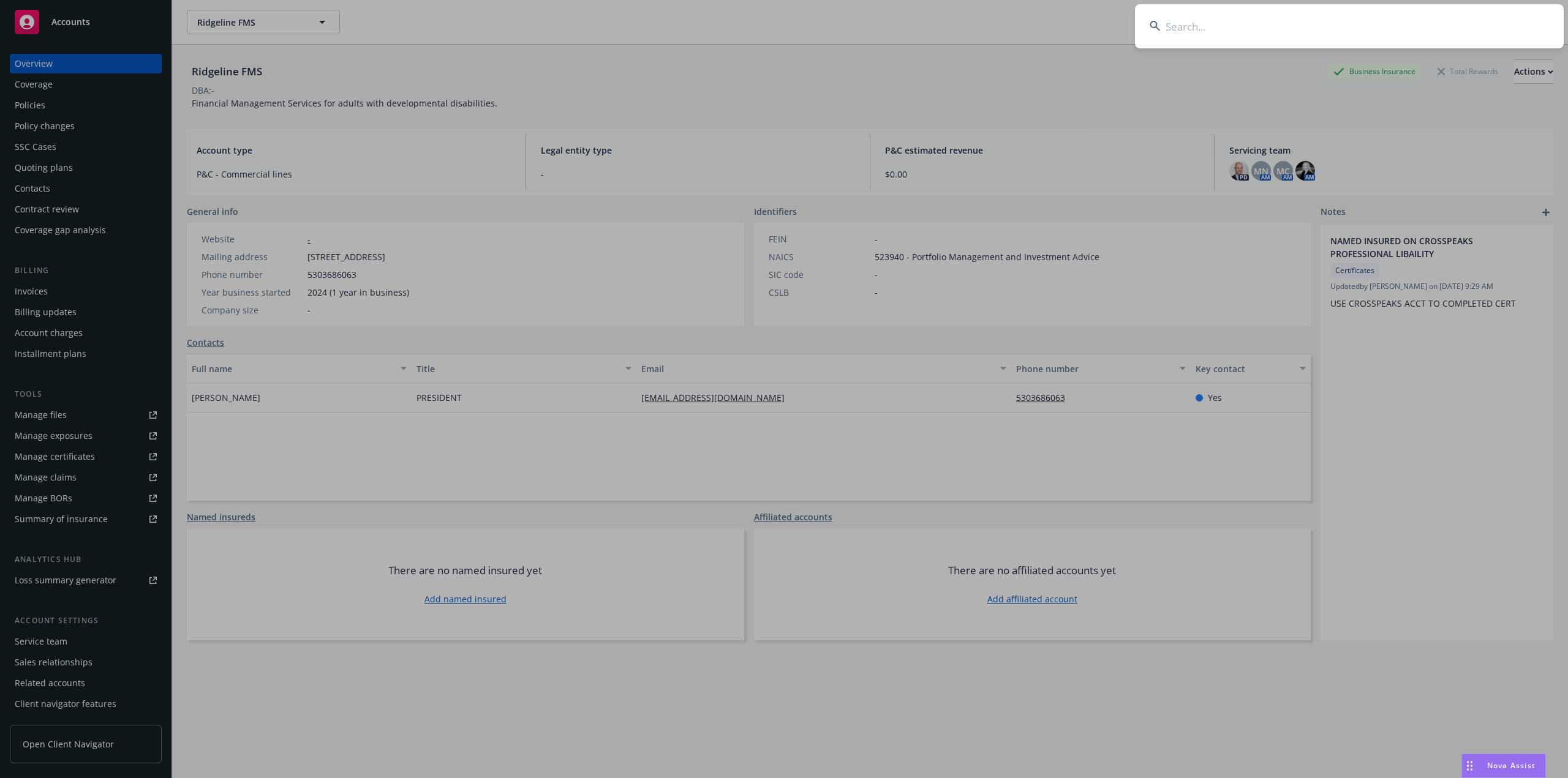
click at [1358, 28] on input at bounding box center [1349, 27] width 428 height 45
type input "Wyndly Health"
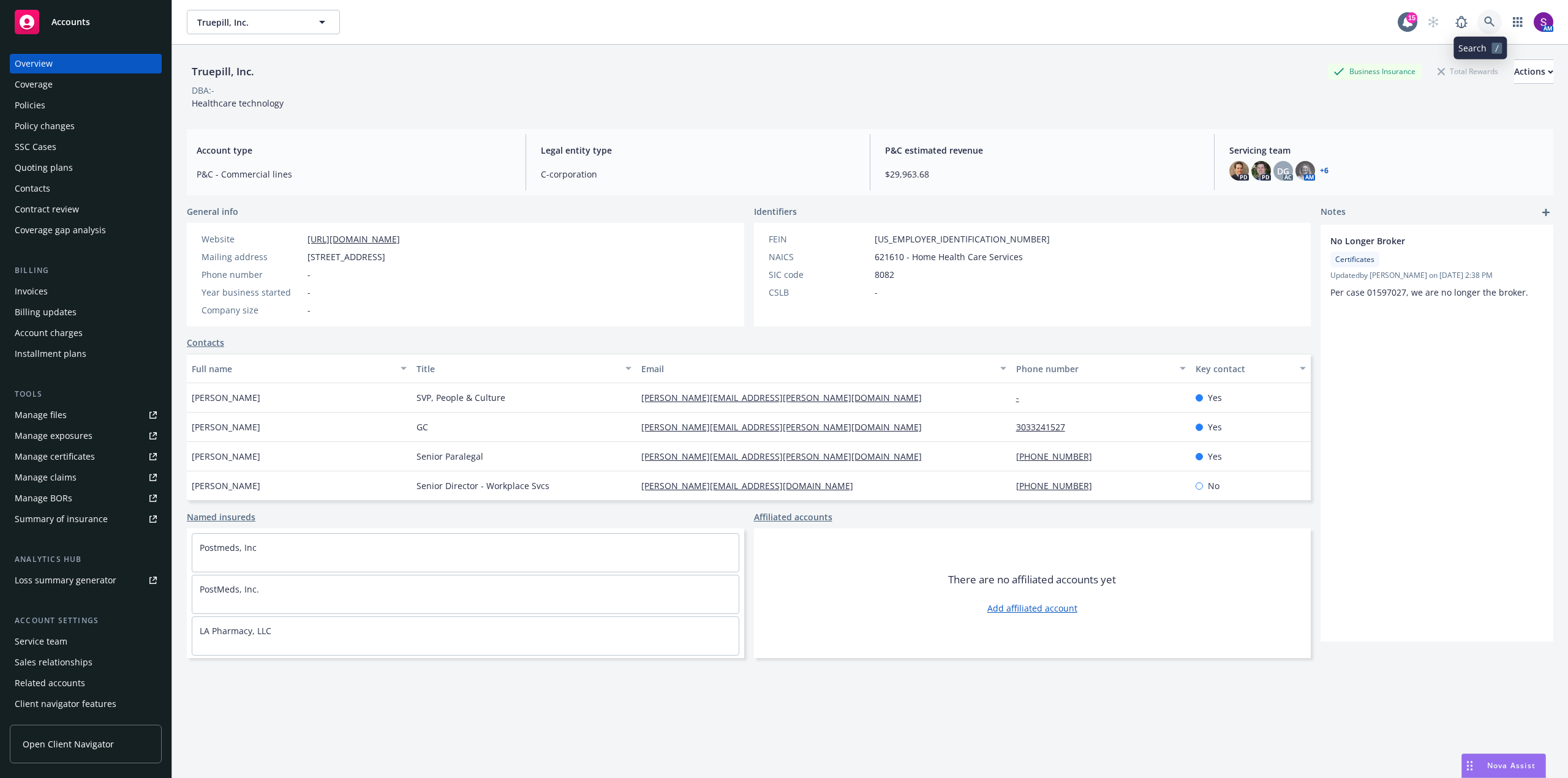
click at [1484, 18] on icon at bounding box center [1488, 21] width 10 height 10
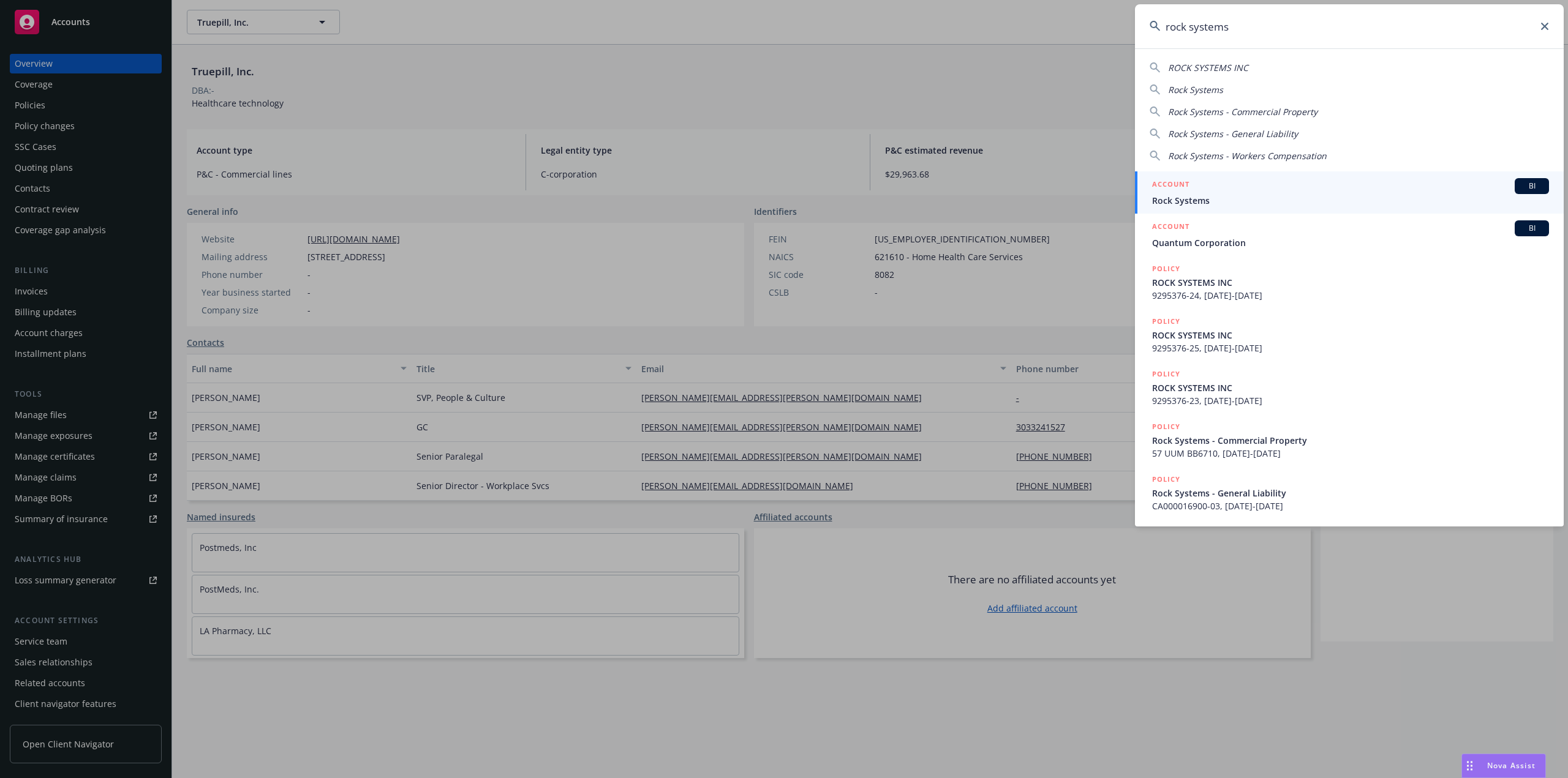
type input "rock systems"
click at [1204, 287] on span "ROCK SYSTEMS INC" at bounding box center [1350, 283] width 397 height 13
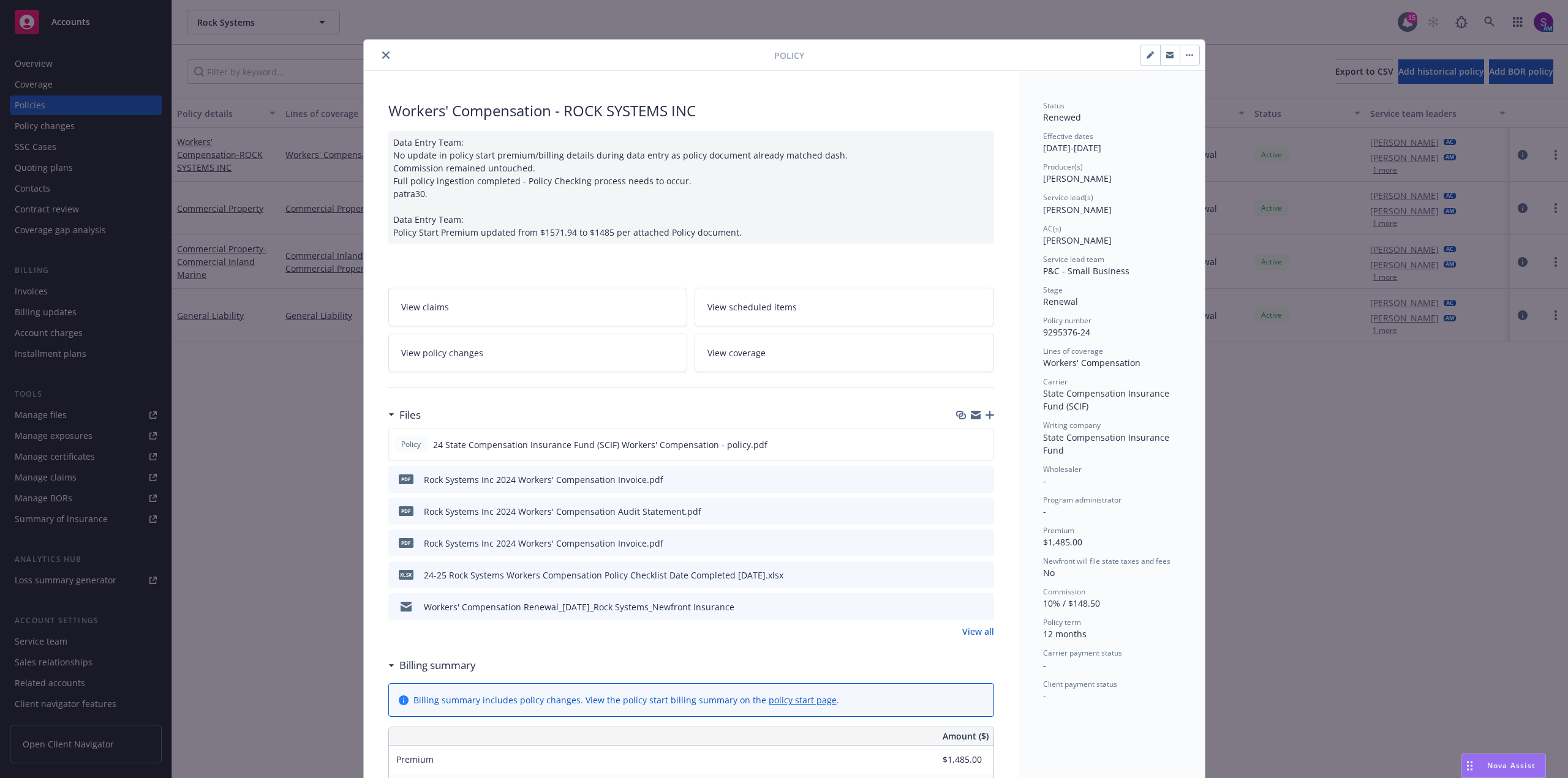
click at [382, 52] on icon "close" at bounding box center [386, 55] width 7 height 7
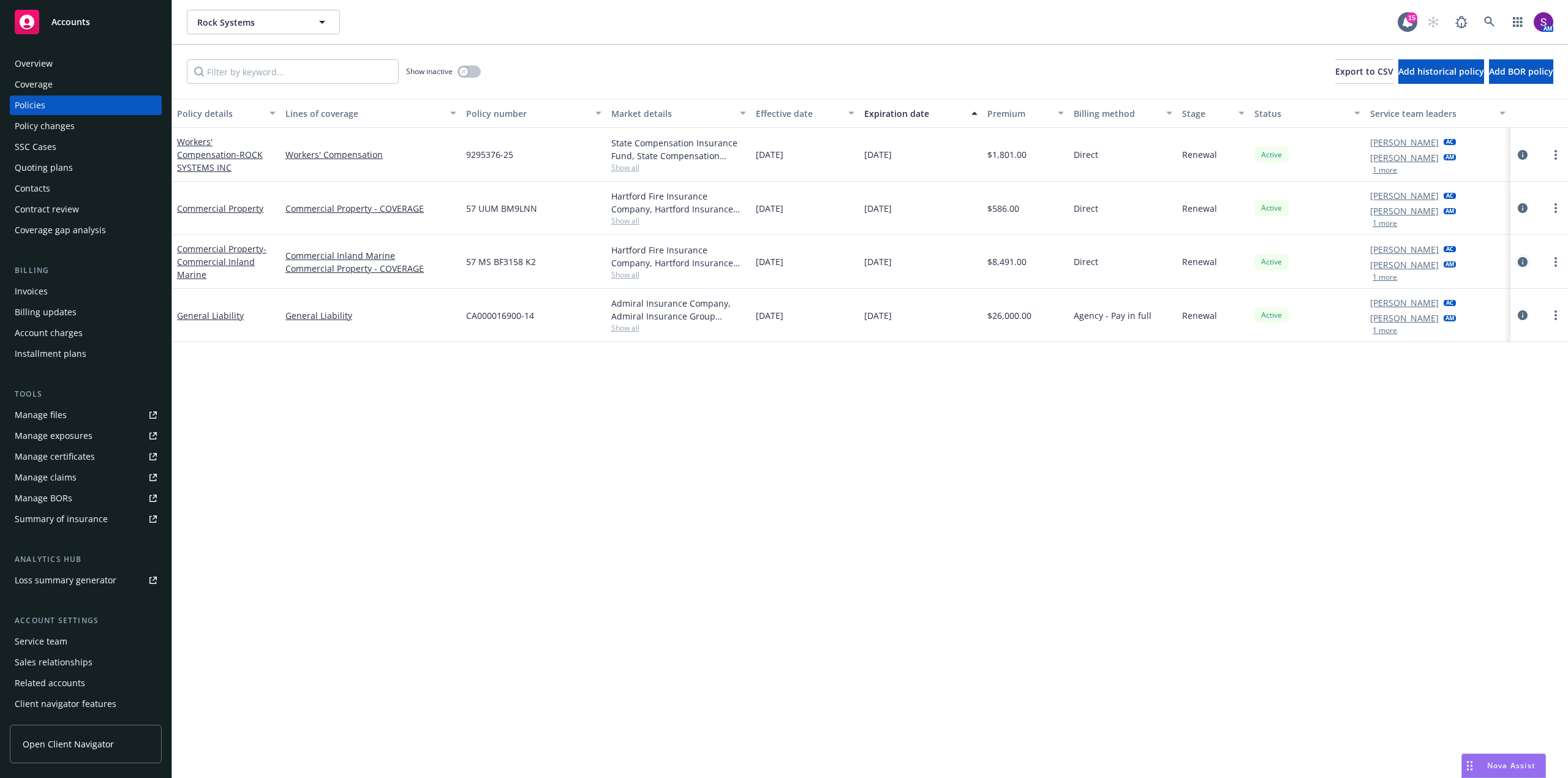
click at [1518, 259] on icon "circleInformation" at bounding box center [1523, 261] width 10 height 10
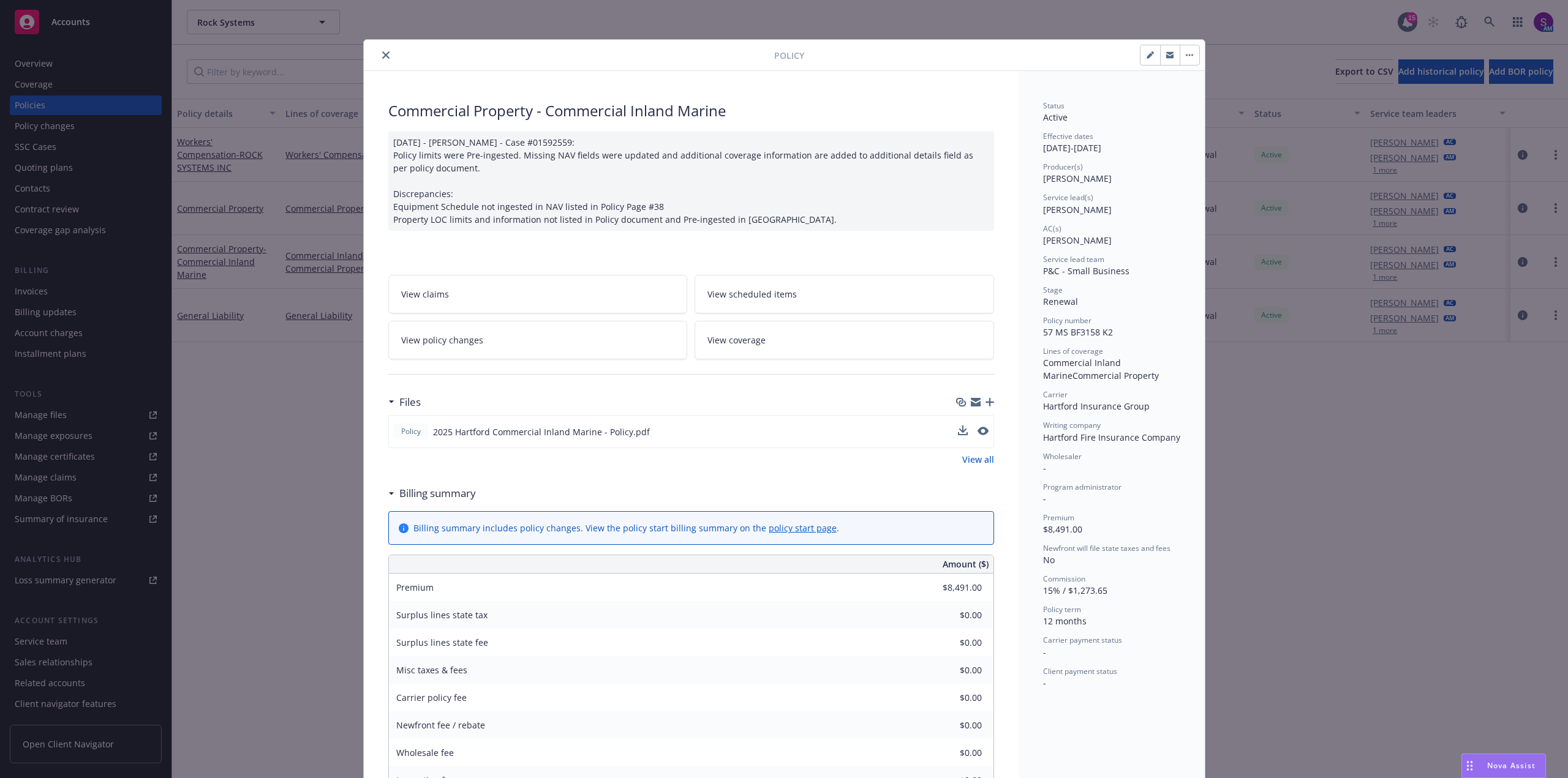
click at [977, 436] on button at bounding box center [983, 432] width 11 height 13
click at [977, 431] on icon "preview file" at bounding box center [982, 430] width 11 height 8
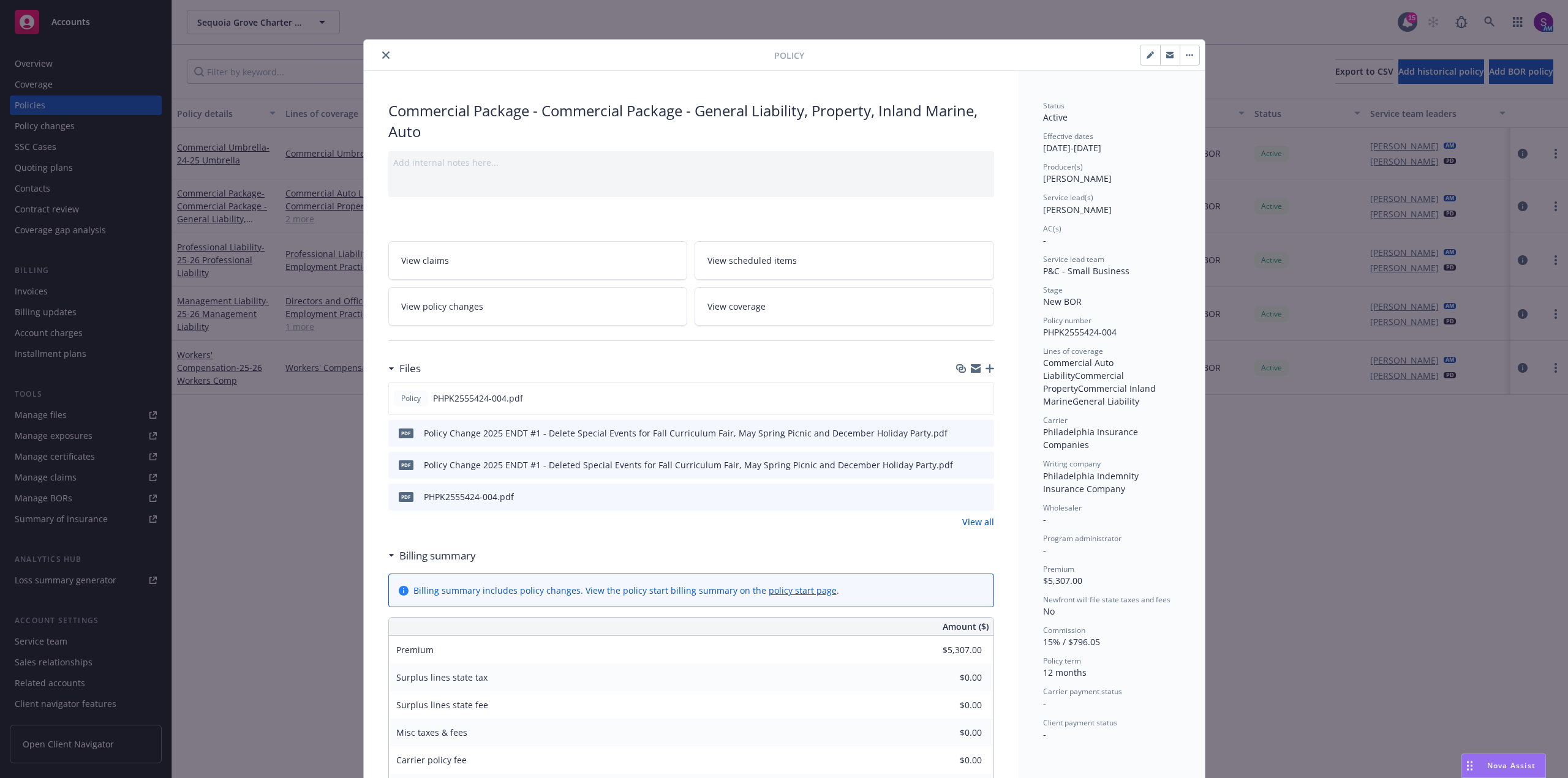
click at [382, 57] on icon "close" at bounding box center [386, 55] width 7 height 7
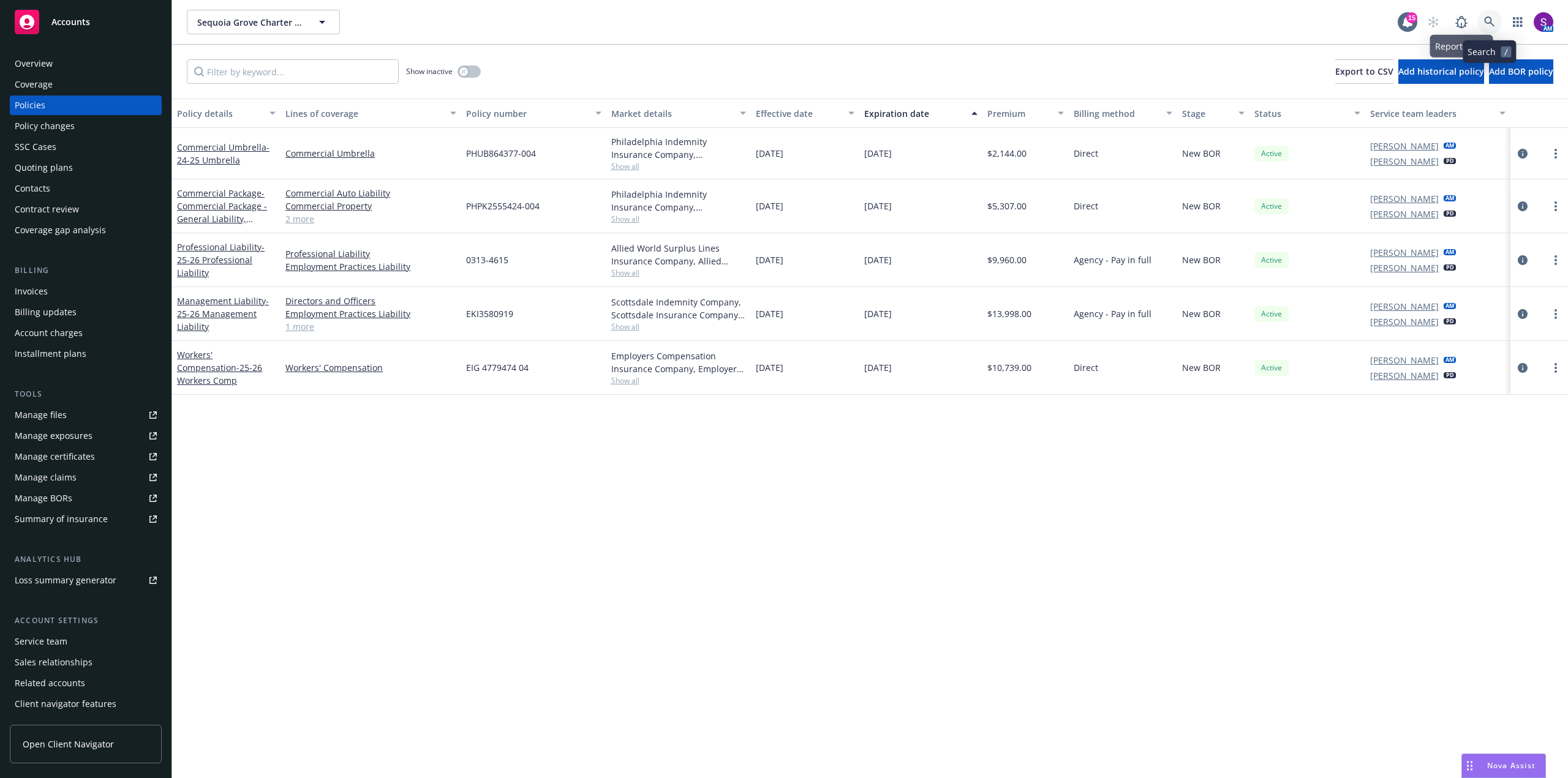
click at [1489, 27] on icon at bounding box center [1489, 22] width 11 height 11
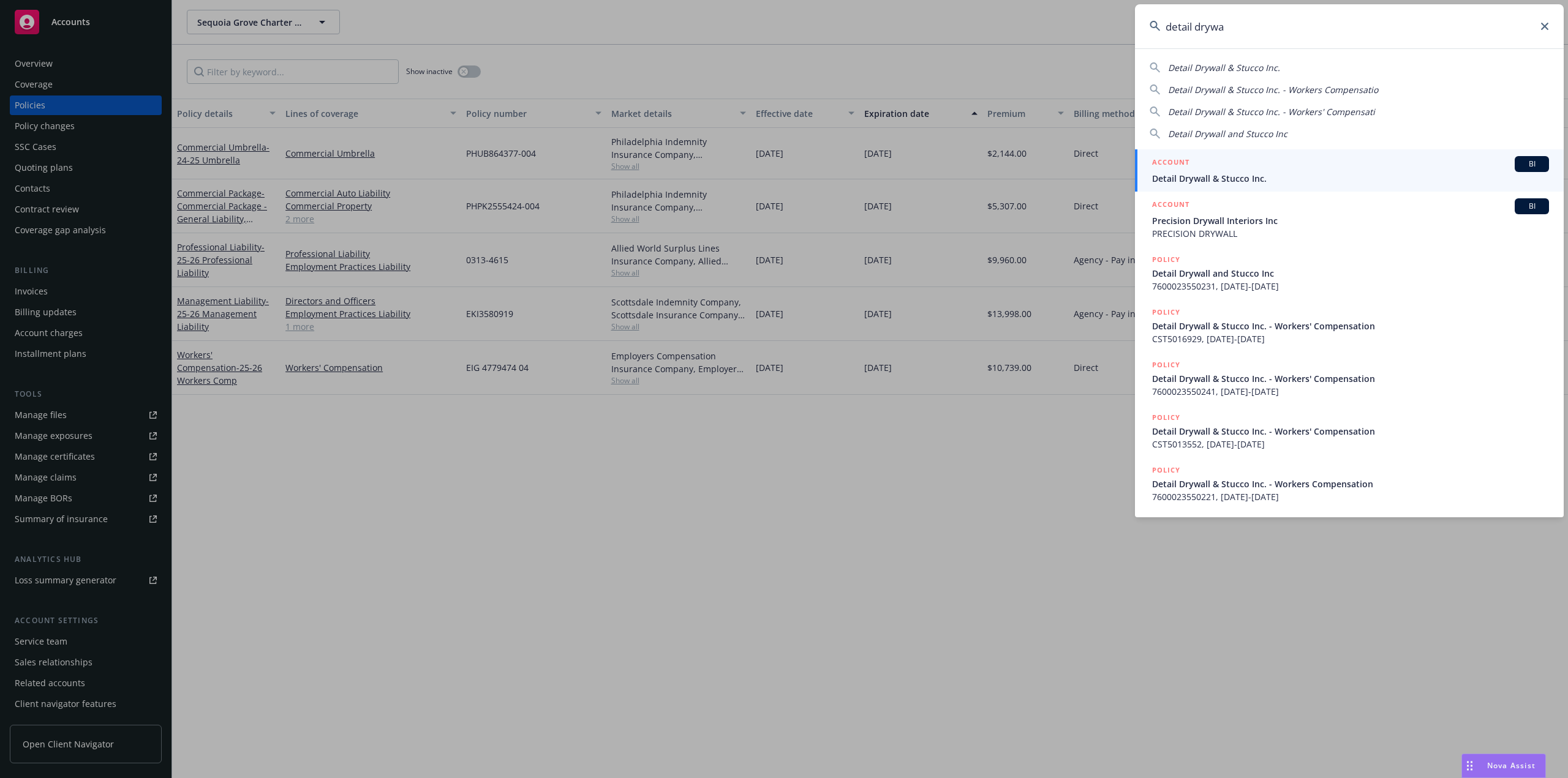
type input "detail drywa"
click at [1199, 167] on div "ACCOUNT BI" at bounding box center [1350, 163] width 397 height 16
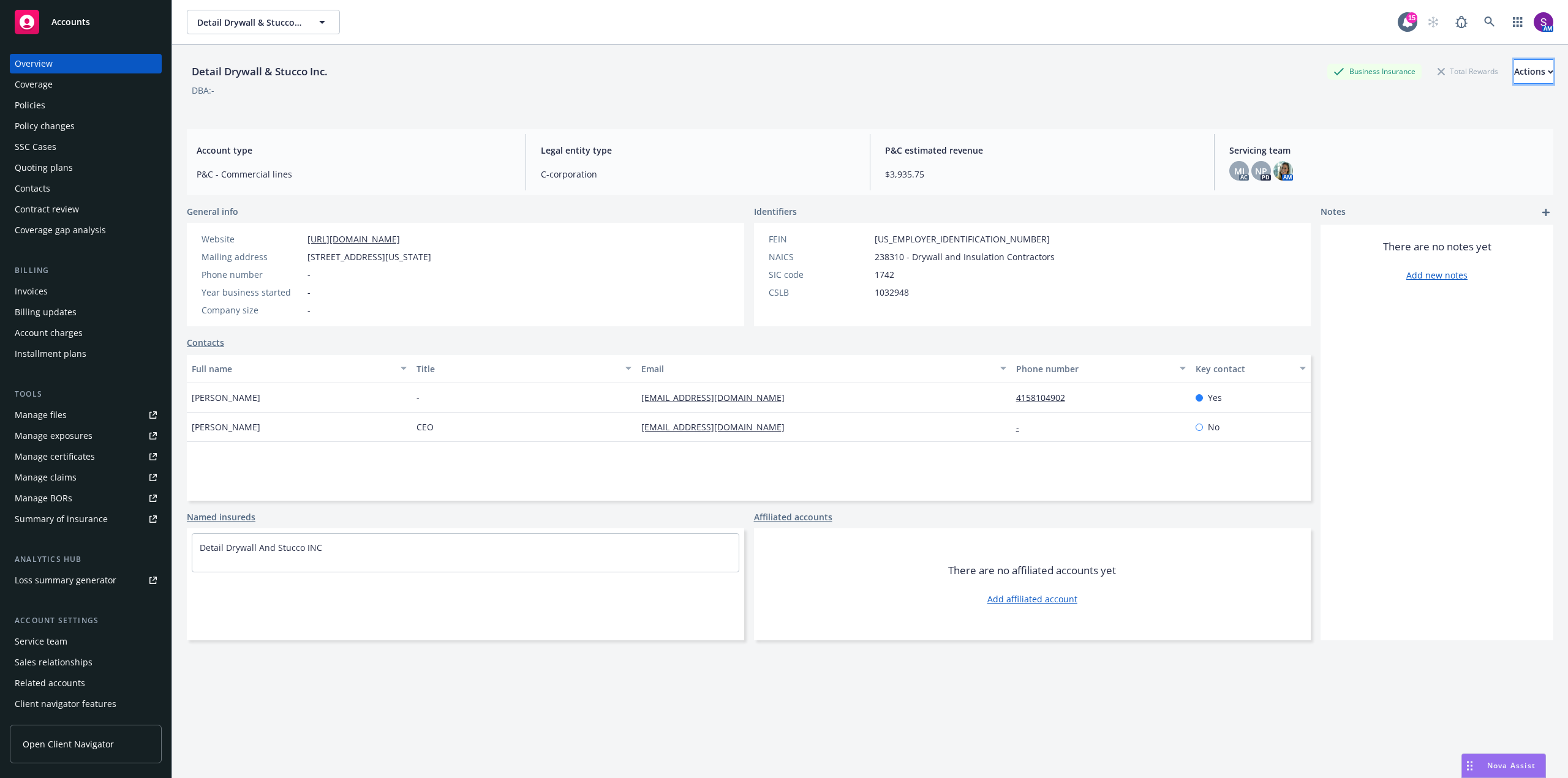
click at [1517, 79] on div "Actions" at bounding box center [1534, 71] width 39 height 23
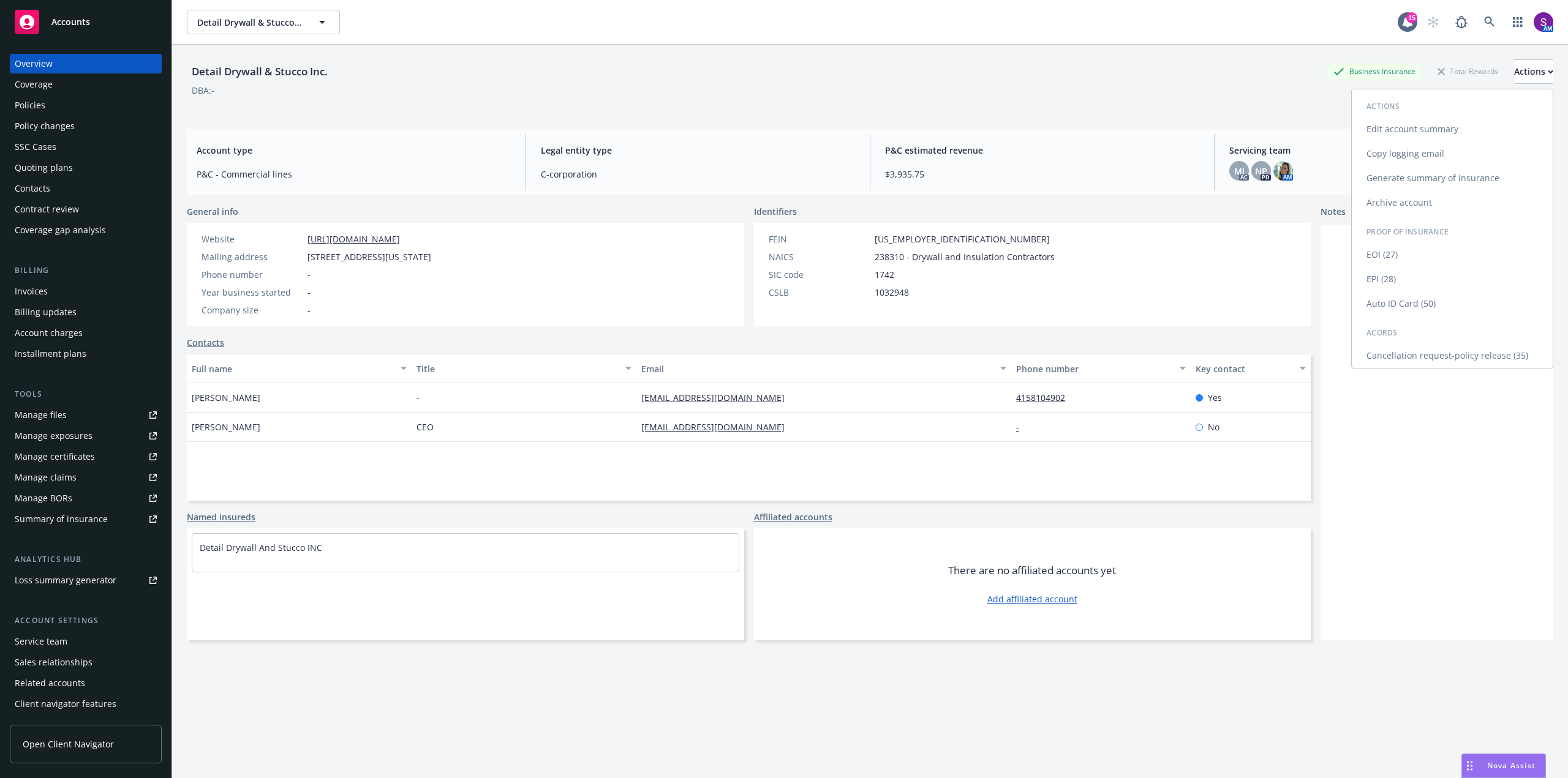
click at [1384, 156] on link "Copy logging email" at bounding box center [1452, 154] width 201 height 24
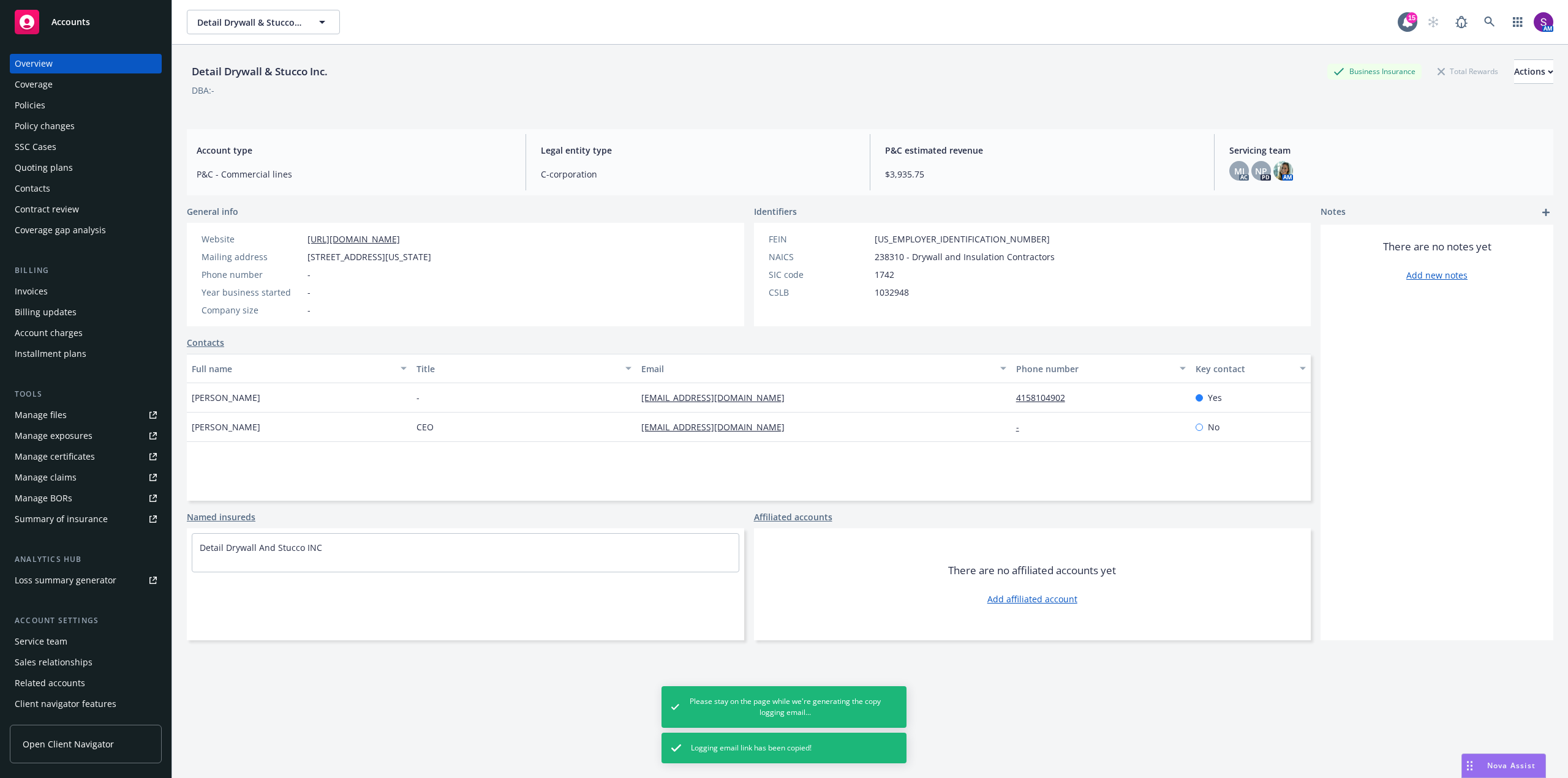
click at [40, 102] on div "Policies" at bounding box center [30, 105] width 31 height 19
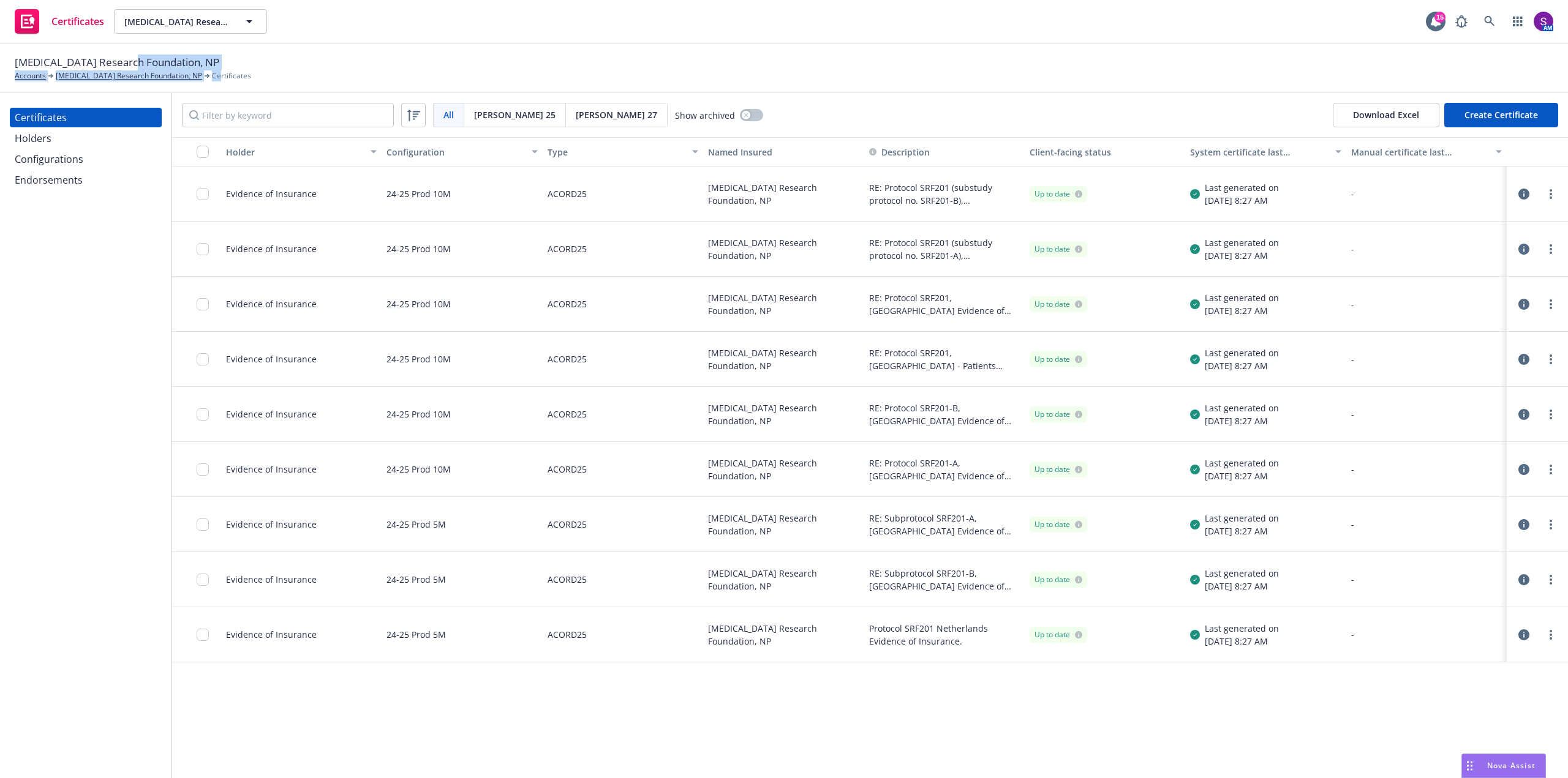
drag, startPoint x: 204, startPoint y: 67, endPoint x: 140, endPoint y: 59, distance: 64.5
click at [135, 61] on div "Scleroderma Research Foundation, NP Accounts Scleroderma Research Foundation, N…" at bounding box center [133, 68] width 236 height 27
click at [205, 58] on div "Scleroderma Research Foundation, NP Accounts Scleroderma Research Foundation, N…" at bounding box center [133, 68] width 236 height 27
drag, startPoint x: 204, startPoint y: 60, endPoint x: 44, endPoint y: 60, distance: 160.0
click at [44, 60] on div "Scleroderma Research Foundation, NP Accounts Scleroderma Research Foundation, N…" at bounding box center [133, 68] width 236 height 27
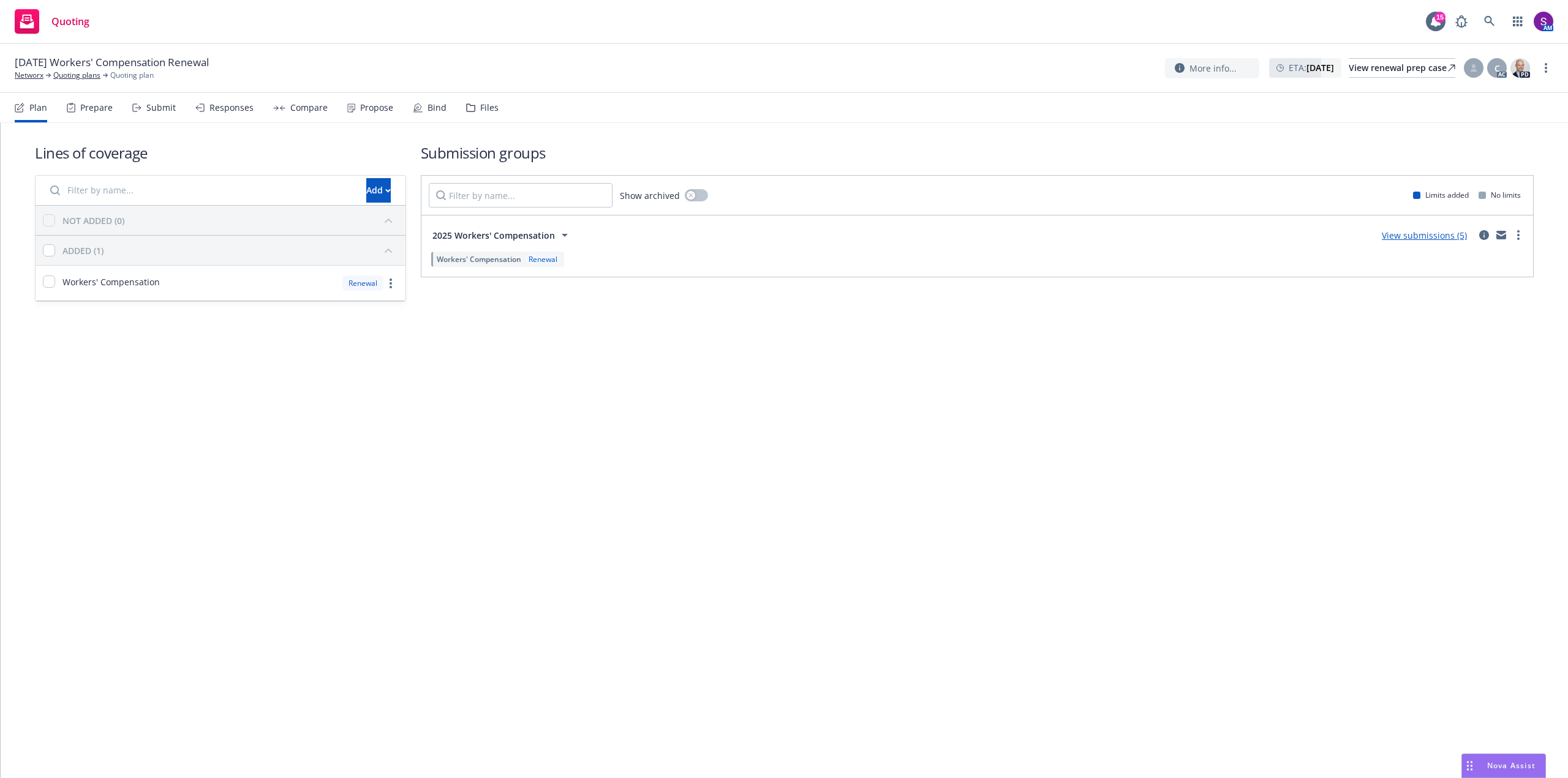
click at [163, 109] on div "Submit" at bounding box center [161, 108] width 30 height 10
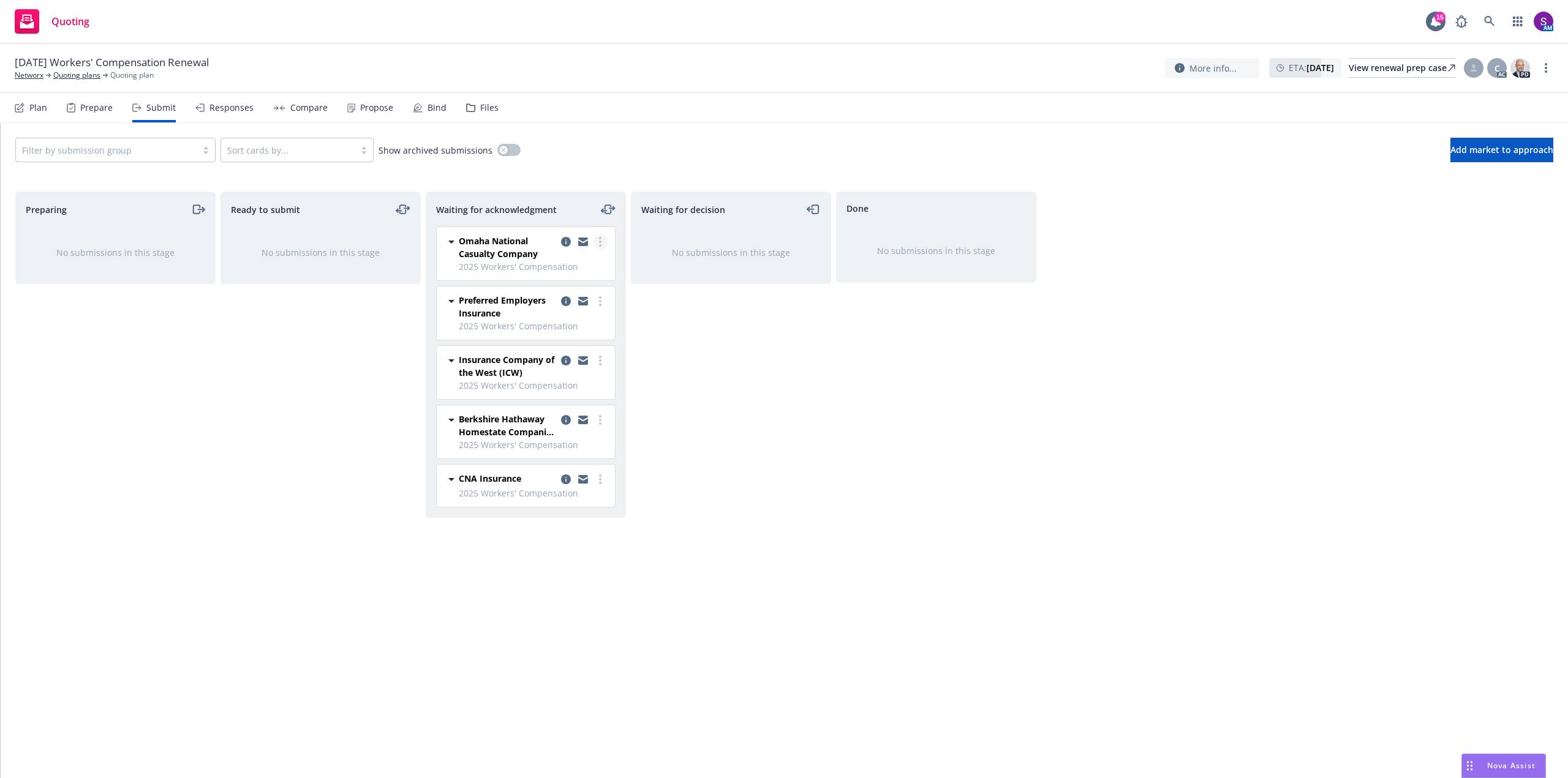
click at [606, 240] on link "more" at bounding box center [600, 242] width 15 height 15
click at [556, 360] on span "Add declined decision" at bounding box center [544, 364] width 121 height 12
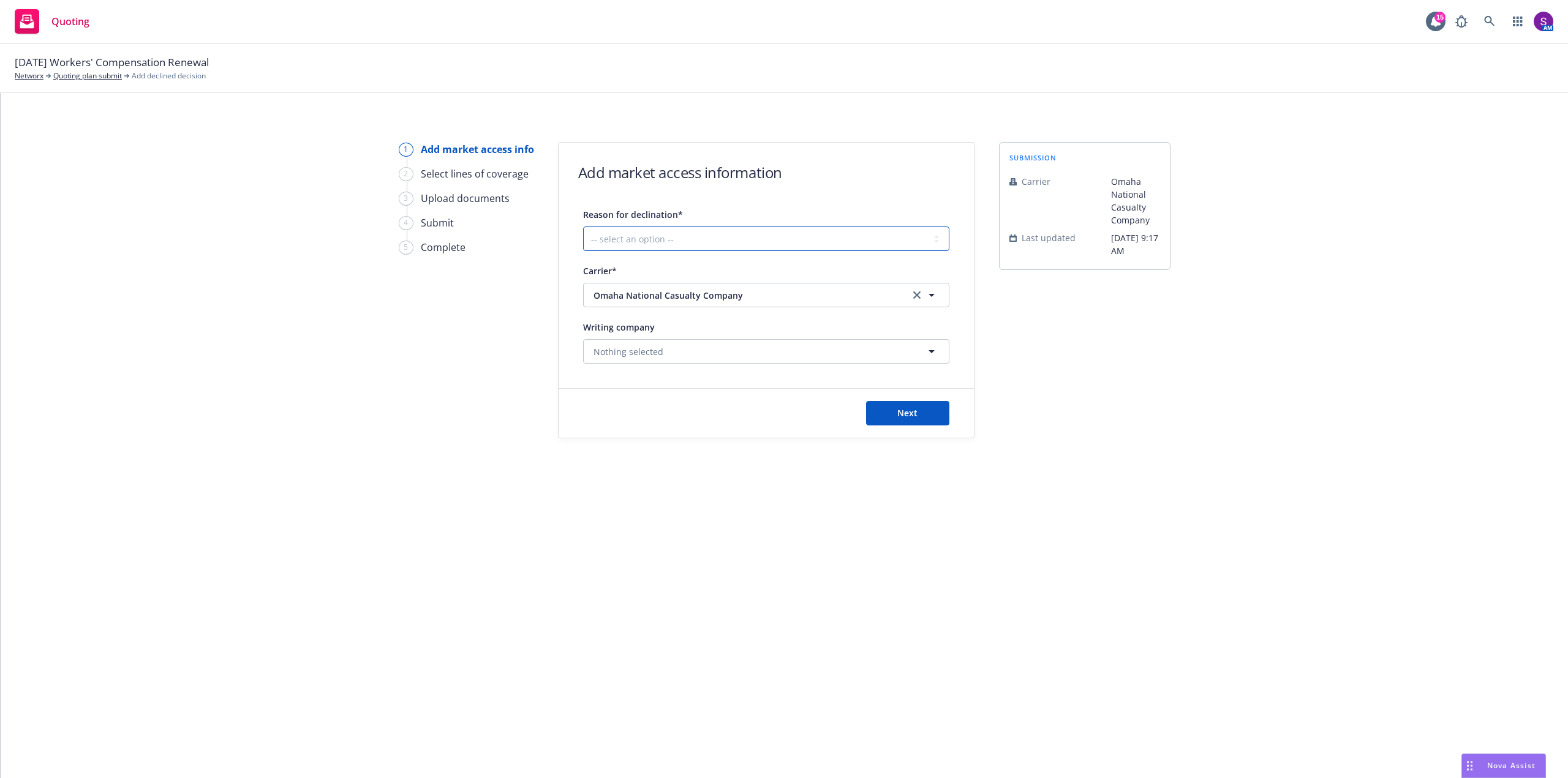
click at [680, 240] on select "-- select an option -- Cannot compete with other markets Carrier non-renewed Ca…" at bounding box center [766, 238] width 366 height 24
select select "CLIENT_CLAIM_LOSS_HISTORY"
click at [583, 226] on select "-- select an option -- Cannot compete with other markets Carrier non-renewed Ca…" at bounding box center [766, 238] width 366 height 24
click at [906, 410] on span "Next" at bounding box center [908, 413] width 20 height 12
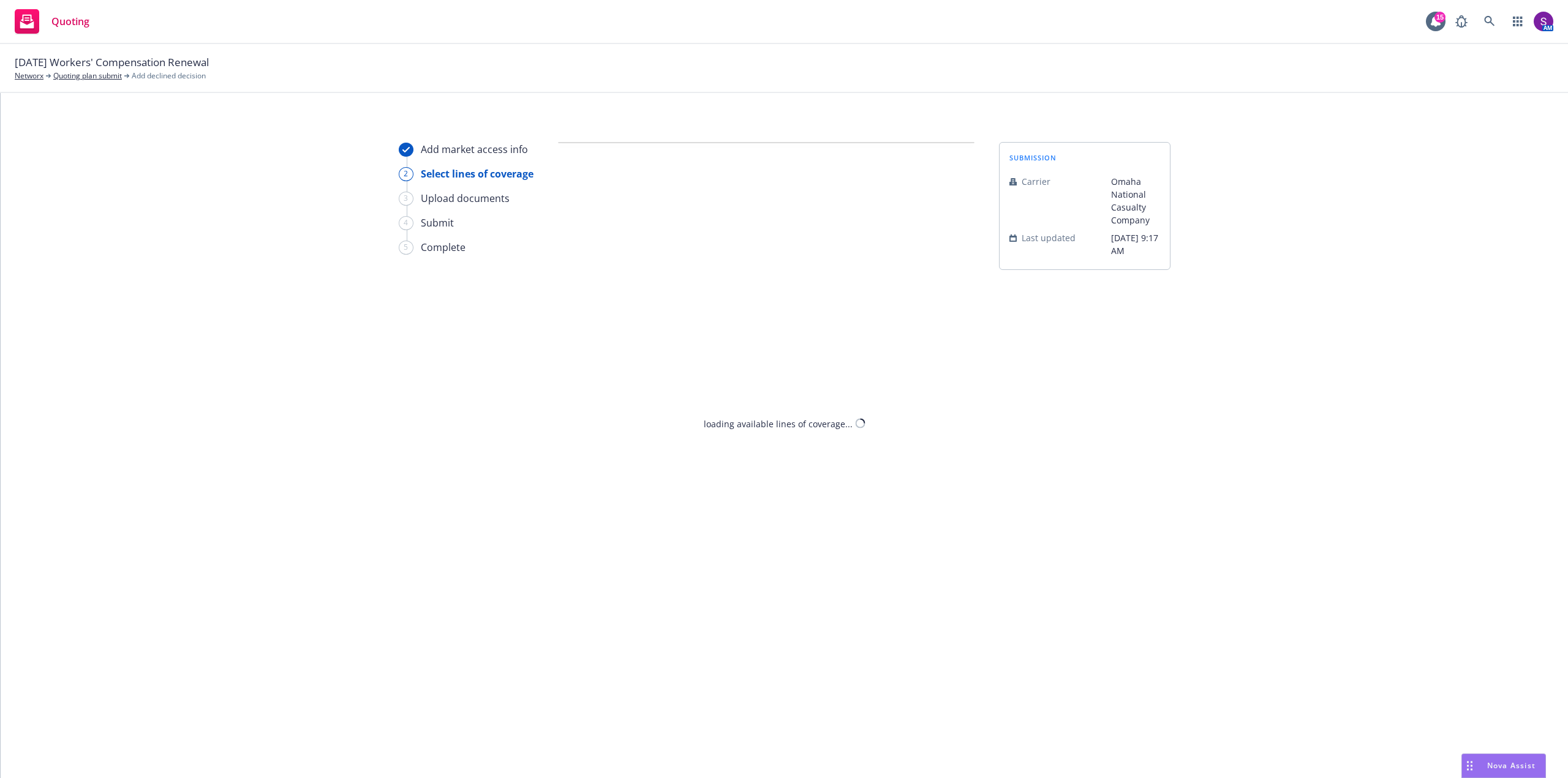
select select "CLIENT_CLAIM_LOSS_HISTORY"
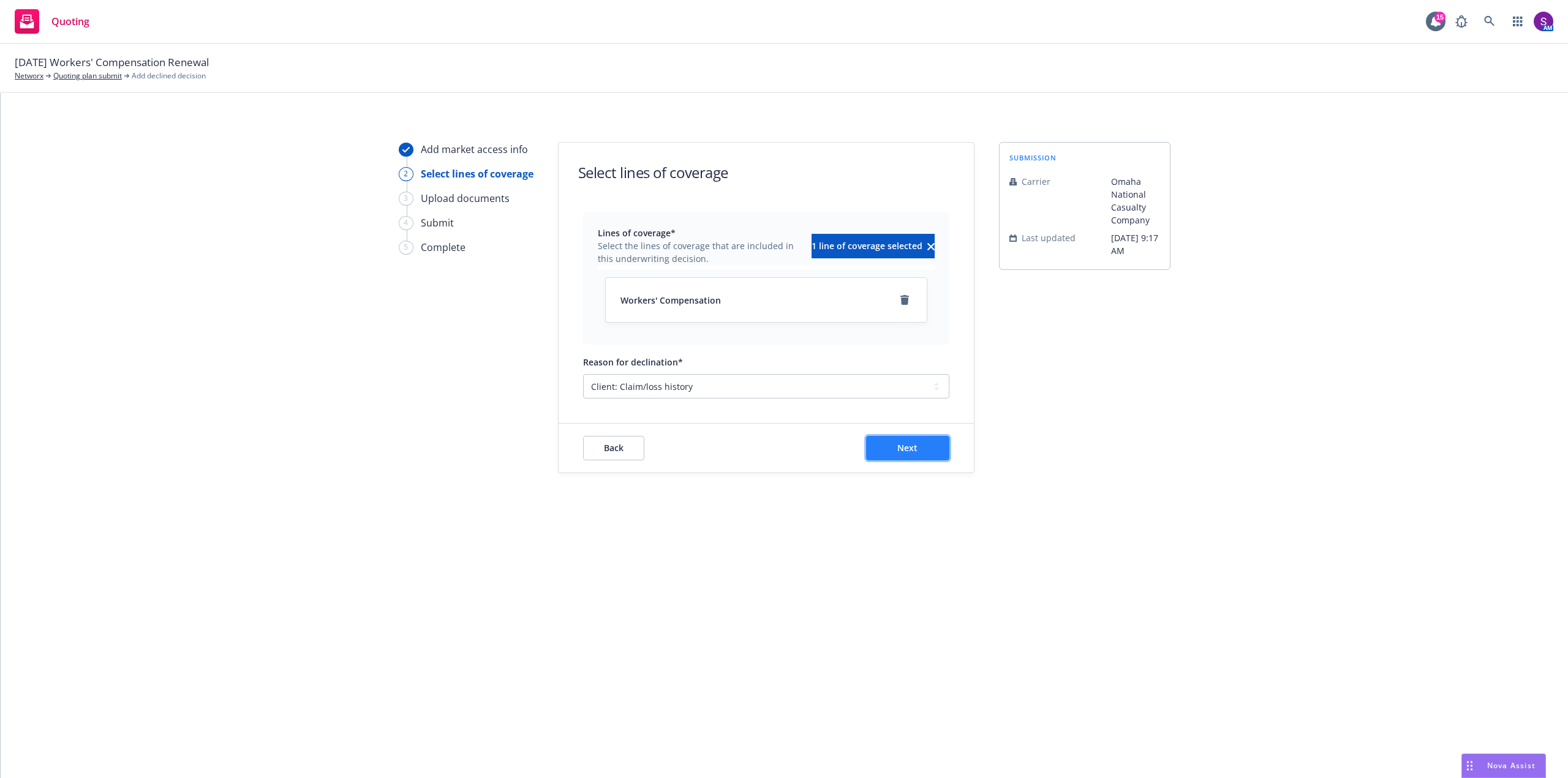
click at [911, 452] on span "Next" at bounding box center [908, 448] width 20 height 12
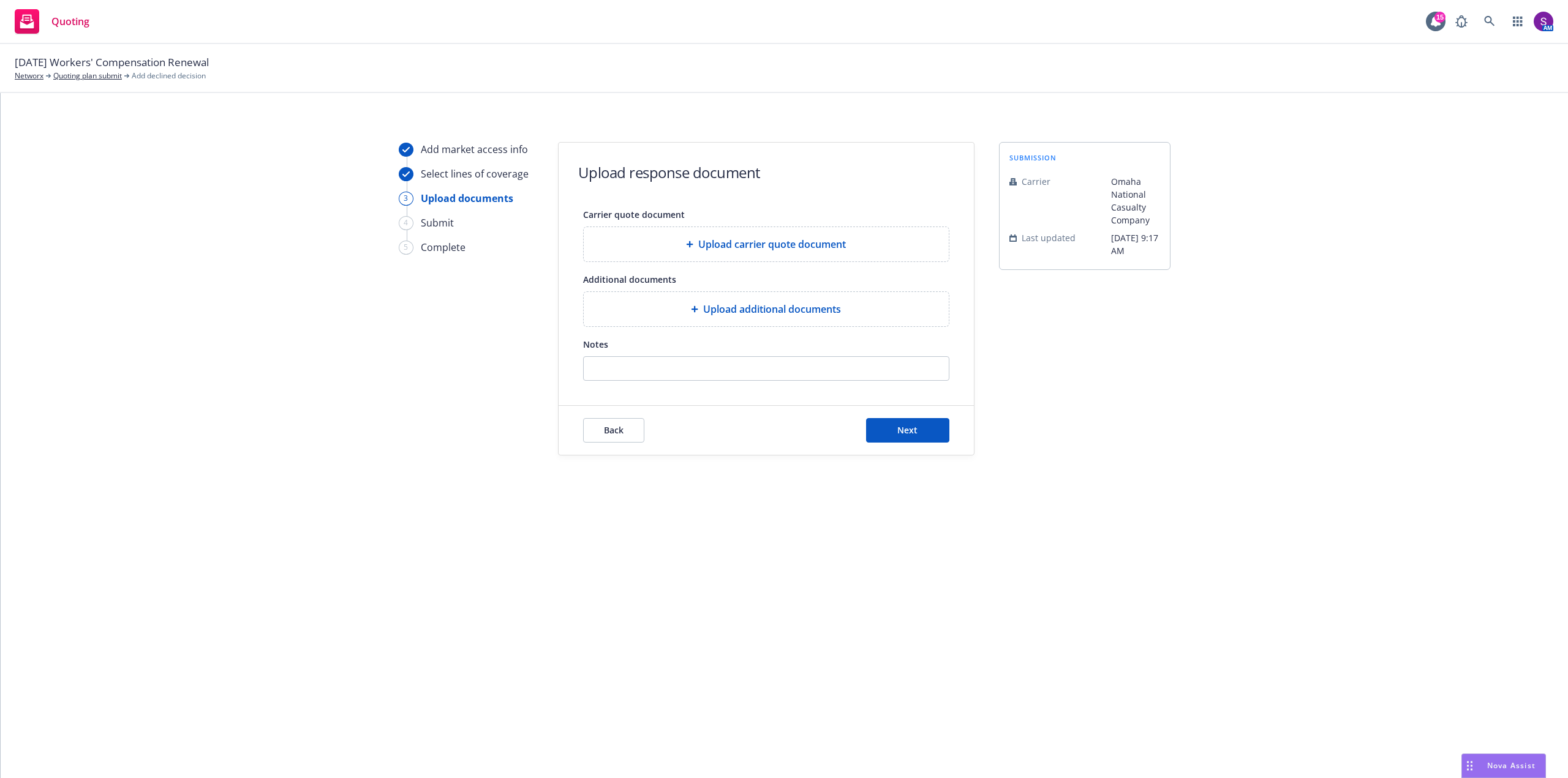
click at [709, 310] on span "Upload additional documents" at bounding box center [771, 310] width 138 height 15
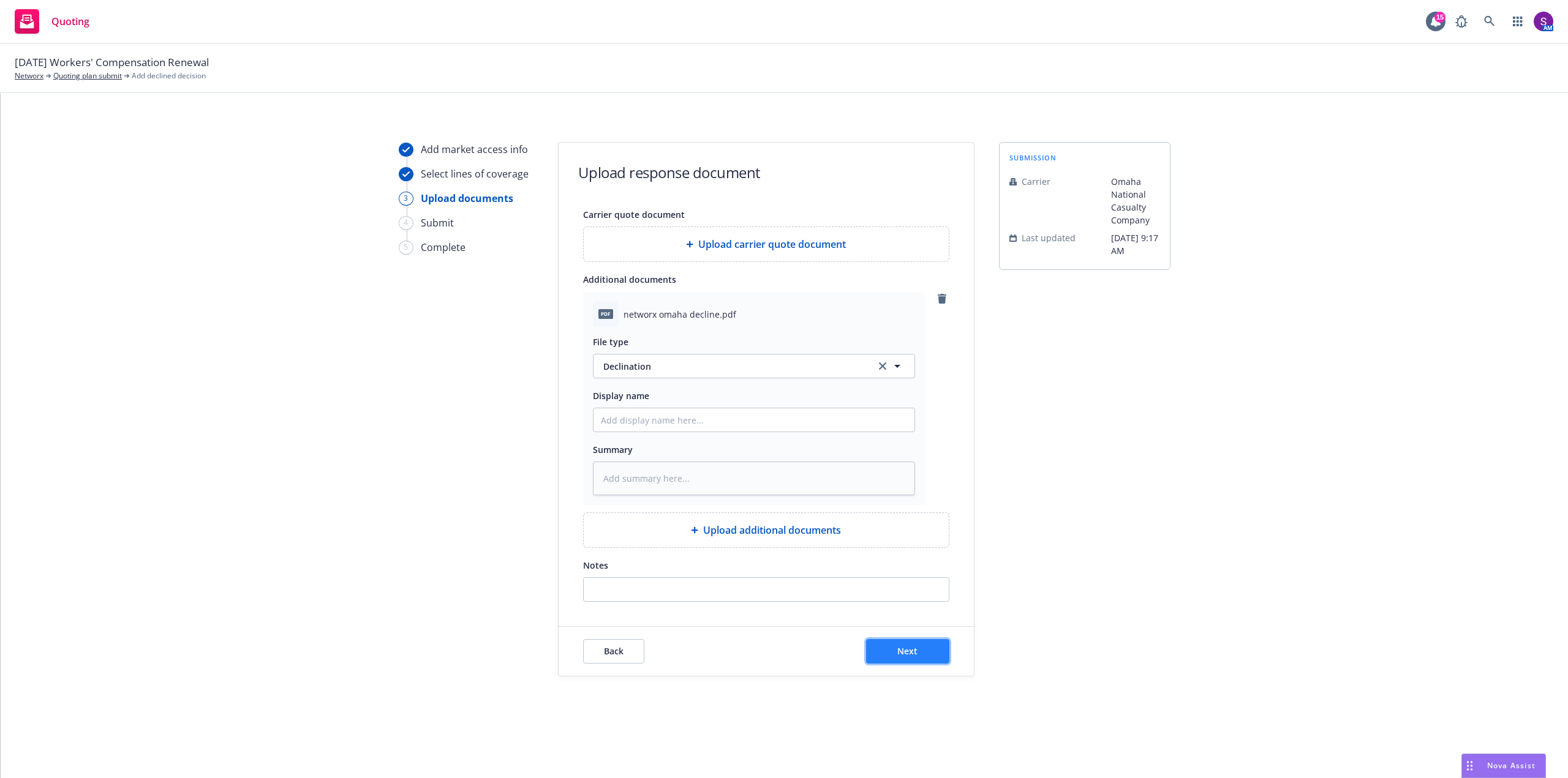
click at [902, 650] on span "Next" at bounding box center [908, 651] width 20 height 12
type textarea "x"
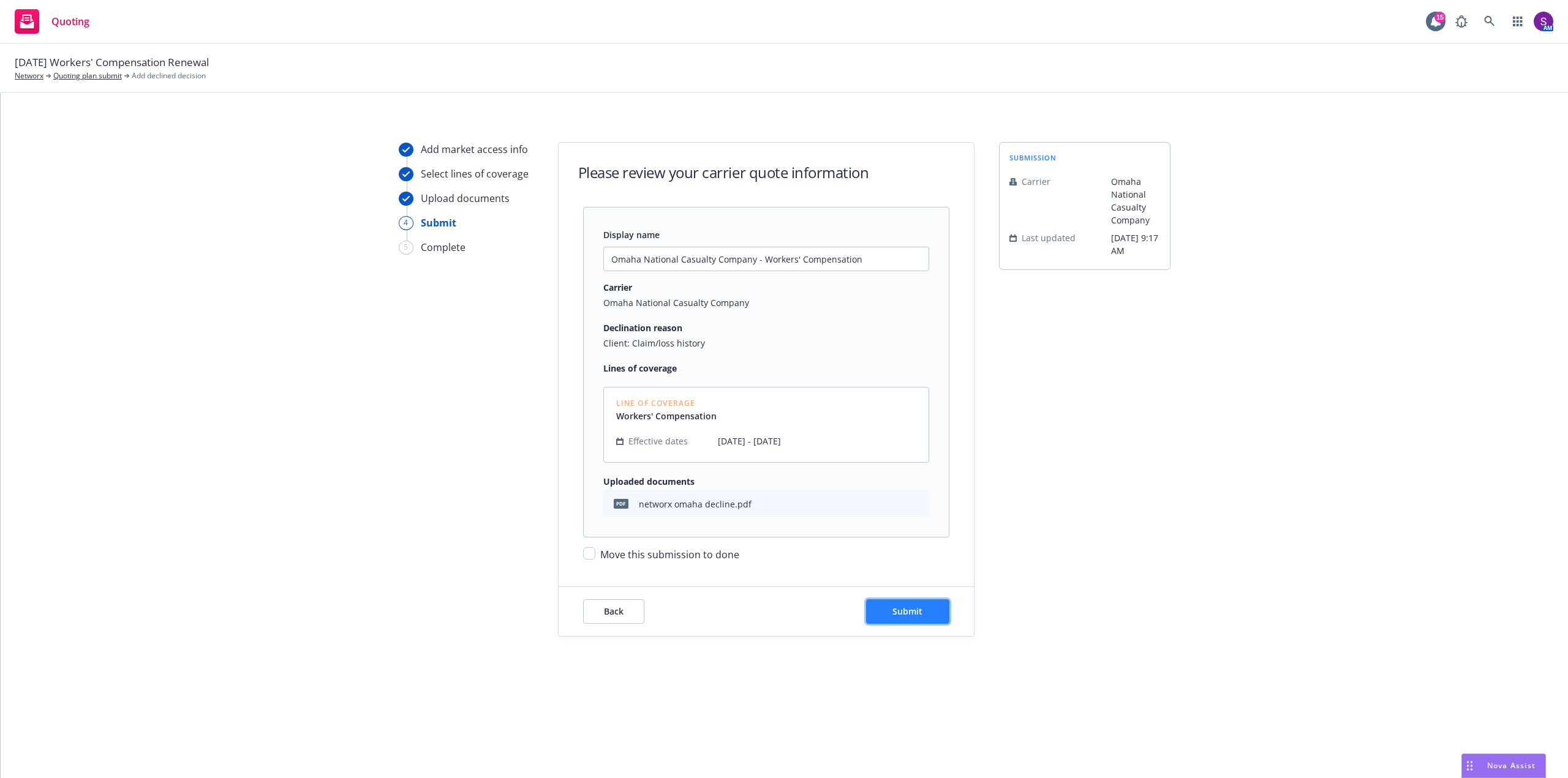
click at [919, 618] on button "Submit" at bounding box center [908, 612] width 83 height 24
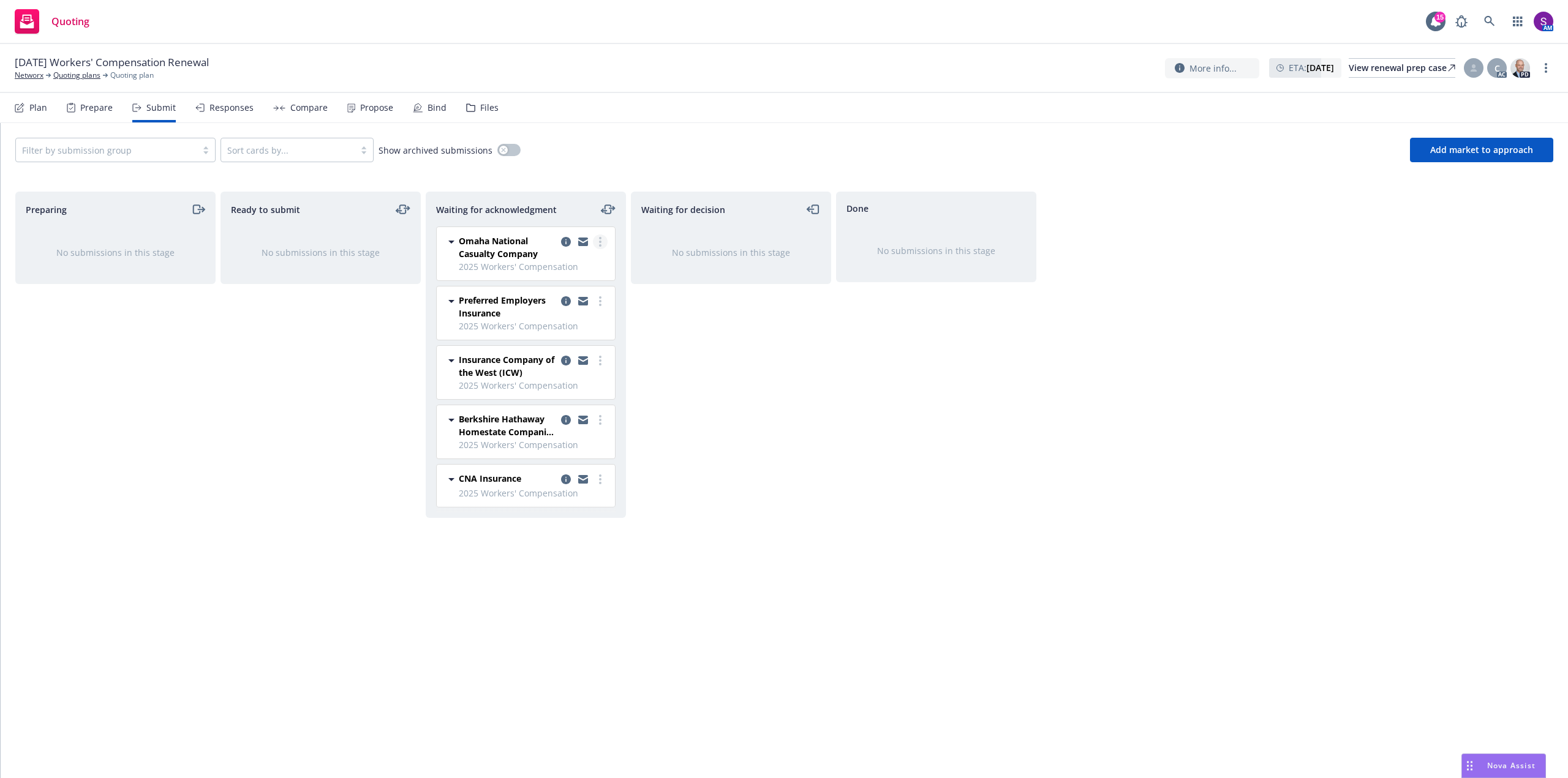
click at [604, 243] on link "more" at bounding box center [600, 242] width 15 height 15
click at [553, 316] on span "Move to done" at bounding box center [527, 315] width 85 height 12
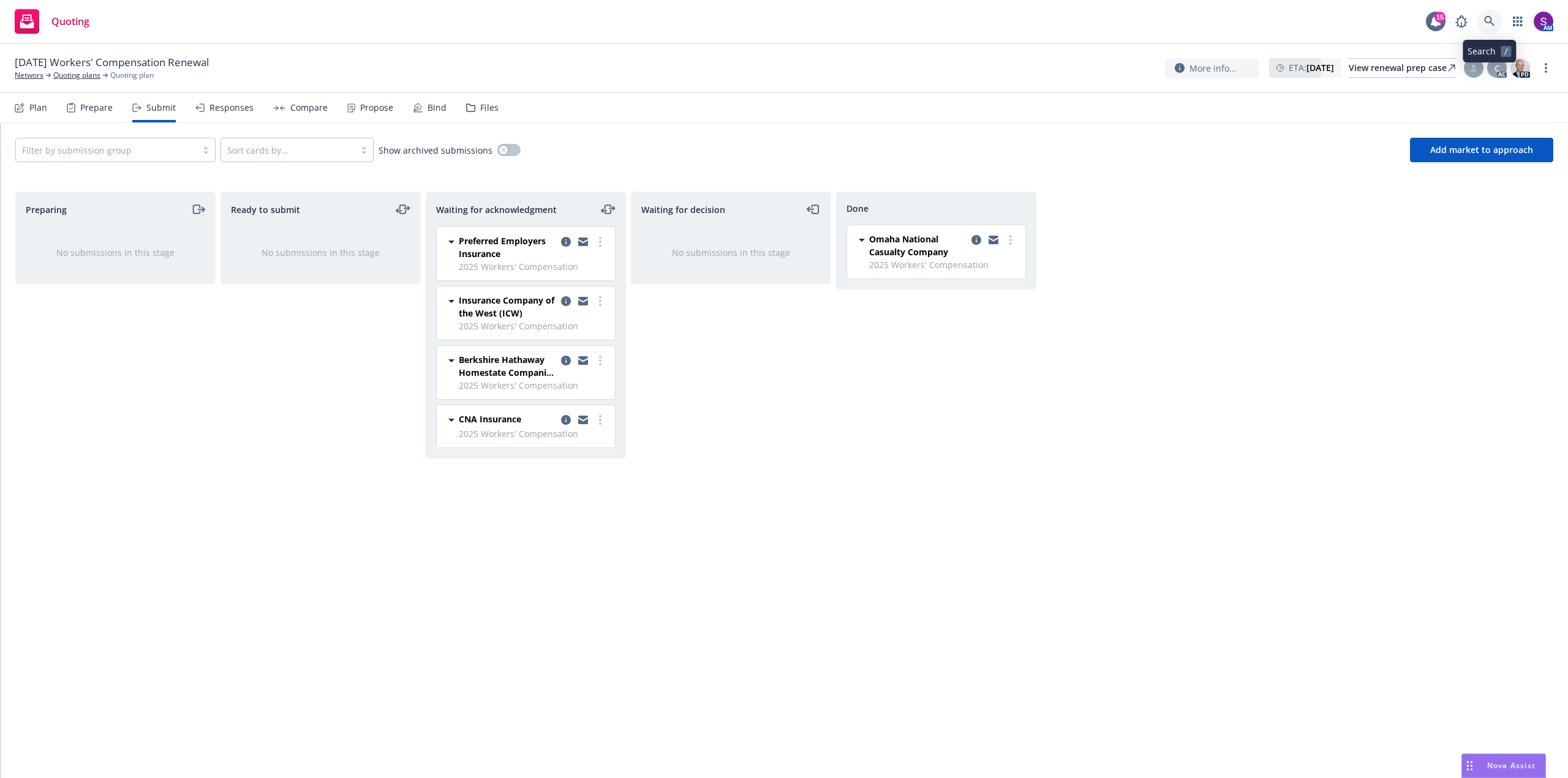
click at [1492, 20] on icon at bounding box center [1489, 21] width 11 height 11
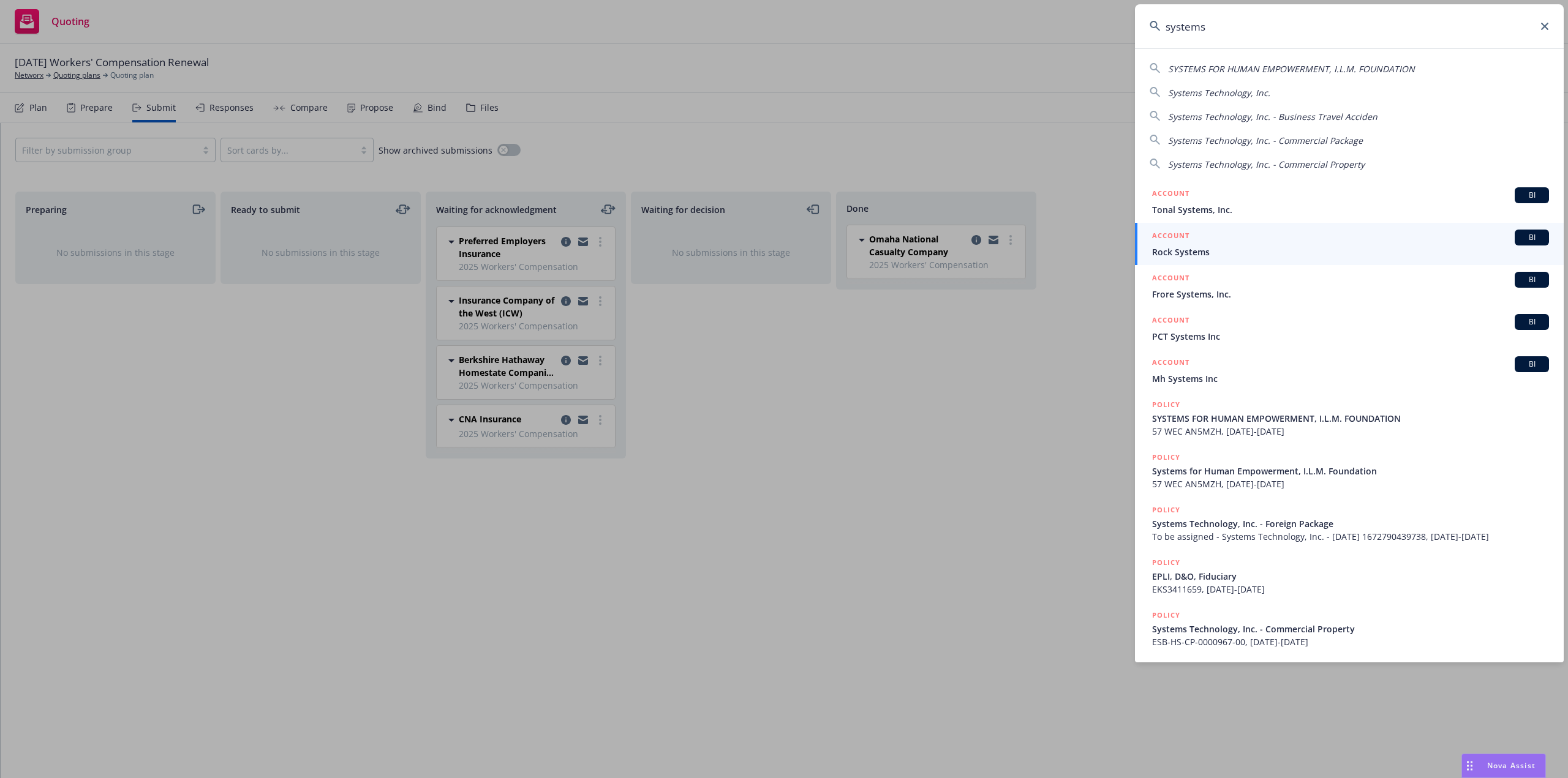
click at [1237, 93] on span "Systems Technology, Inc." at bounding box center [1219, 93] width 102 height 12
type input "Systems Technology, Inc."
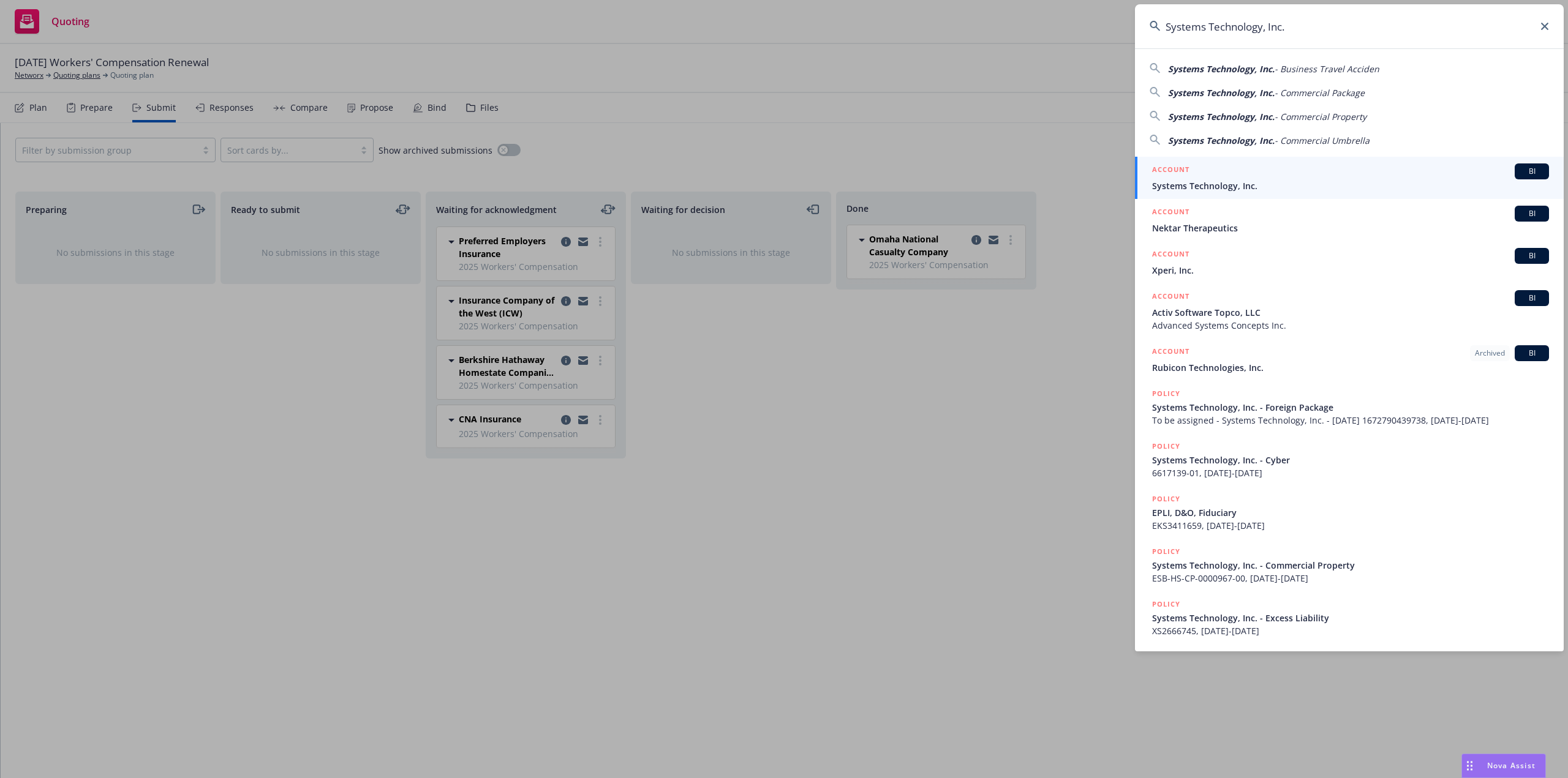
click at [1204, 187] on span "Systems Technology, Inc." at bounding box center [1350, 186] width 397 height 13
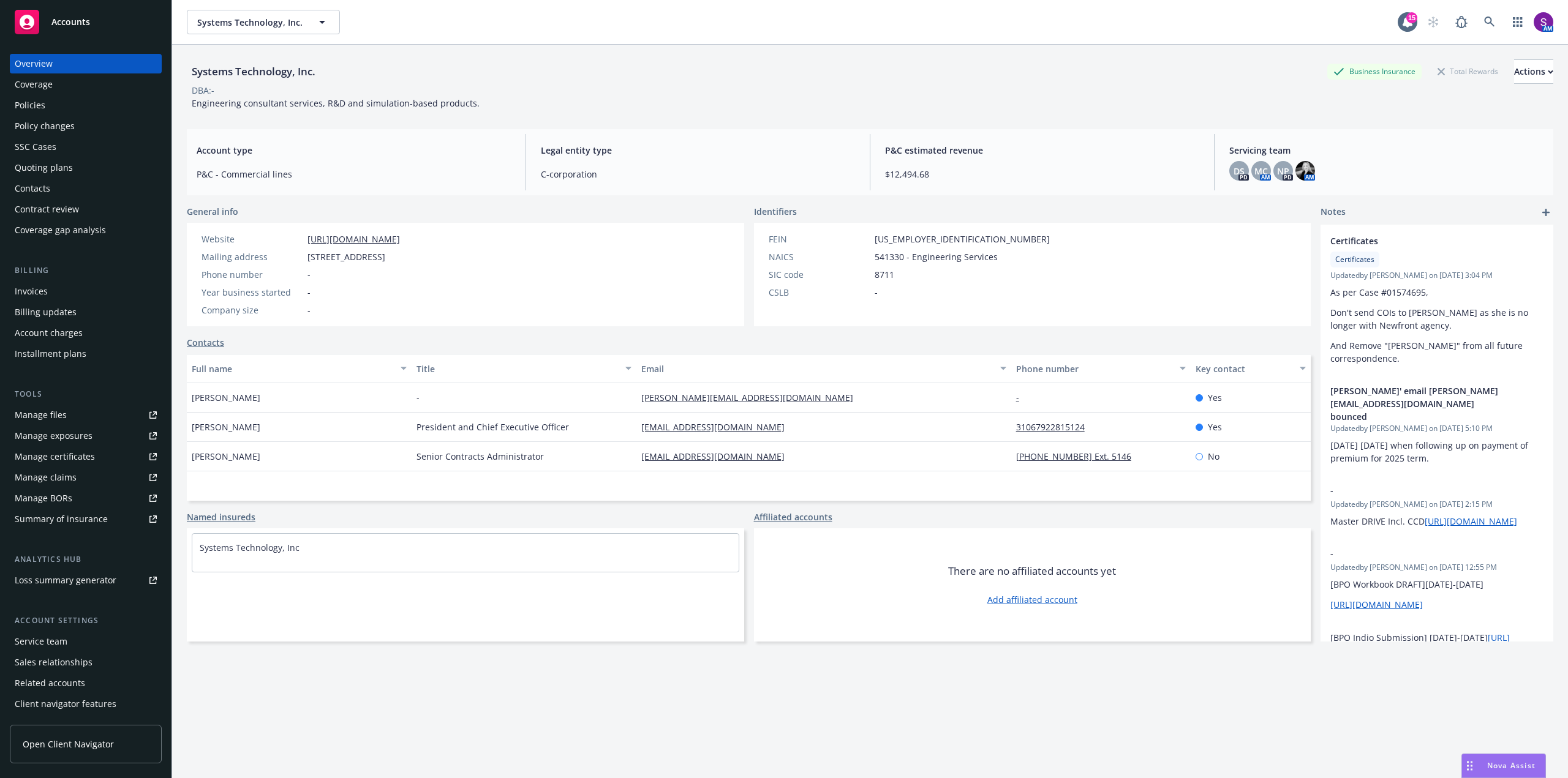
click at [41, 110] on div "Policies" at bounding box center [30, 105] width 31 height 19
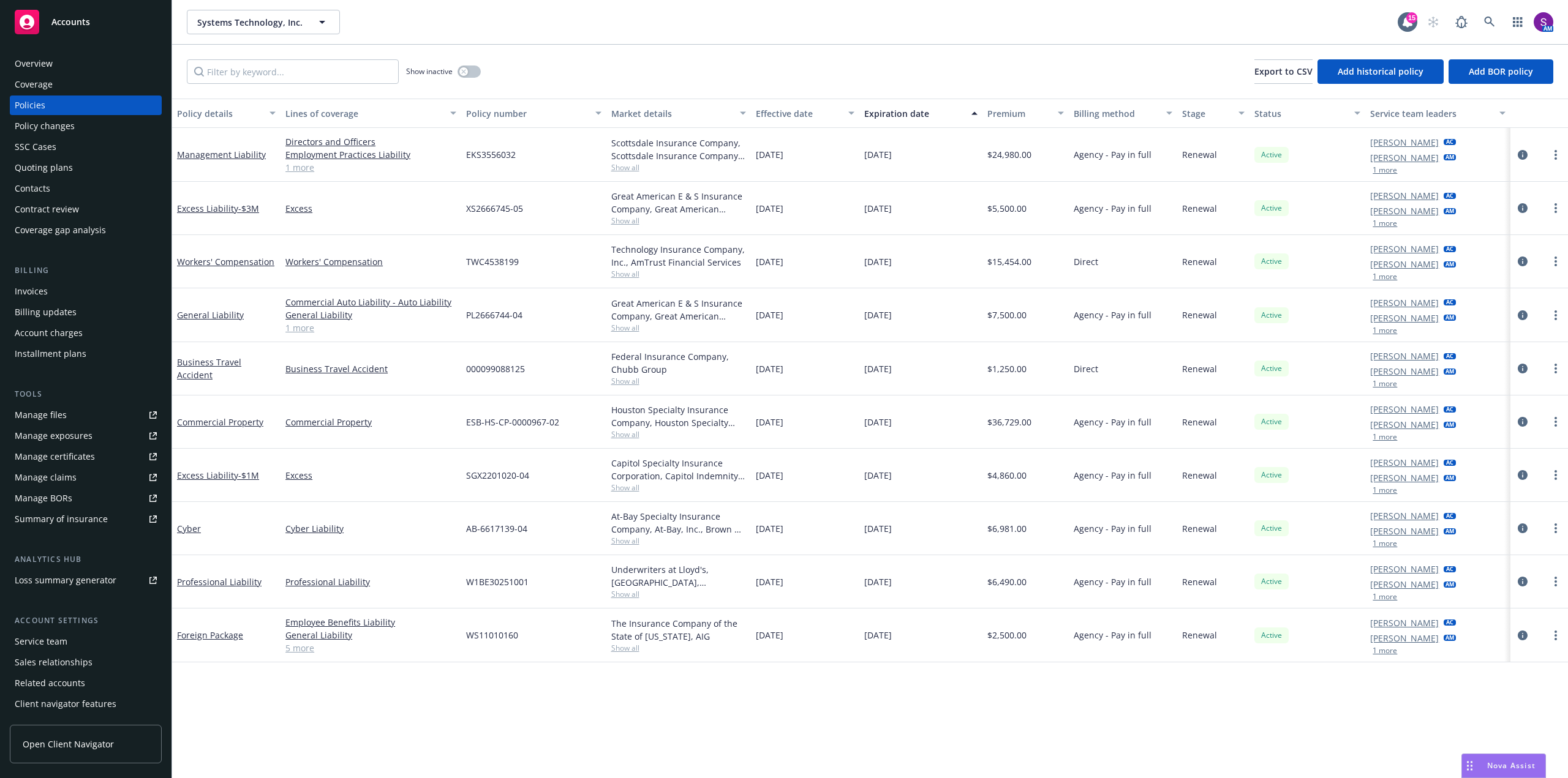
click at [67, 163] on div "Quoting plans" at bounding box center [44, 167] width 58 height 19
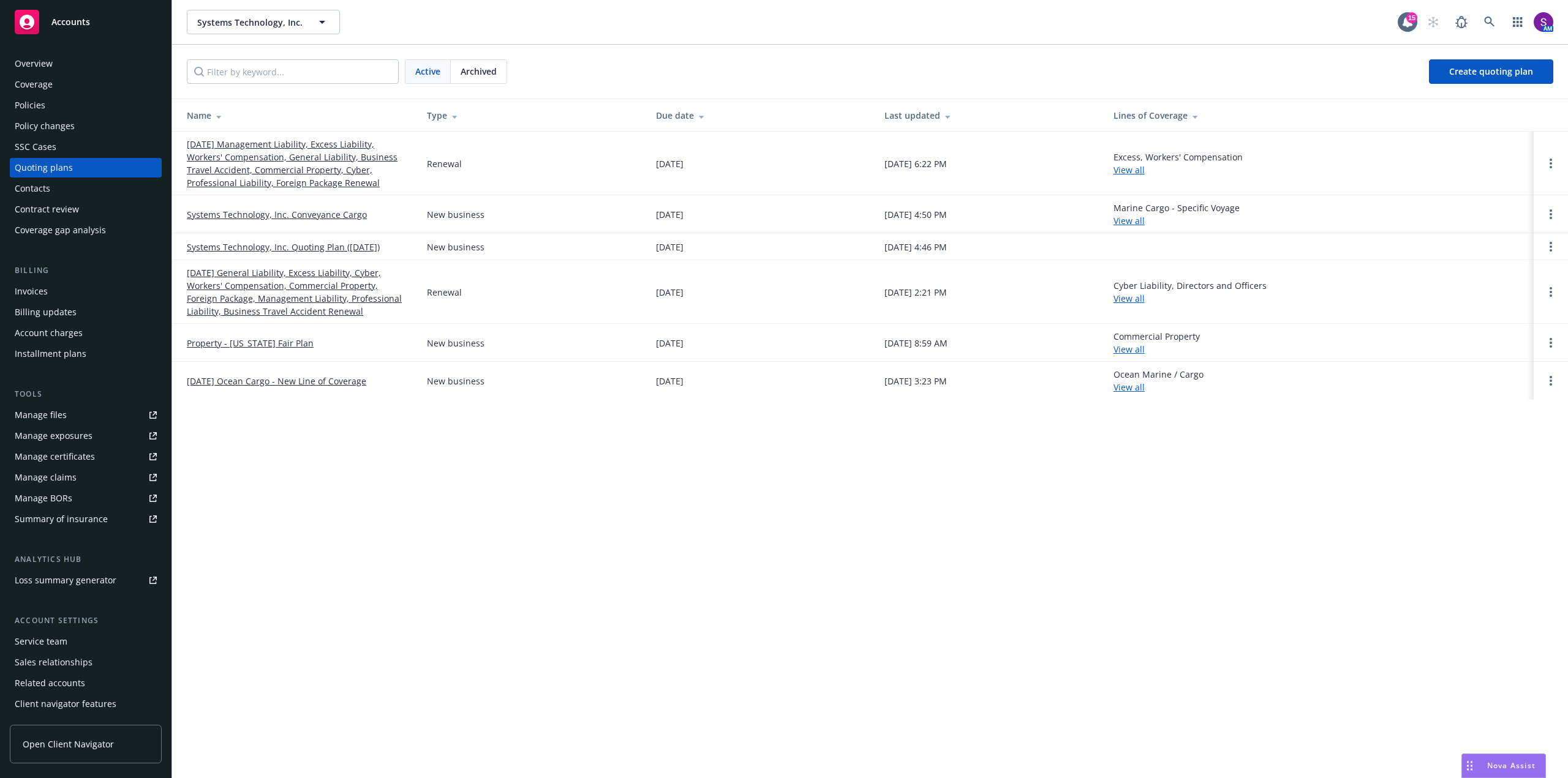
click at [280, 217] on link "Systems Technology, Inc. Conveyance Cargo" at bounding box center [276, 215] width 180 height 13
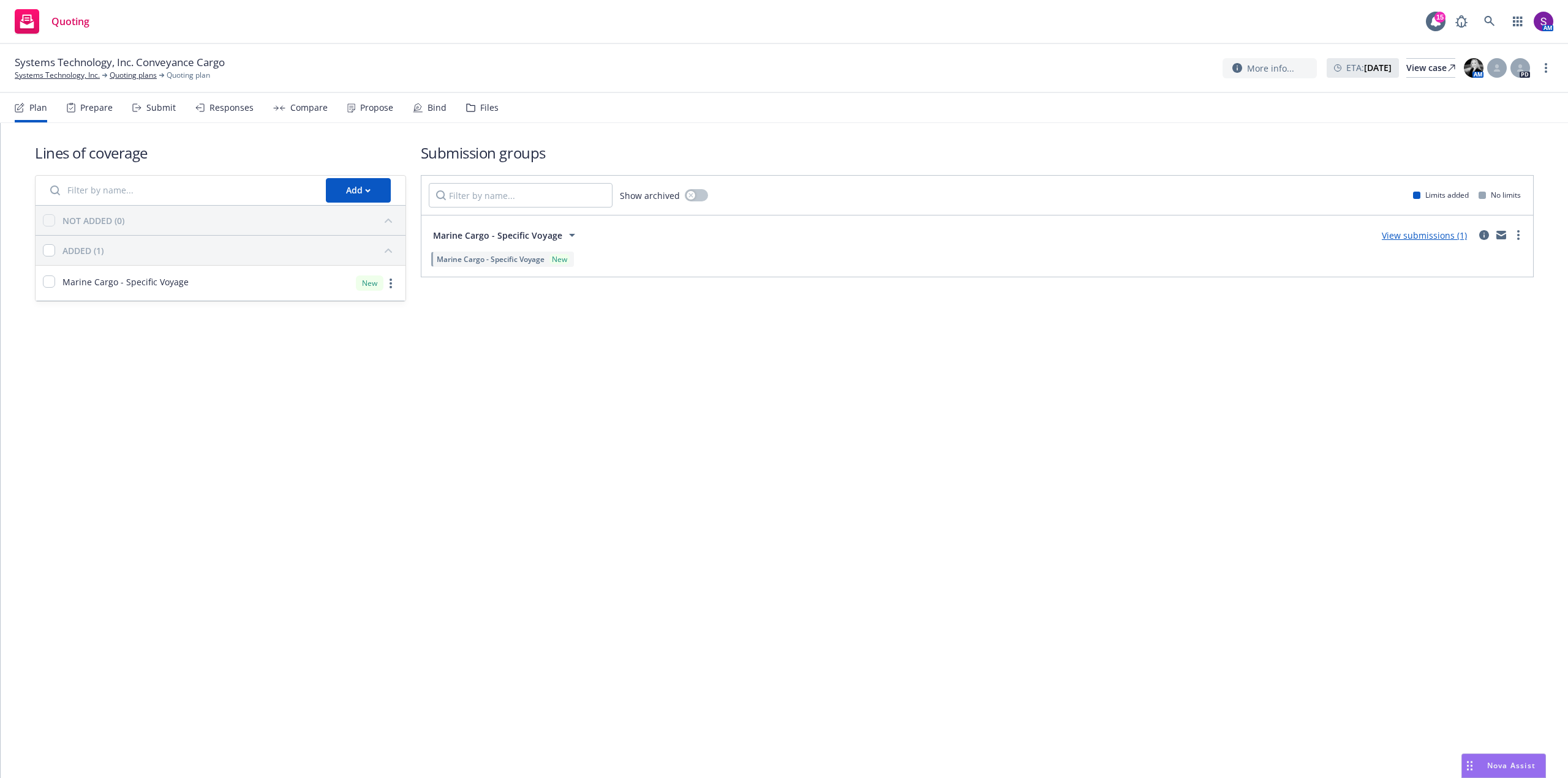
click at [96, 105] on div "Prepare" at bounding box center [96, 108] width 32 height 10
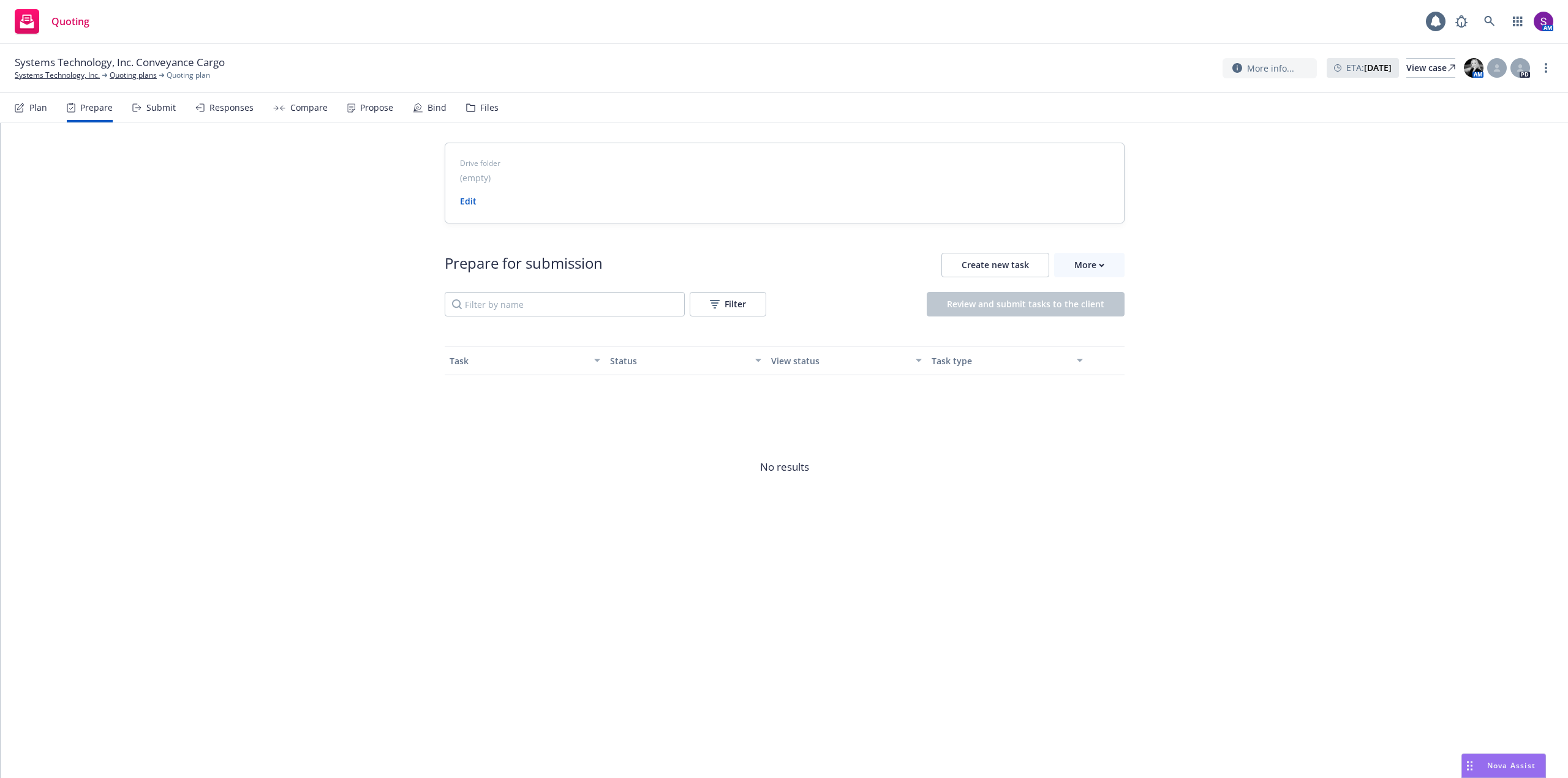
click at [155, 100] on div "Submit" at bounding box center [154, 108] width 44 height 30
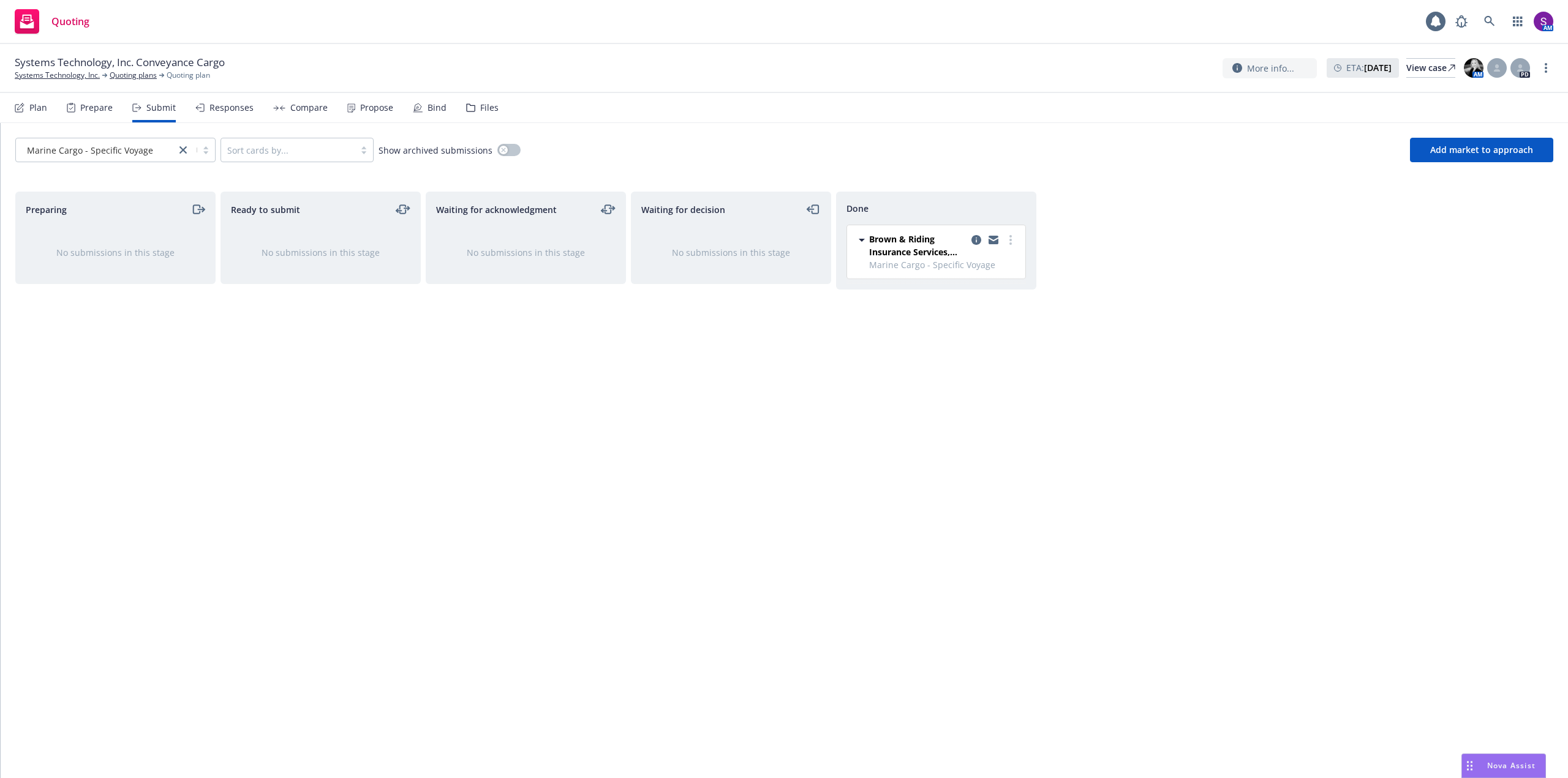
click at [212, 109] on div "Responses" at bounding box center [232, 108] width 45 height 10
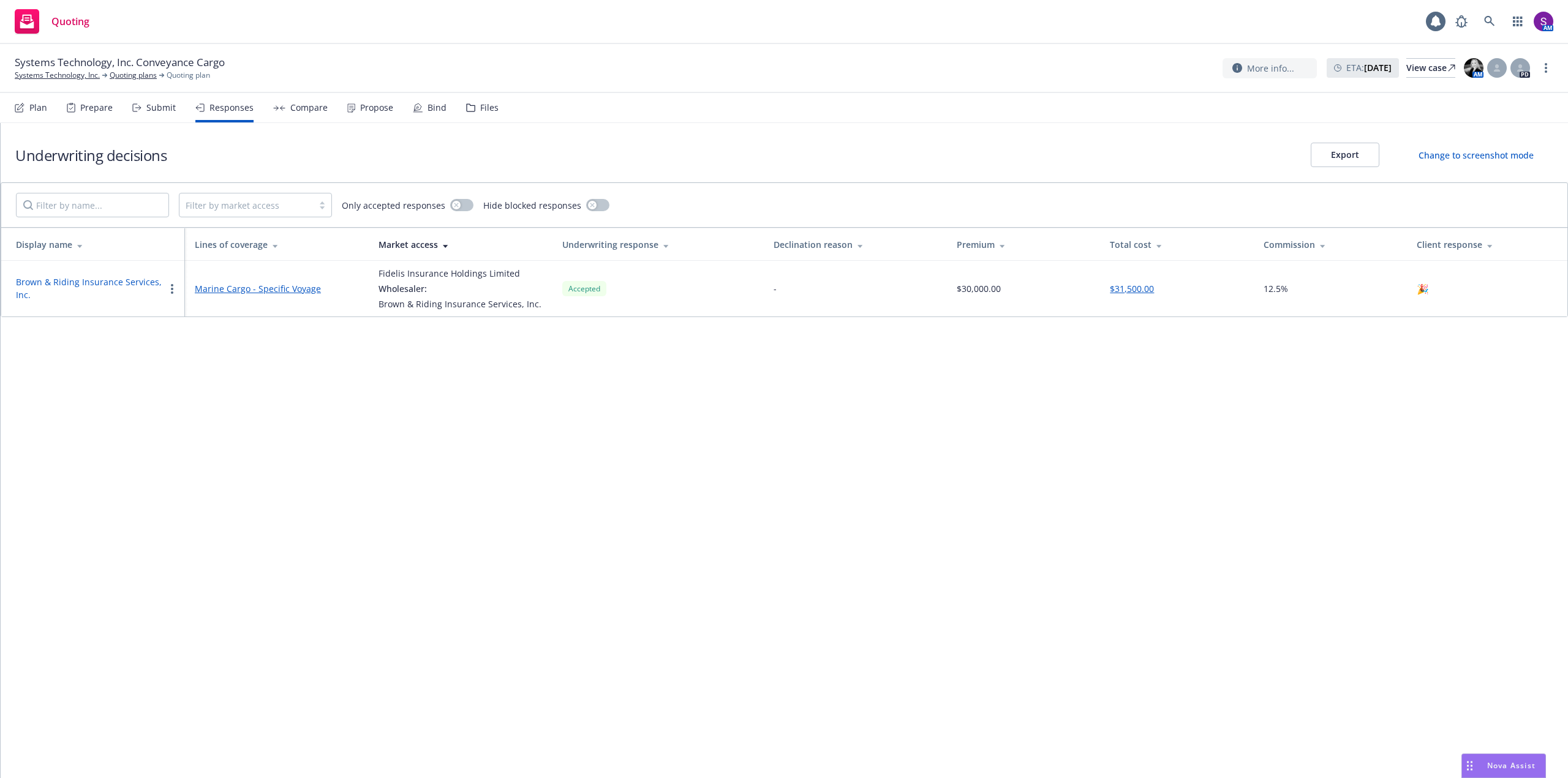
click at [314, 111] on div "Compare" at bounding box center [309, 108] width 37 height 10
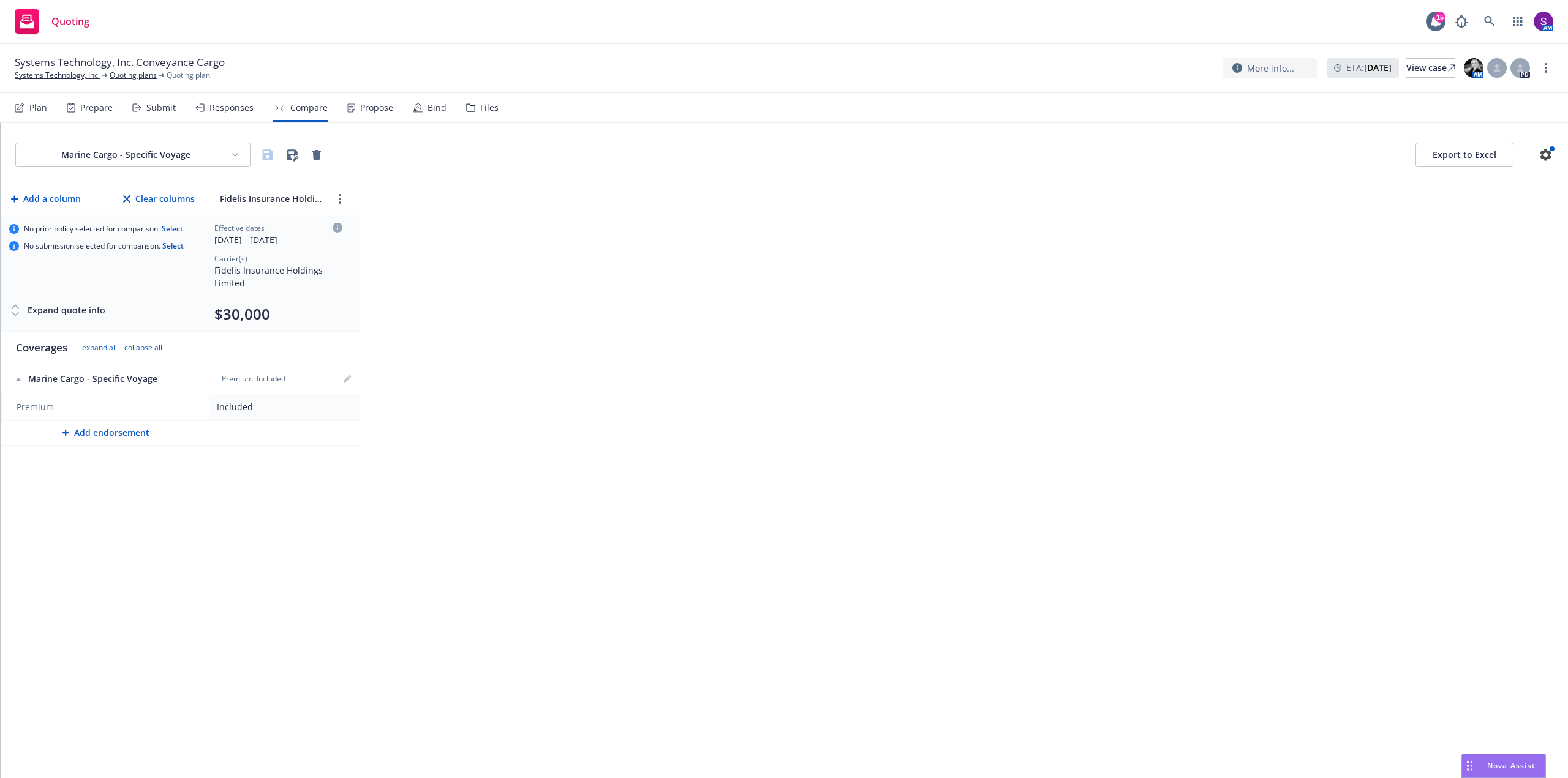
click at [360, 111] on div "Propose" at bounding box center [376, 108] width 33 height 10
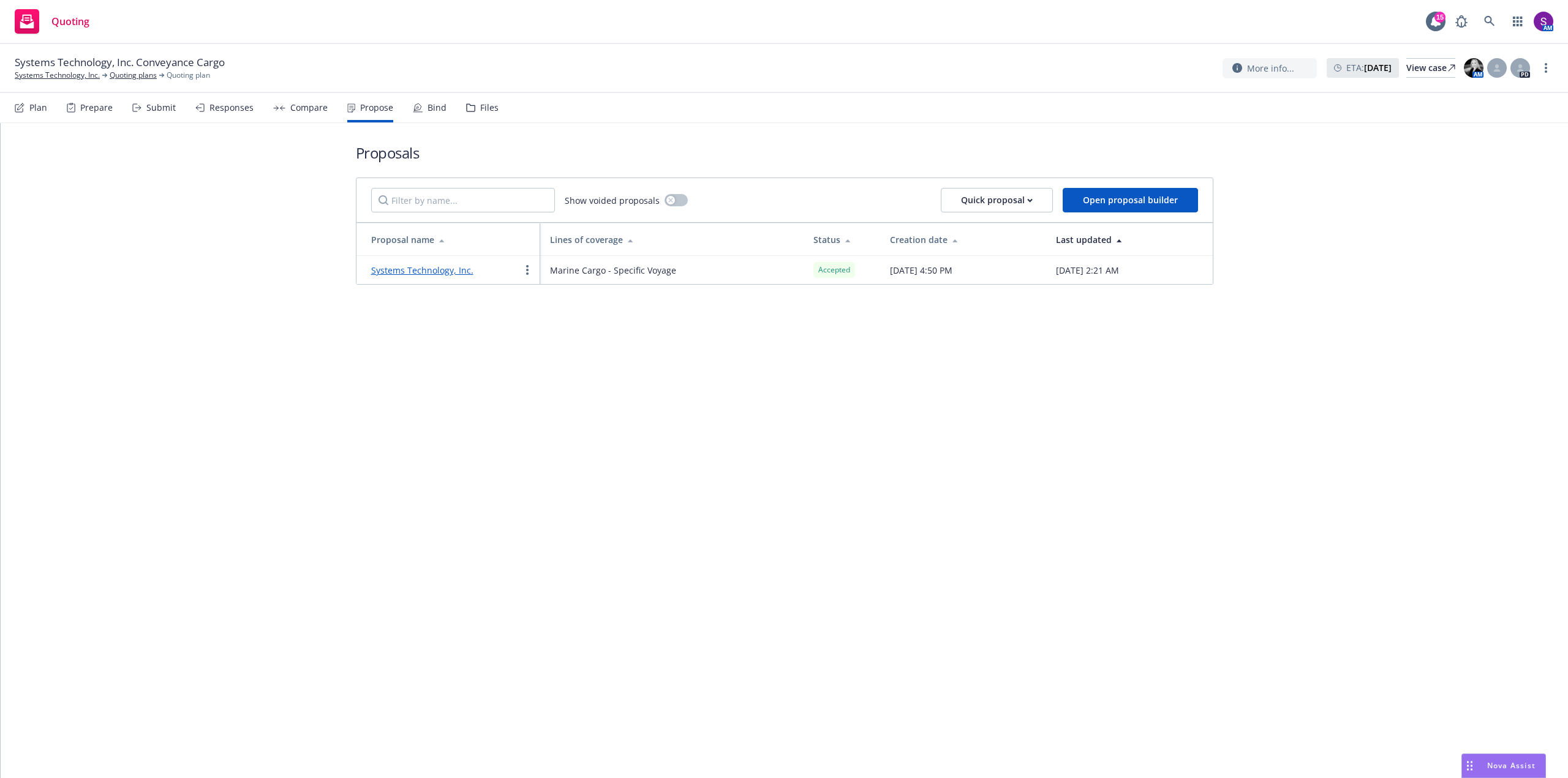
click at [438, 108] on div "Bind" at bounding box center [437, 108] width 19 height 10
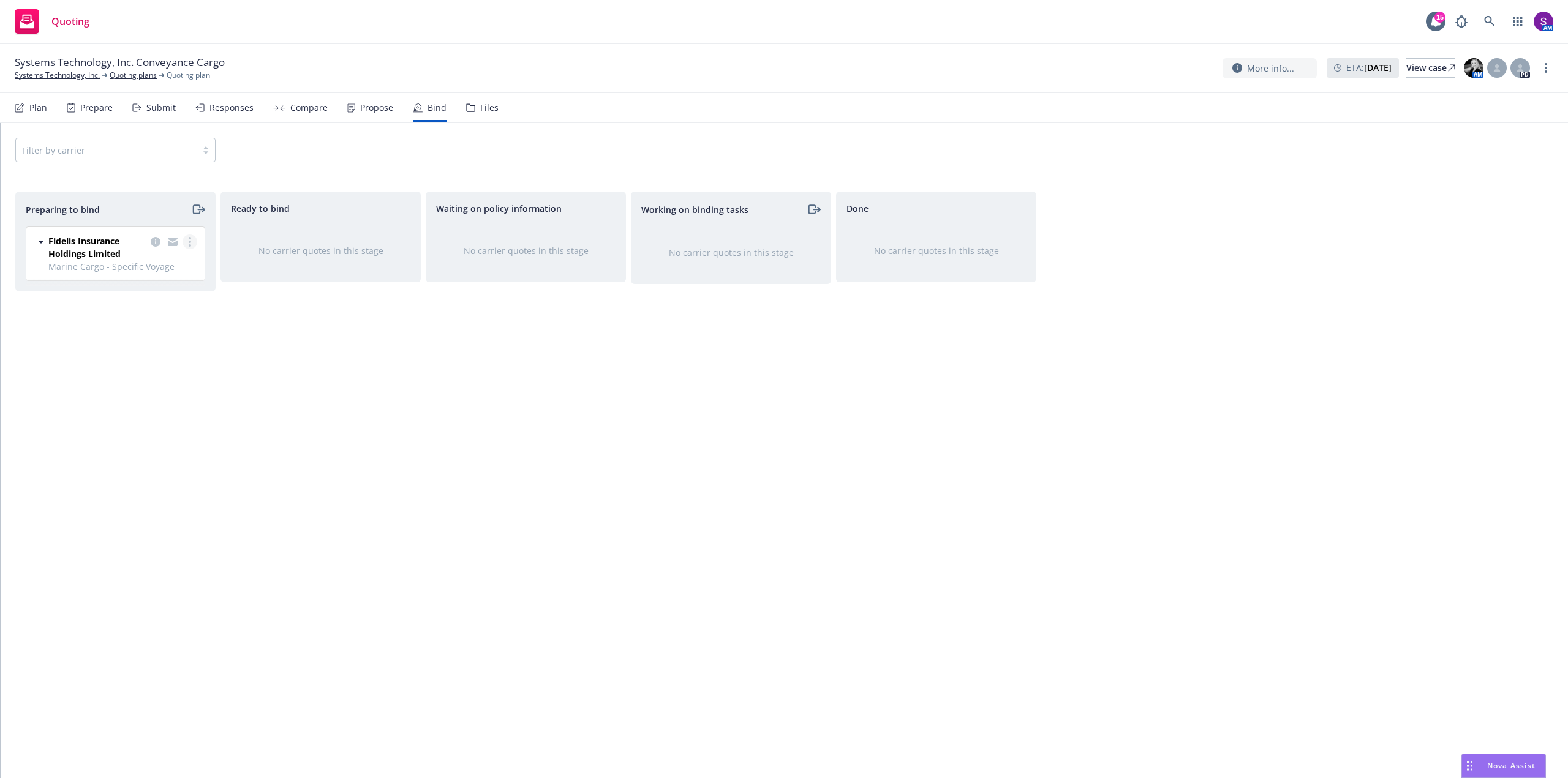
click at [190, 241] on circle "more" at bounding box center [189, 242] width 3 height 3
click at [164, 263] on span "Complete preparation" at bounding box center [136, 266] width 120 height 12
click at [389, 243] on link "more" at bounding box center [395, 240] width 15 height 15
click at [381, 261] on link "Log bind order" at bounding box center [347, 265] width 111 height 24
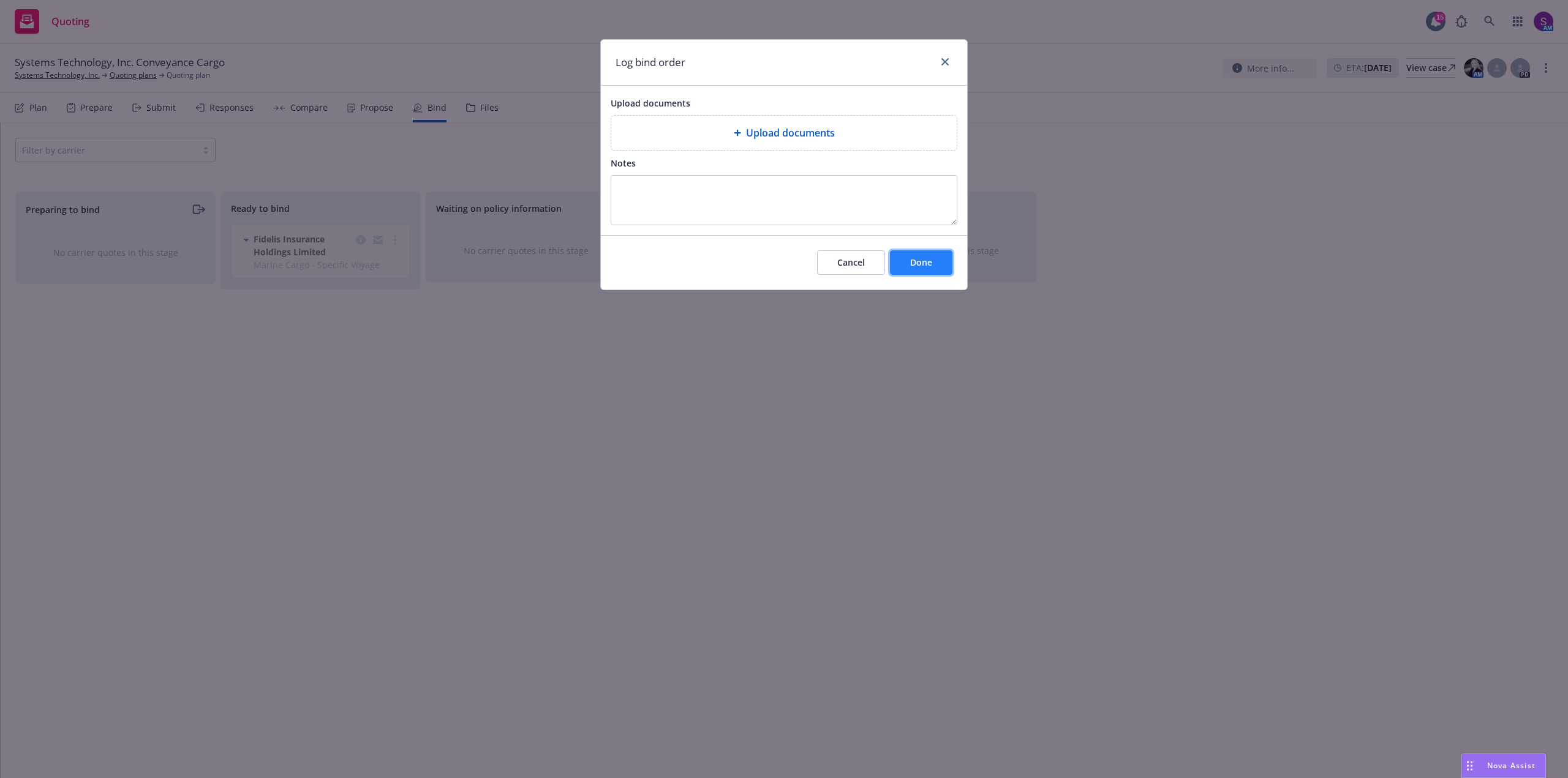
click at [925, 264] on span "Done" at bounding box center [921, 262] width 22 height 12
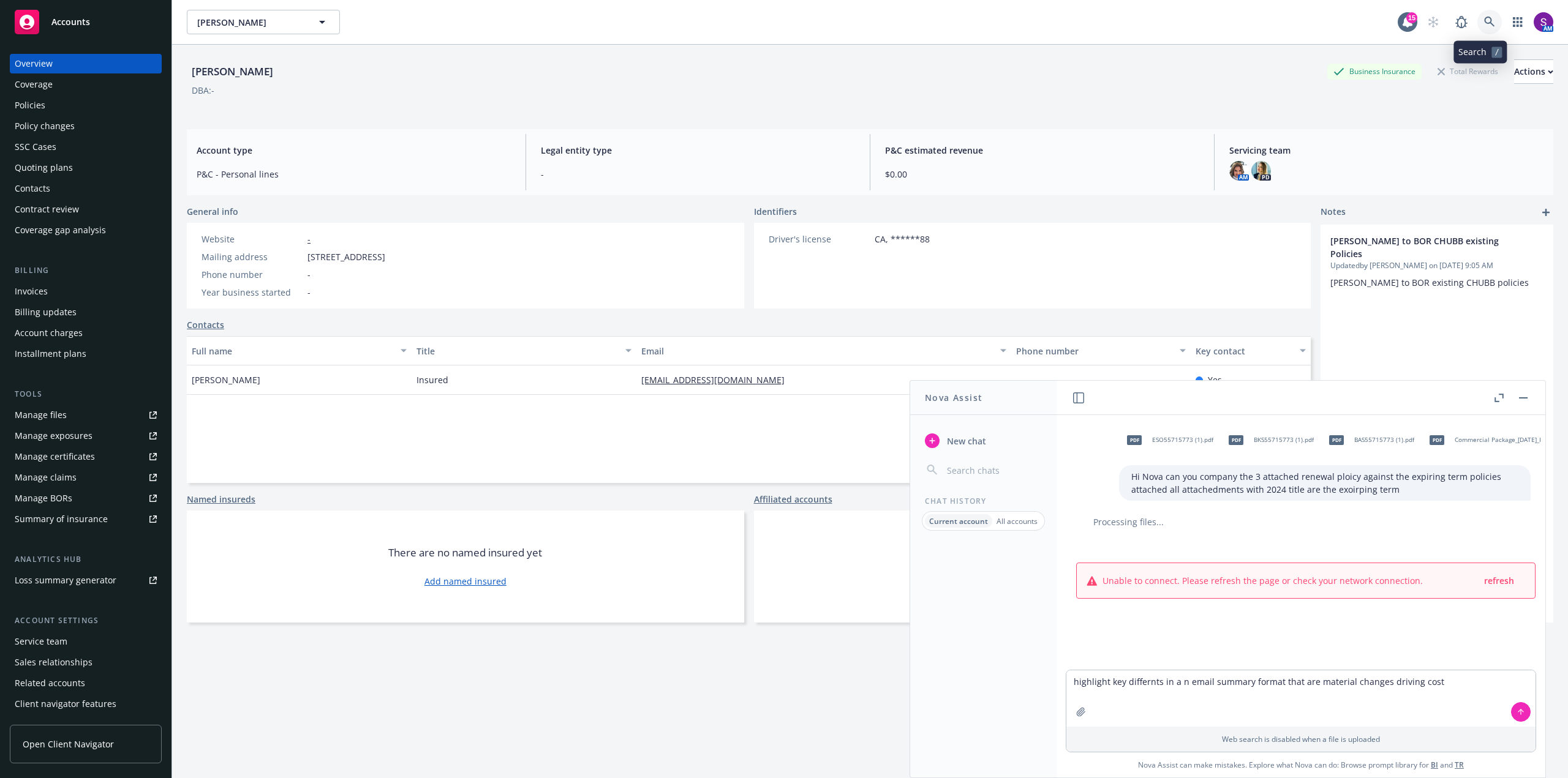
click at [1484, 24] on icon at bounding box center [1489, 22] width 11 height 11
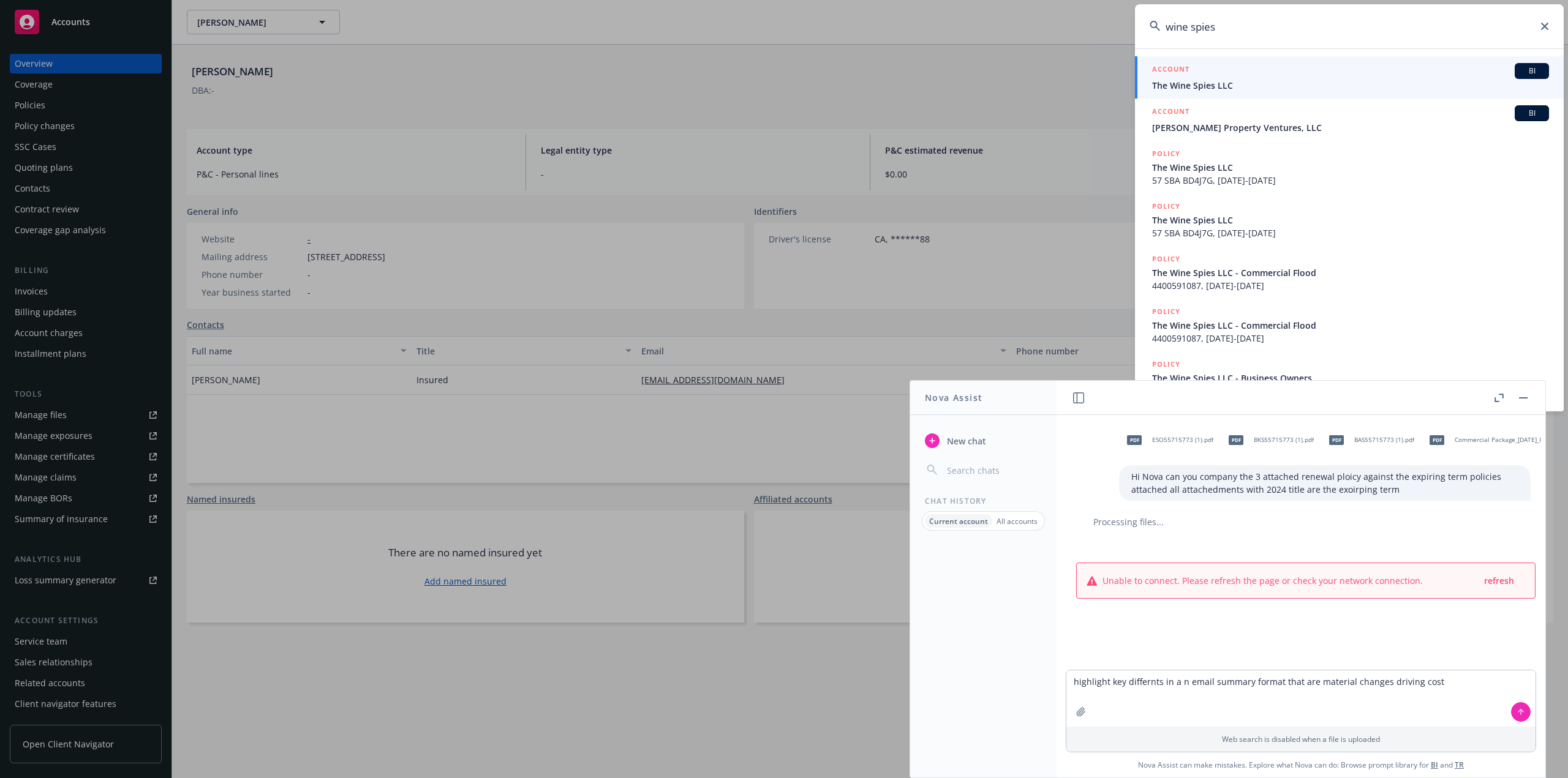
type input "wine spies"
click at [1265, 83] on span "The Wine Spies LLC" at bounding box center [1350, 85] width 397 height 13
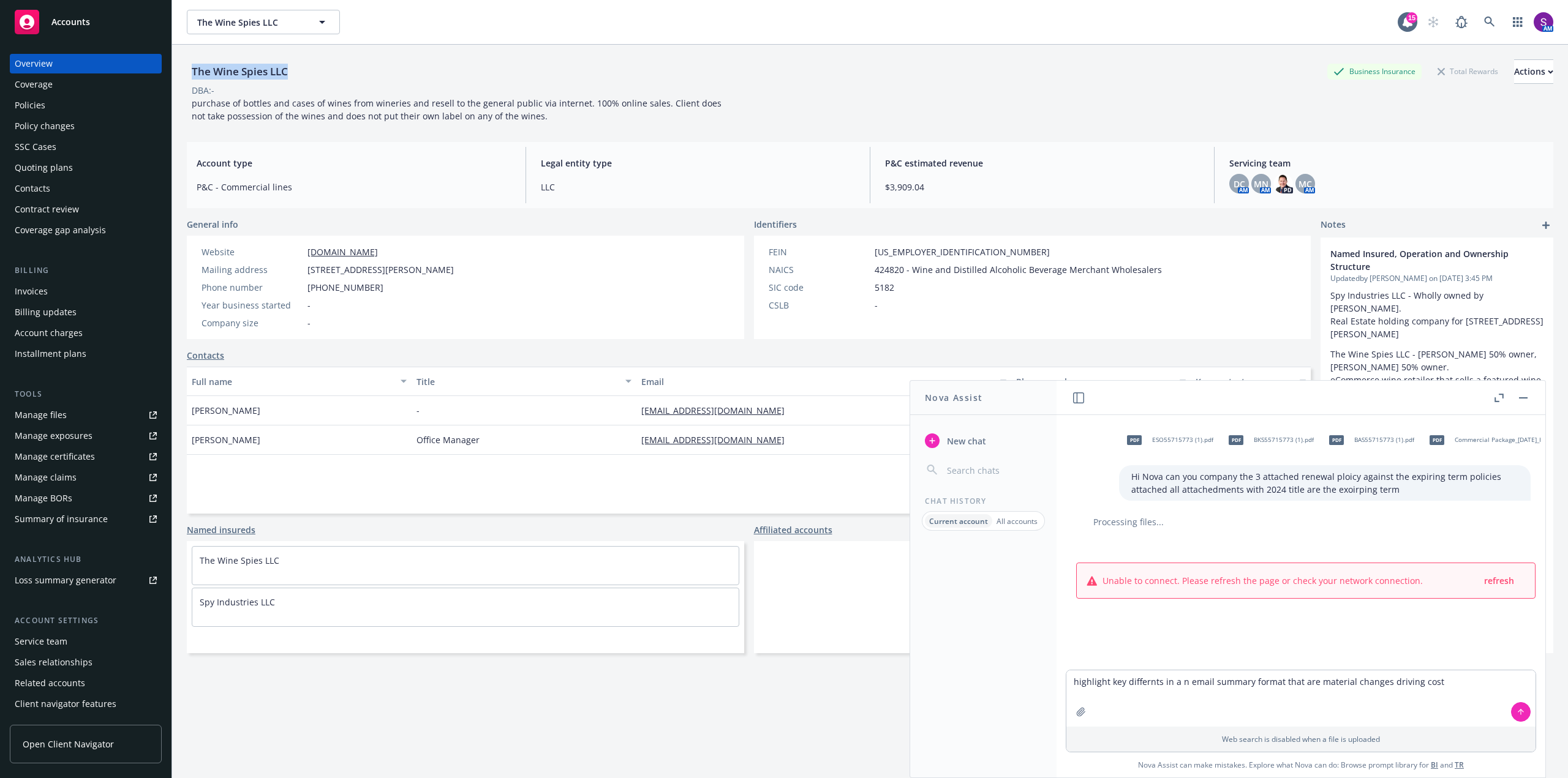
drag, startPoint x: 289, startPoint y: 71, endPoint x: 192, endPoint y: 67, distance: 97.1
click at [192, 67] on div "The Wine Spies LLC" at bounding box center [239, 71] width 106 height 16
copy div "The Wine Spies LLC"
click at [1485, 18] on icon at bounding box center [1489, 22] width 11 height 11
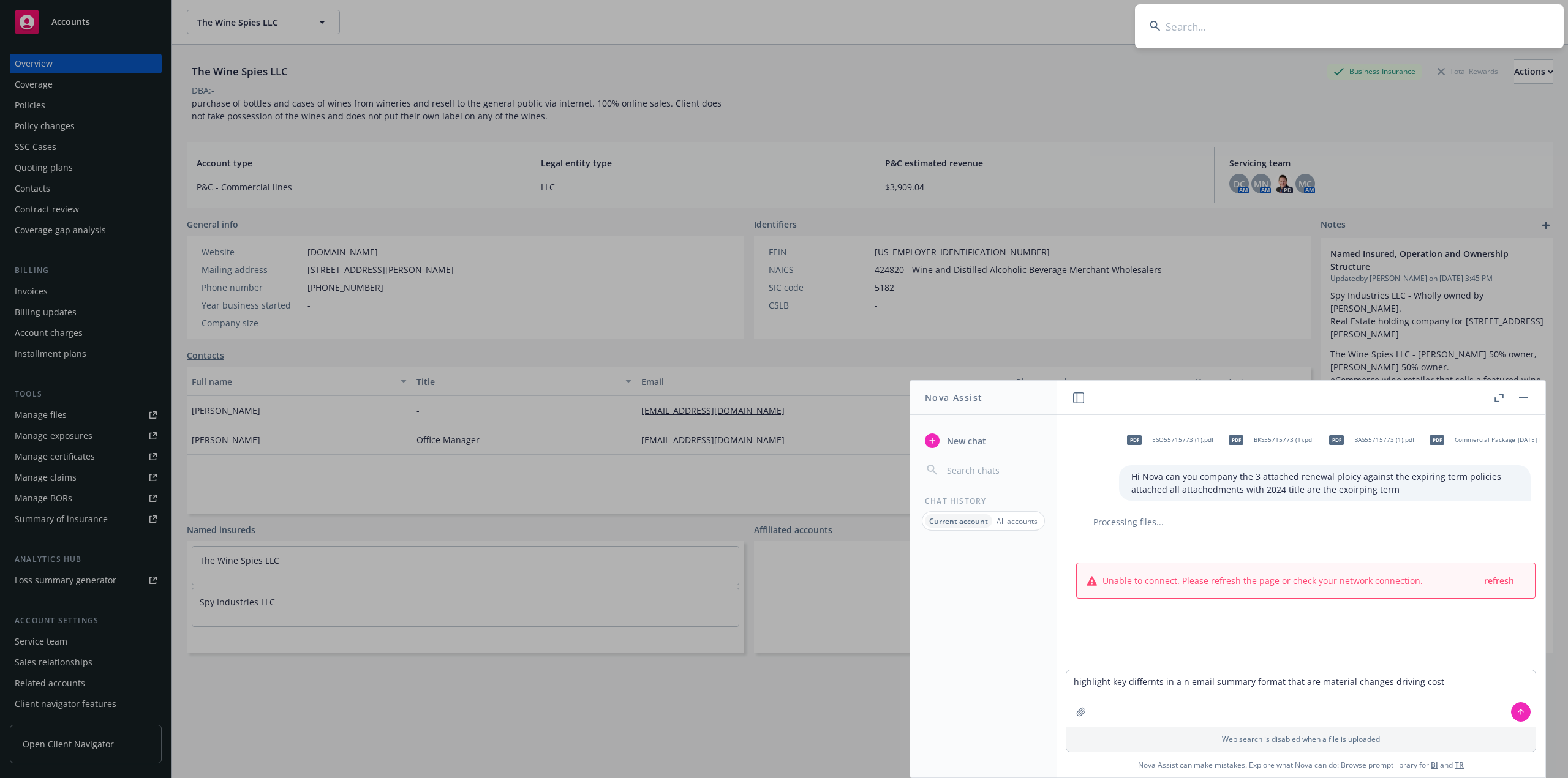
click at [1300, 27] on input at bounding box center [1349, 27] width 428 height 45
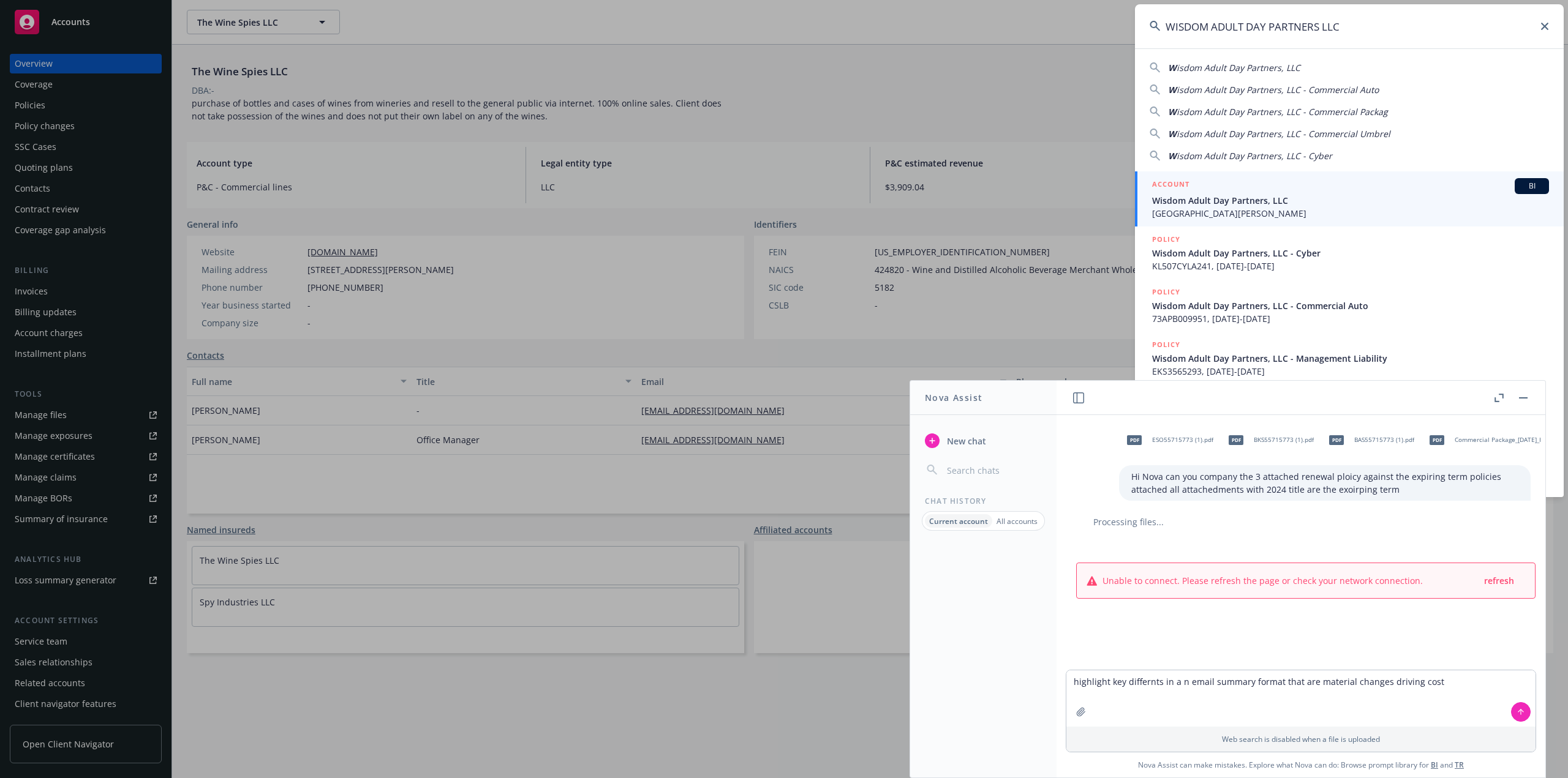
type input "WISDOM ADULT DAY PARTNERS LLC"
click at [1225, 204] on span "Wisdom Adult Day Partners, LLC" at bounding box center [1350, 200] width 397 height 13
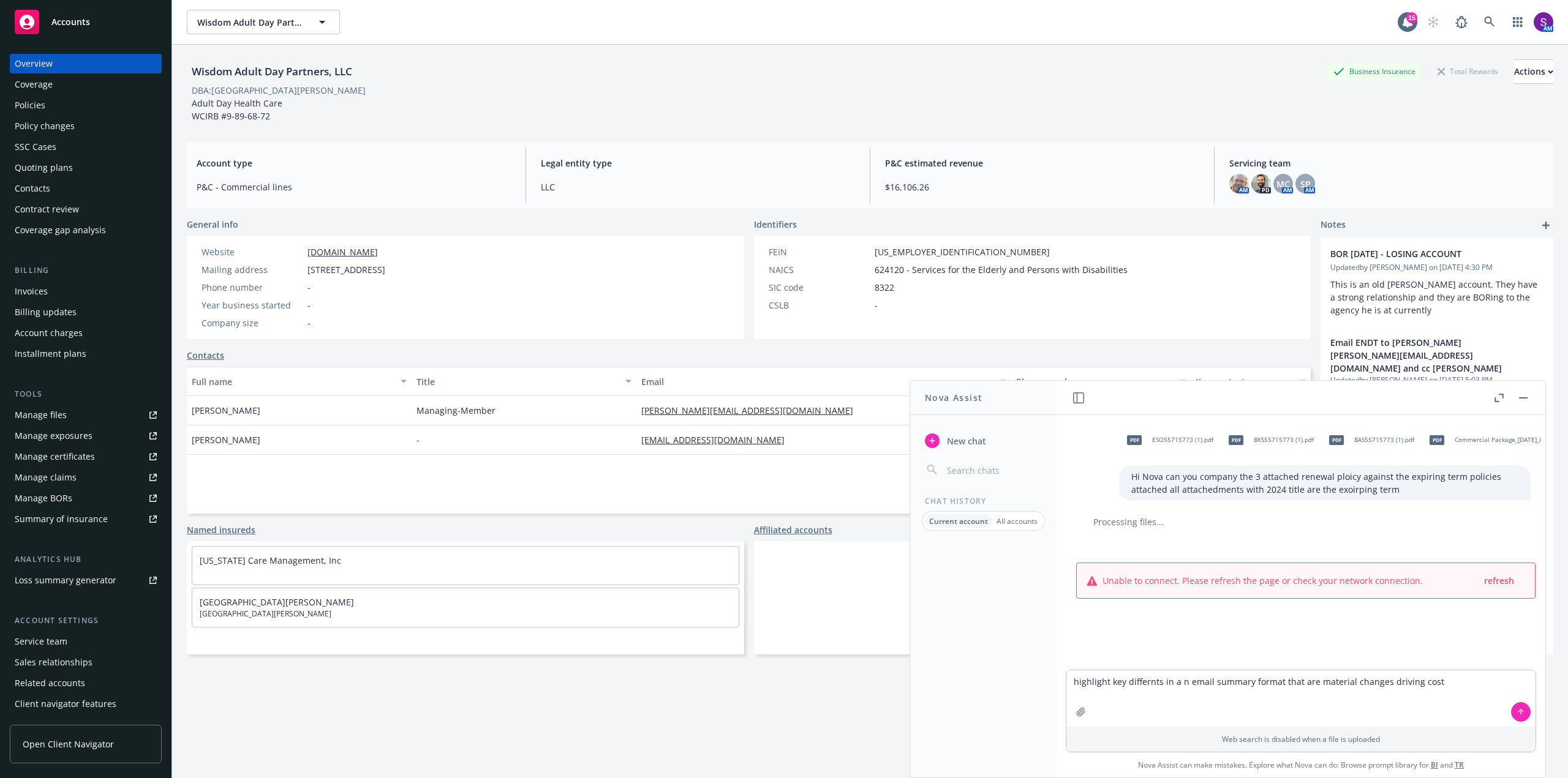
click at [108, 101] on div "Policies" at bounding box center [85, 105] width 142 height 19
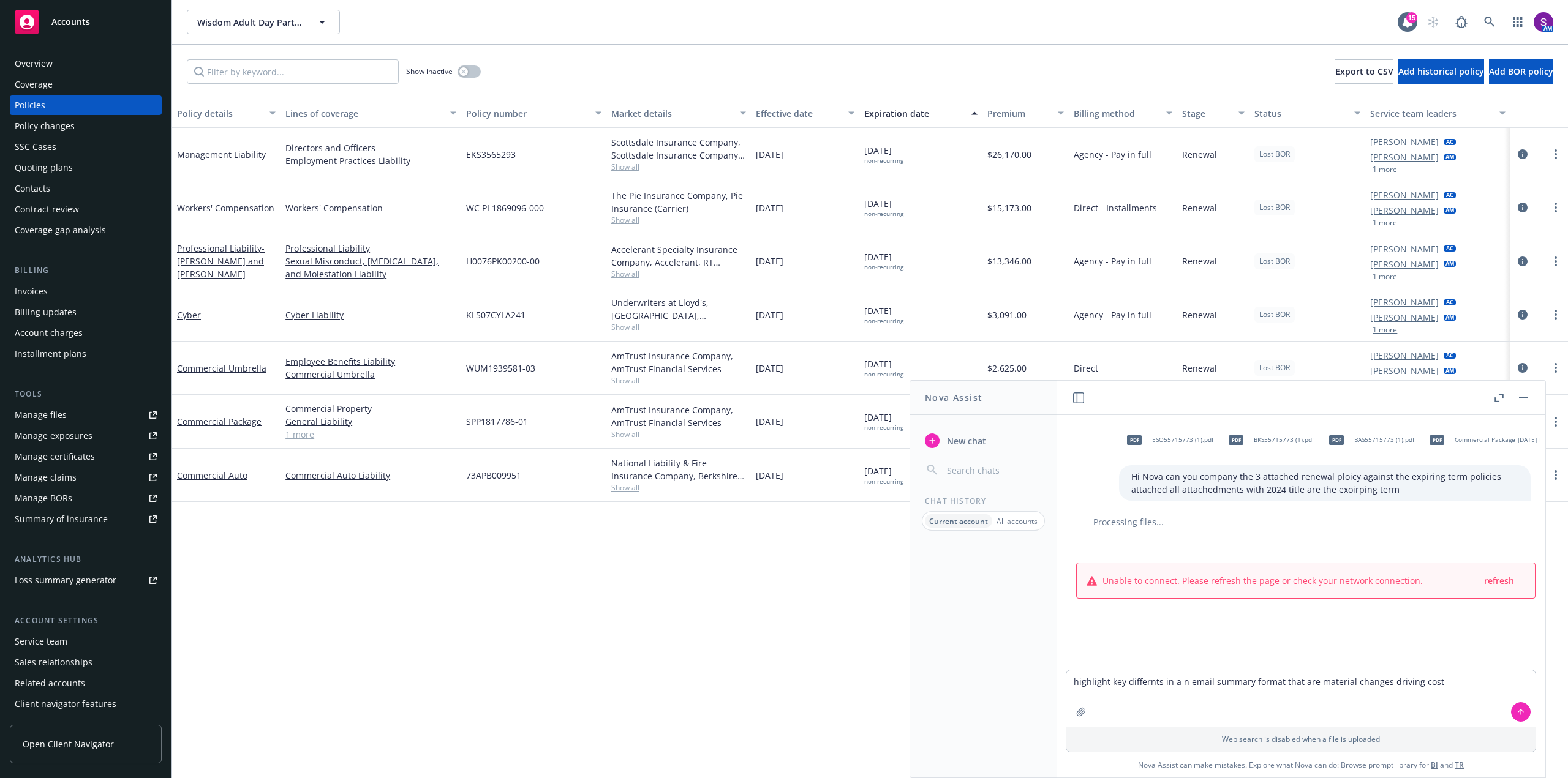
click at [1523, 396] on button "button" at bounding box center [1523, 398] width 15 height 15
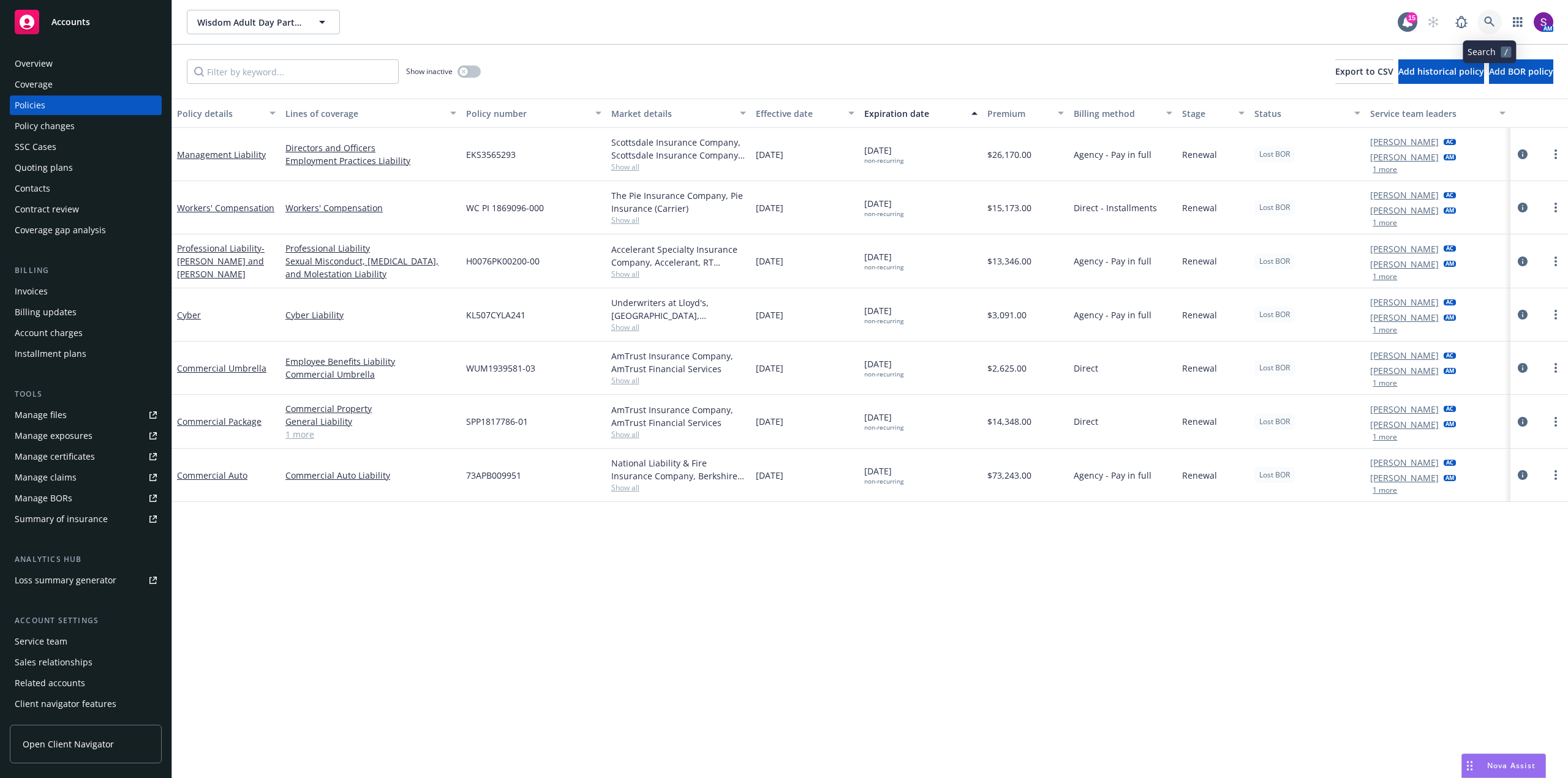
click at [1496, 24] on link at bounding box center [1489, 22] width 24 height 24
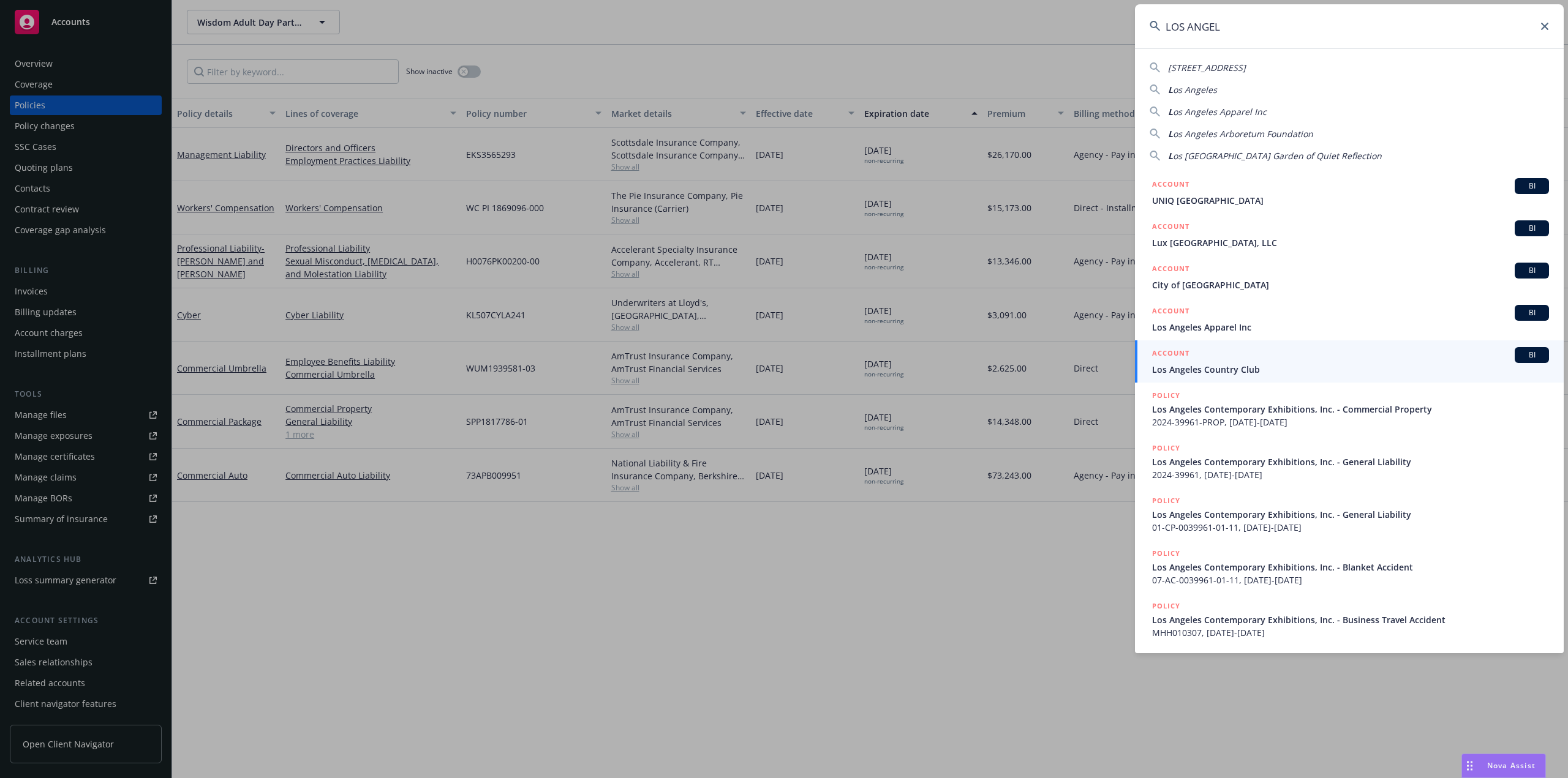
click at [1228, 31] on input "LOS ANGEL" at bounding box center [1349, 27] width 428 height 45
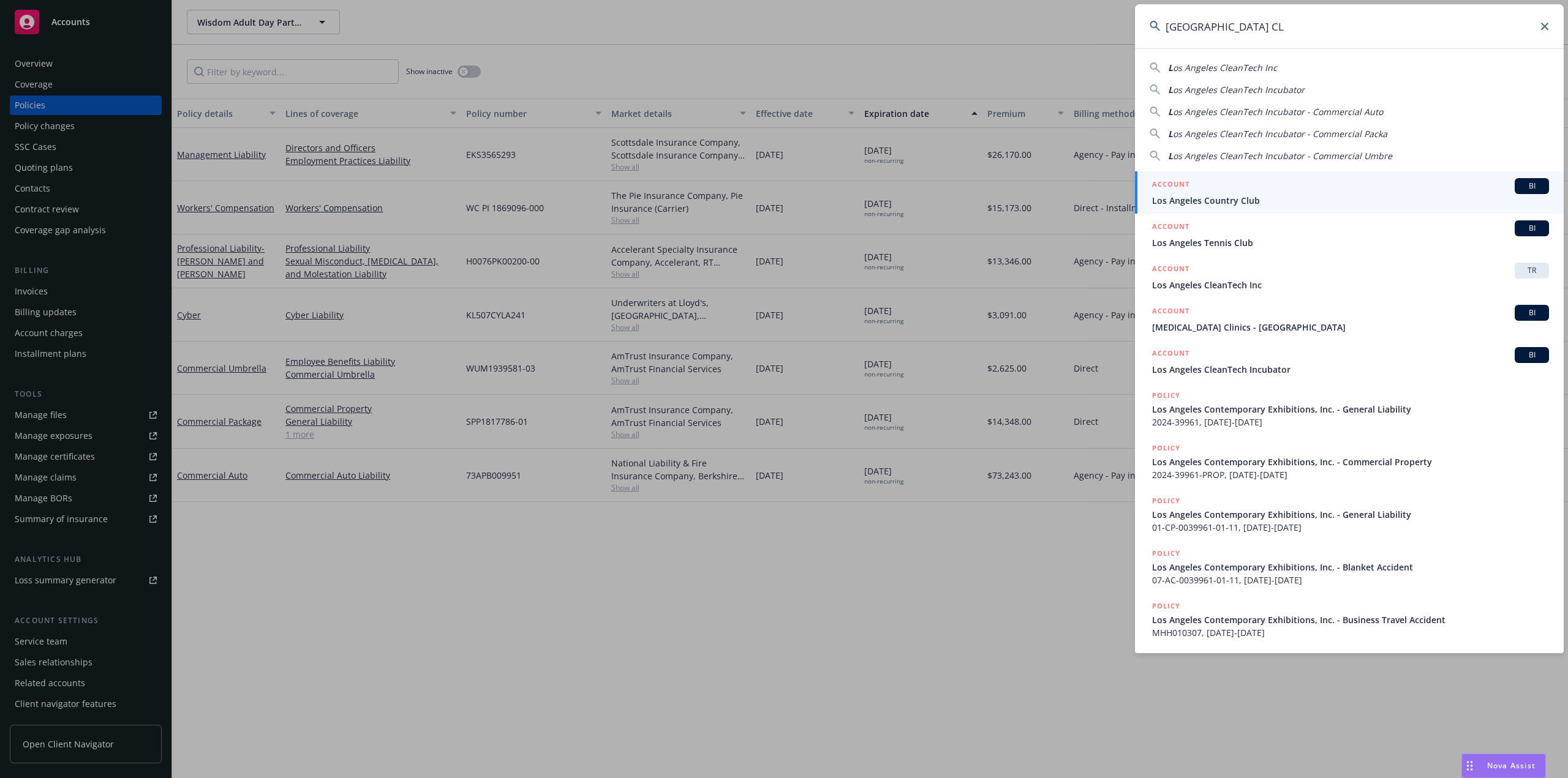
click at [1196, 69] on span "os Angeles CleanTech Inc" at bounding box center [1225, 68] width 104 height 12
type input "Los Angeles CleanTech Inc"
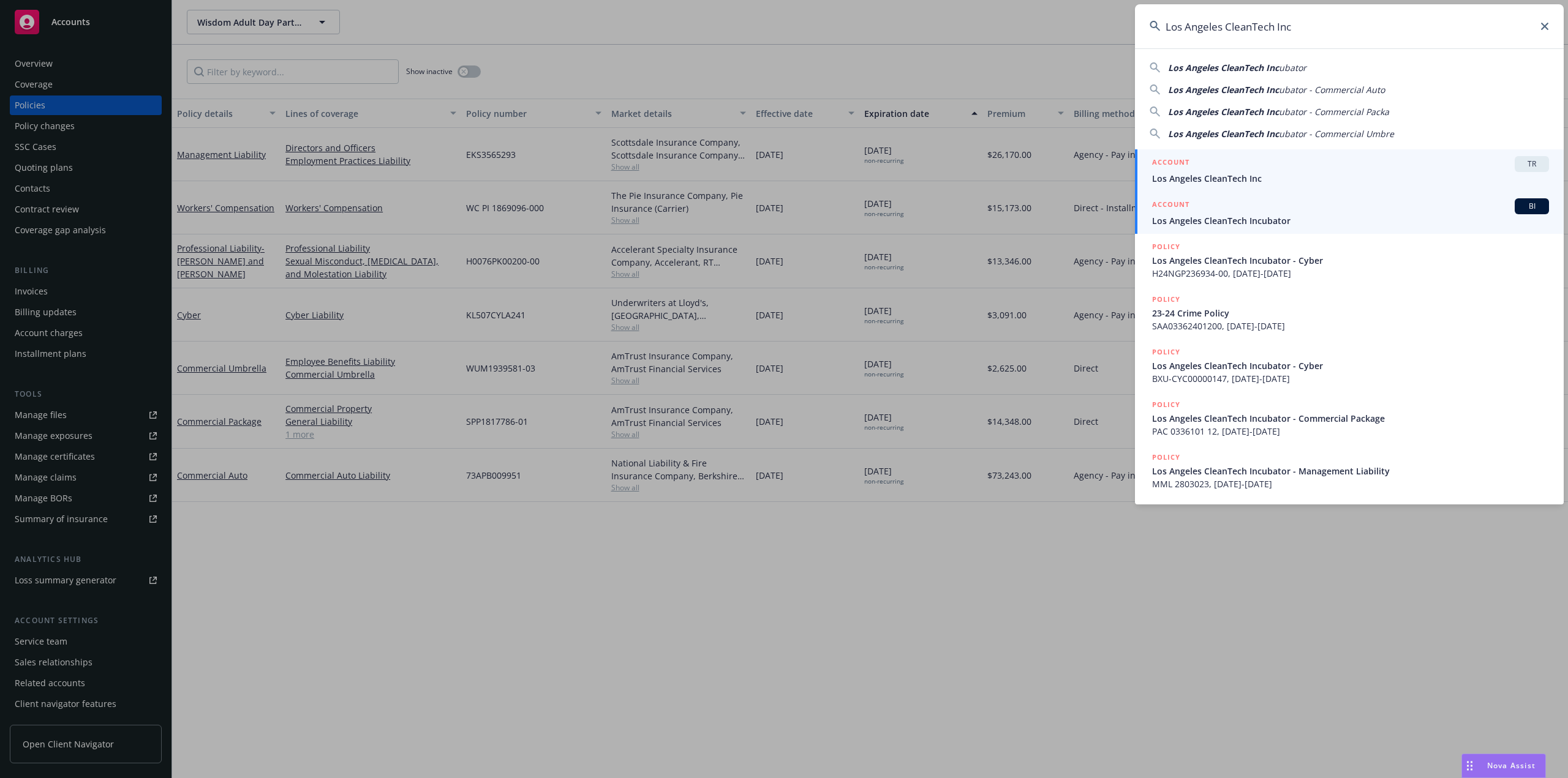
click at [1220, 220] on span "Los Angeles CleanTech Incubator" at bounding box center [1350, 221] width 397 height 13
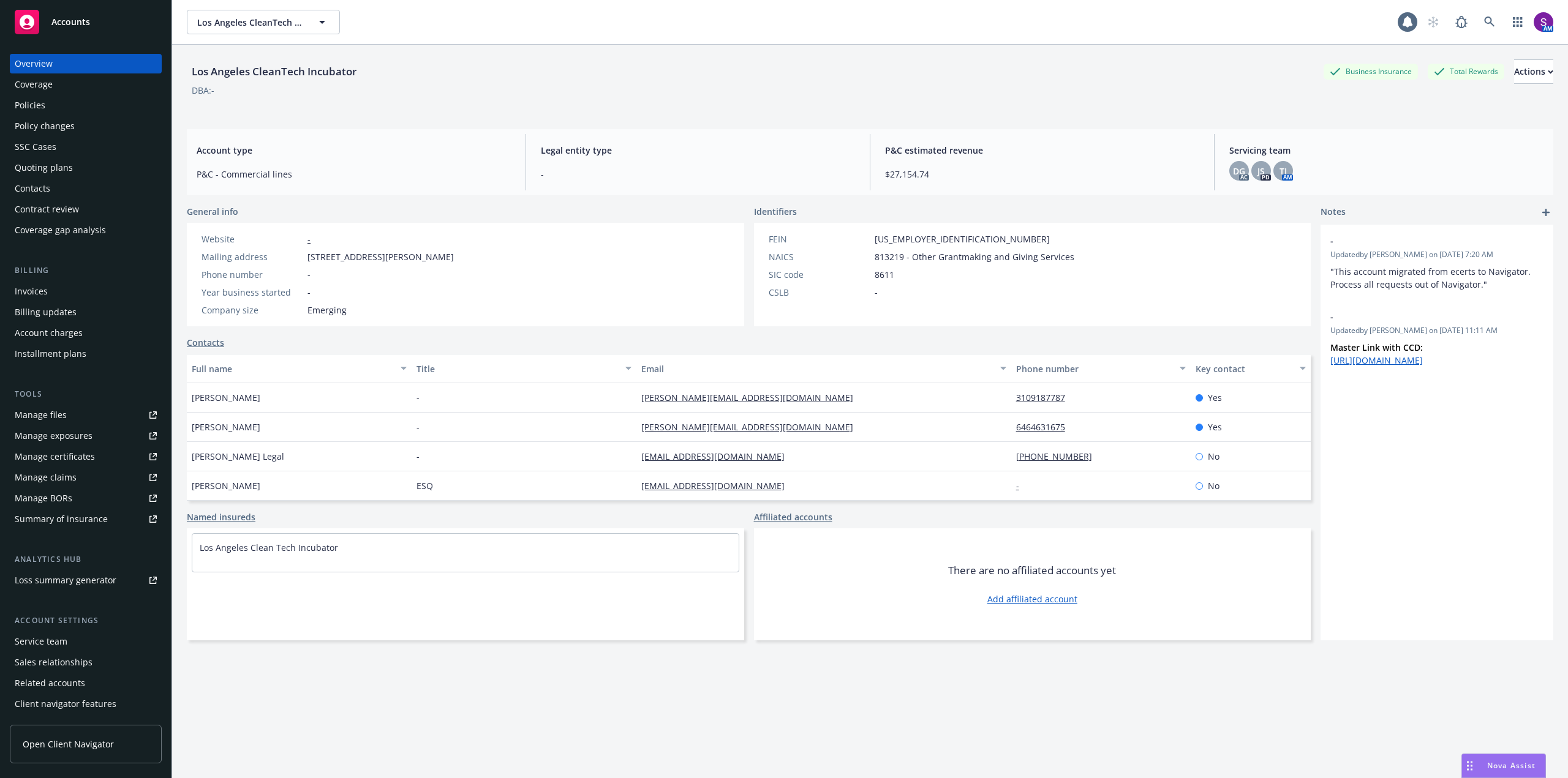
click at [62, 113] on div "Policies" at bounding box center [85, 105] width 142 height 19
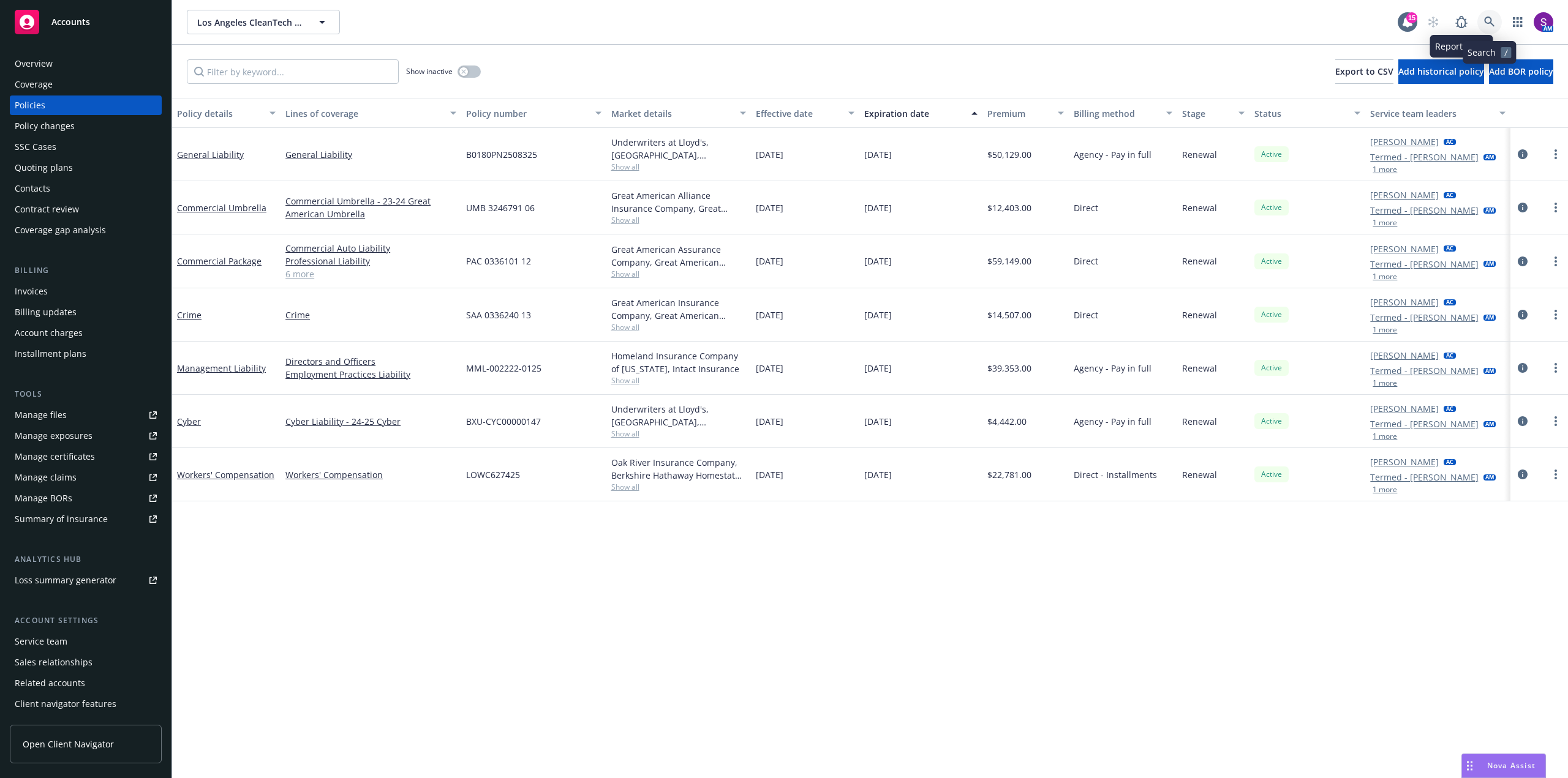
click at [1487, 19] on icon at bounding box center [1489, 22] width 11 height 11
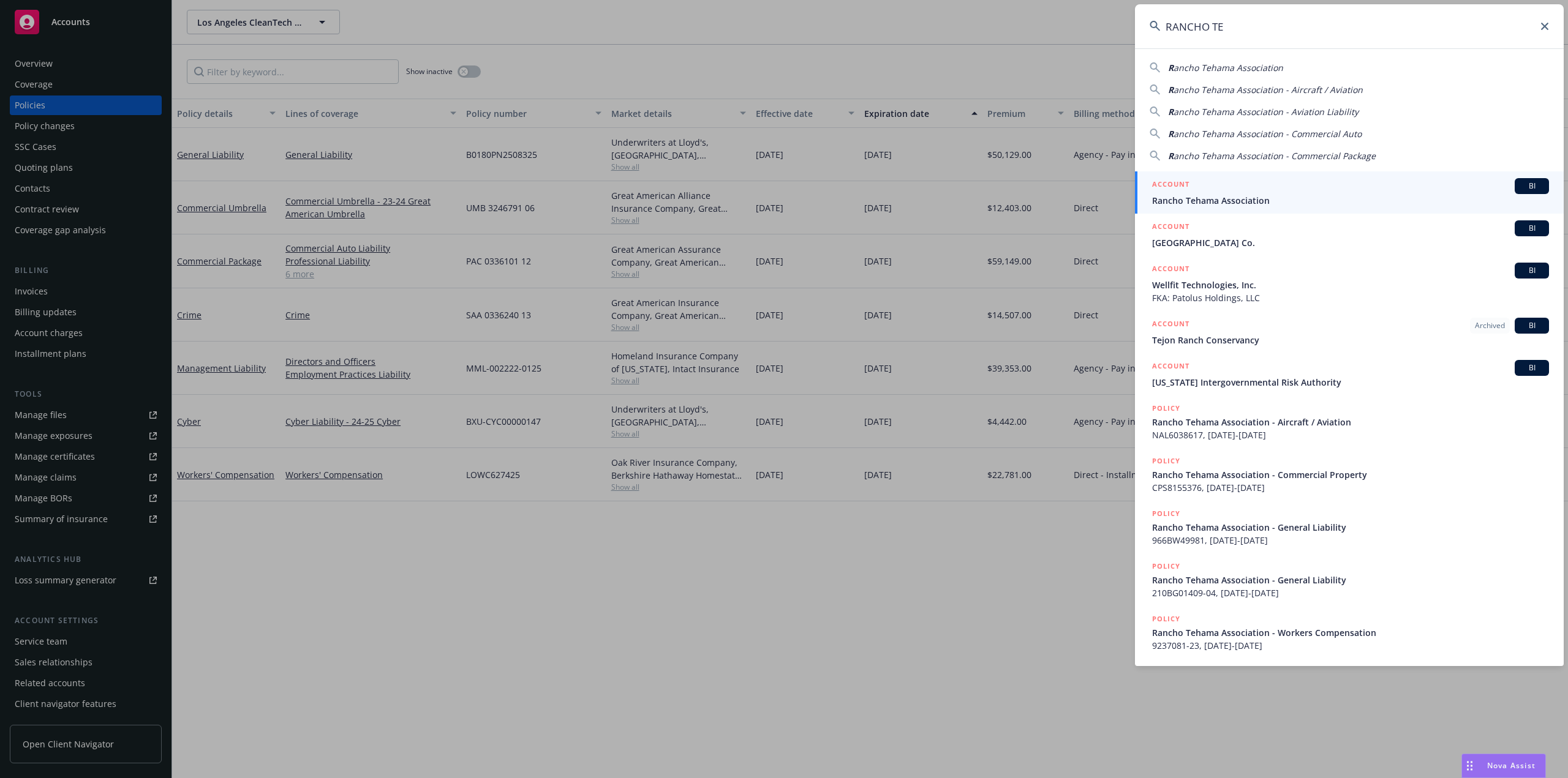
type input "RANCHO TE"
click at [1280, 201] on span "Rancho Tehama Association" at bounding box center [1350, 200] width 397 height 13
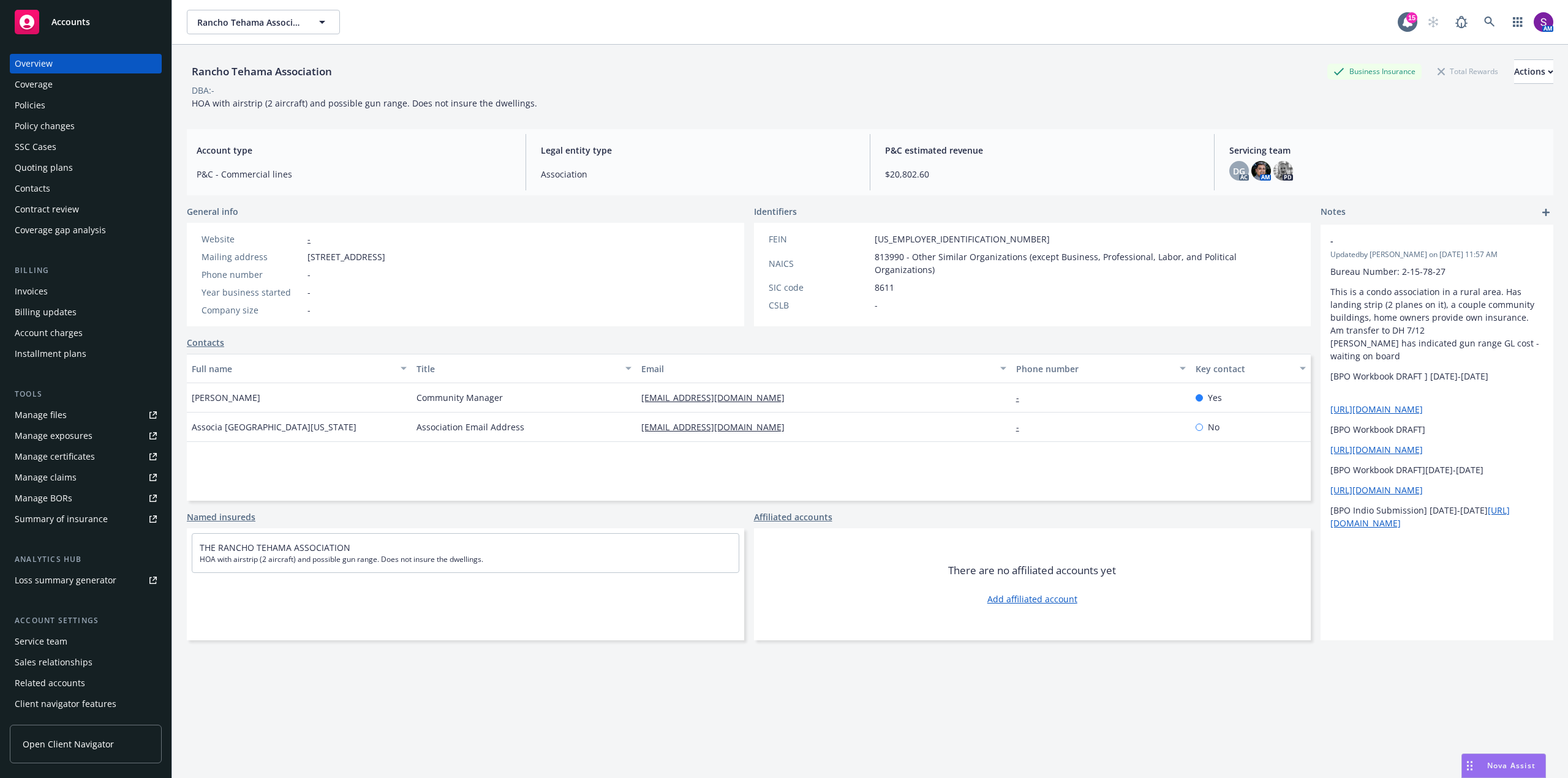
click at [36, 102] on div "Policies" at bounding box center [30, 105] width 31 height 19
